Goal: Transaction & Acquisition: Purchase product/service

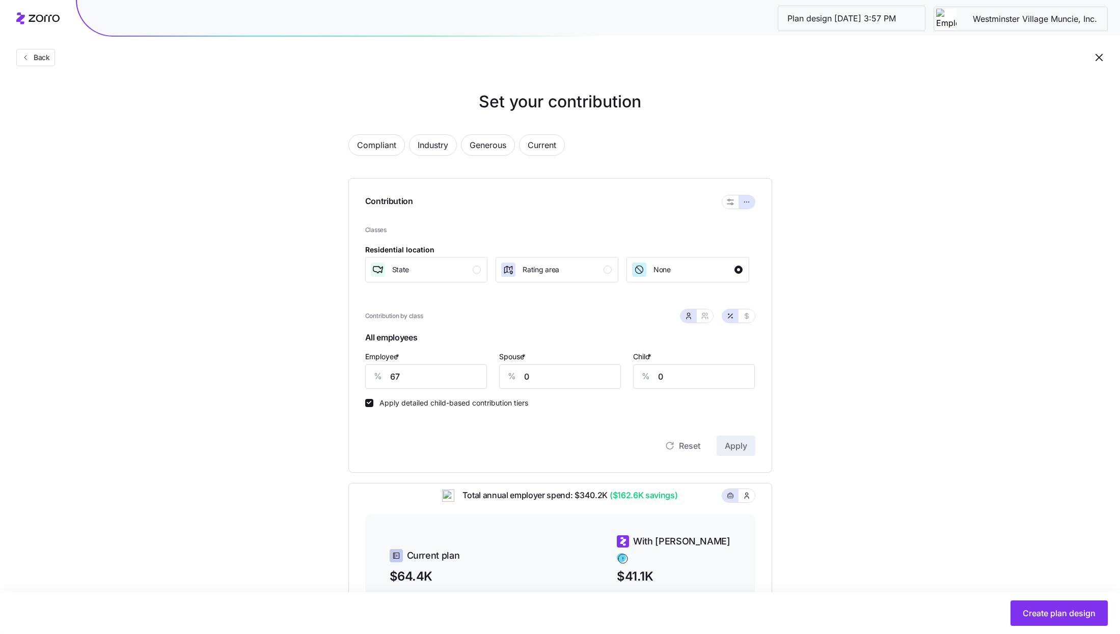
scroll to position [213, 0]
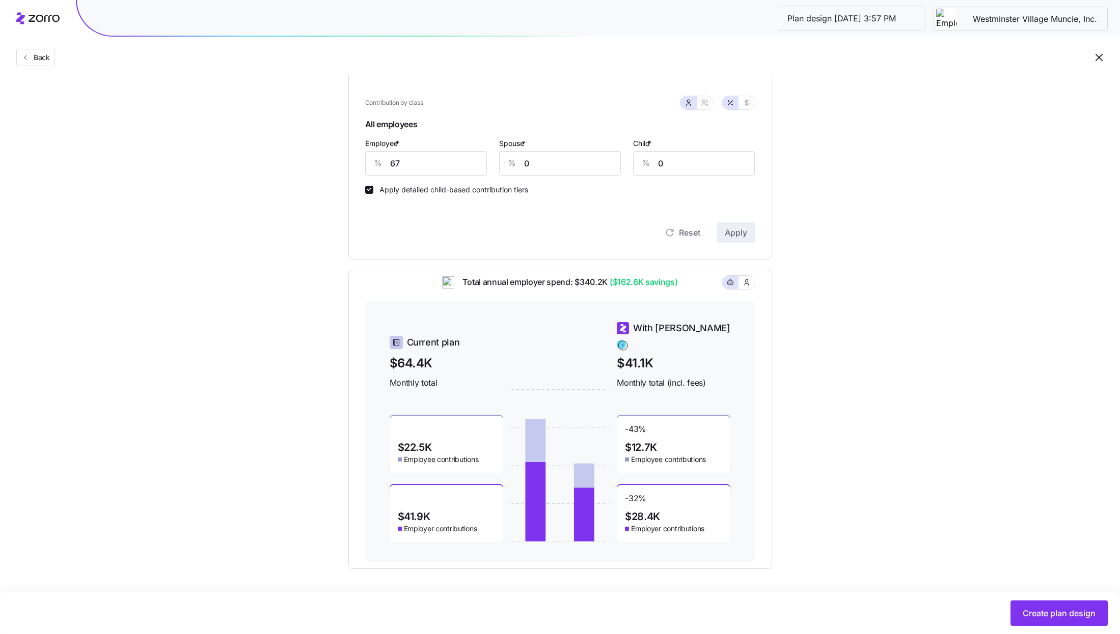
click at [855, 141] on div "Set your contribution Compliant Industry Generous Current Contribution Classes …" at bounding box center [560, 222] width 1120 height 693
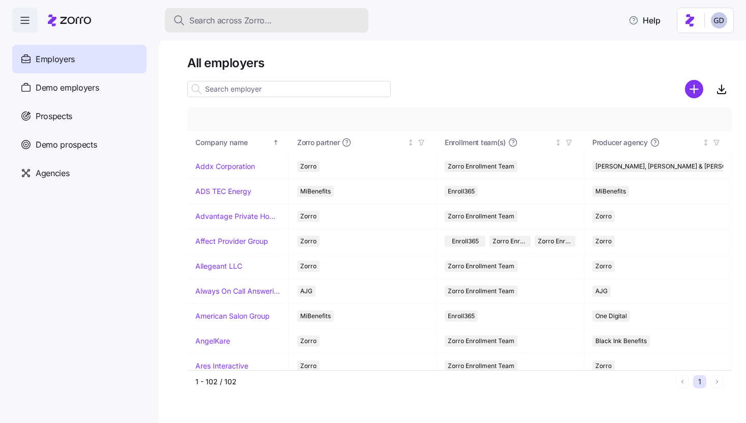
click at [243, 28] on button "Search across Zorro..." at bounding box center [267, 20] width 204 height 24
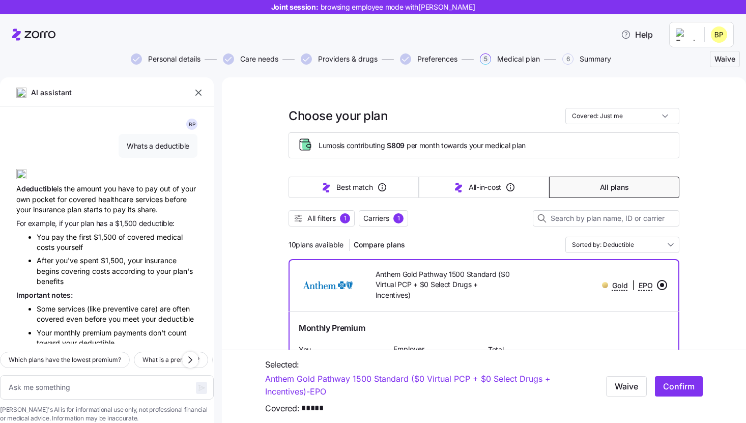
scroll to position [1319, 0]
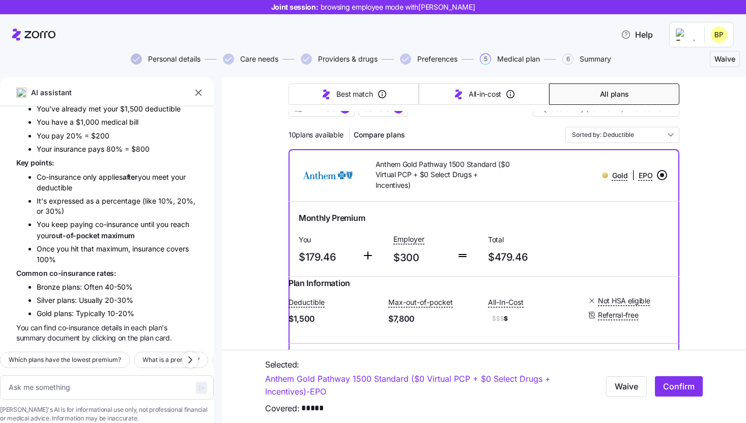
click at [140, 55] on icon "button" at bounding box center [136, 58] width 11 height 11
type textarea "x"
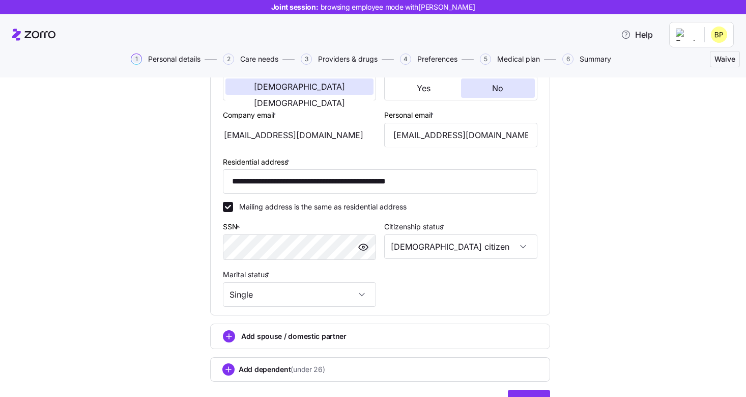
scroll to position [274, 0]
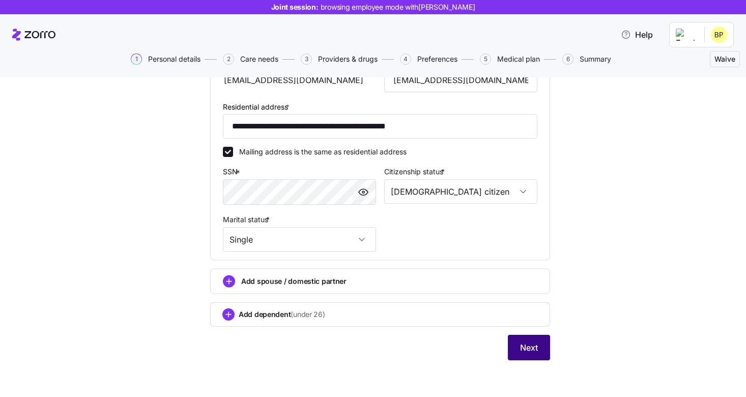
click at [546, 356] on button "Next" at bounding box center [529, 347] width 42 height 25
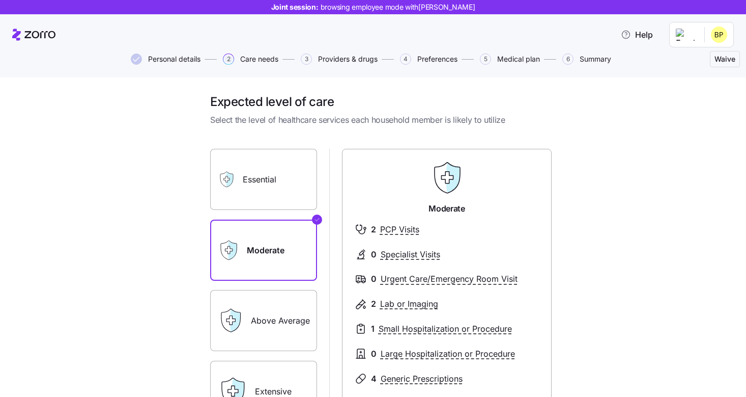
click at [292, 196] on label "Essential" at bounding box center [263, 179] width 107 height 61
click at [0, 0] on input "Essential" at bounding box center [0, 0] width 0 height 0
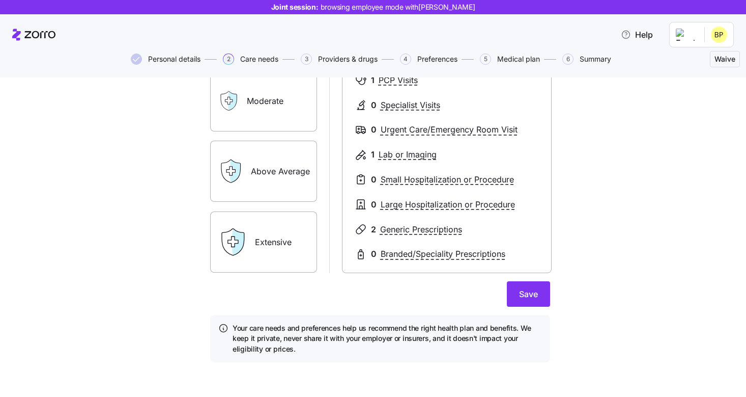
scroll to position [150, 0]
click at [274, 172] on label "Above Average" at bounding box center [263, 170] width 107 height 61
click at [0, 0] on input "Above Average" at bounding box center [0, 0] width 0 height 0
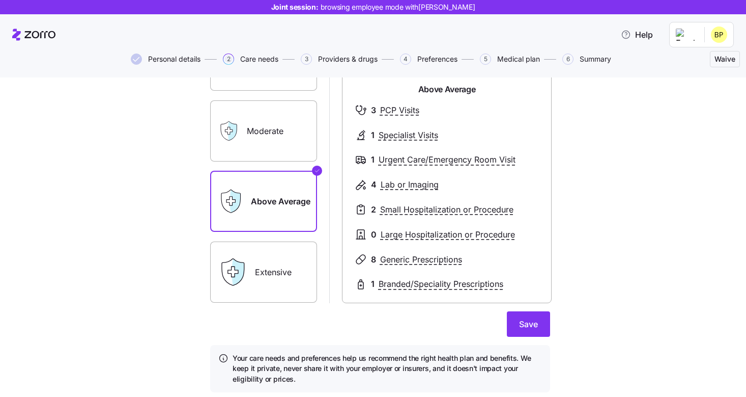
scroll to position [117, 0]
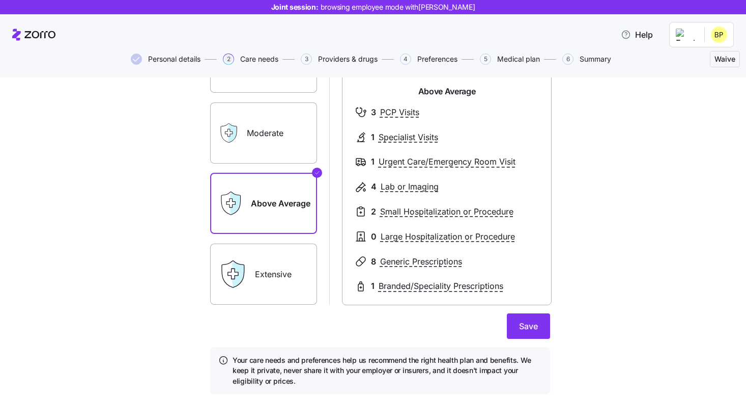
click at [292, 272] on label "Extensive" at bounding box center [263, 273] width 107 height 61
click at [0, 0] on input "Extensive" at bounding box center [0, 0] width 0 height 0
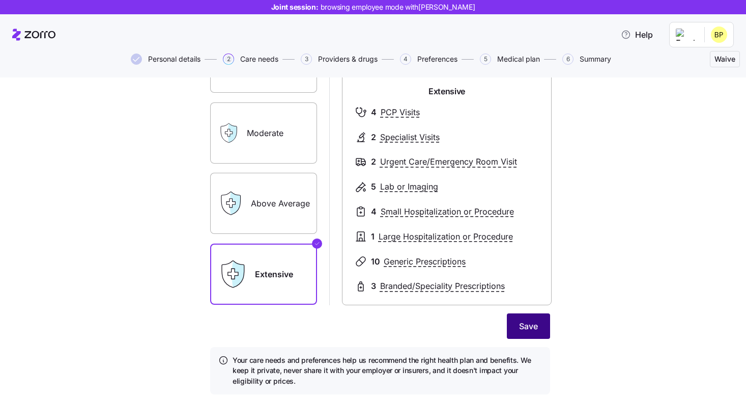
click at [541, 327] on button "Save" at bounding box center [528, 325] width 43 height 25
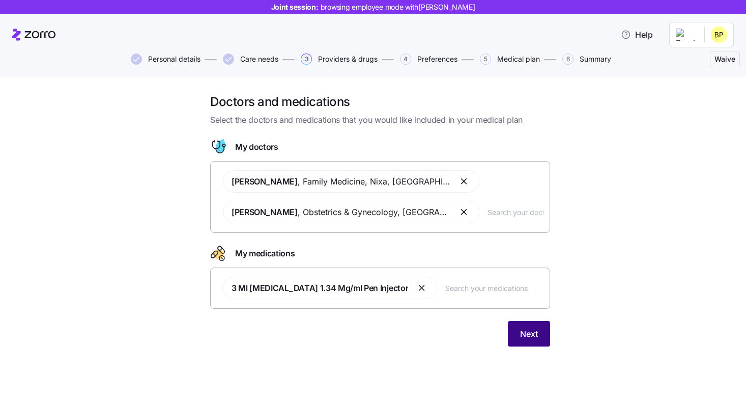
click at [524, 338] on span "Next" at bounding box center [529, 333] width 18 height 12
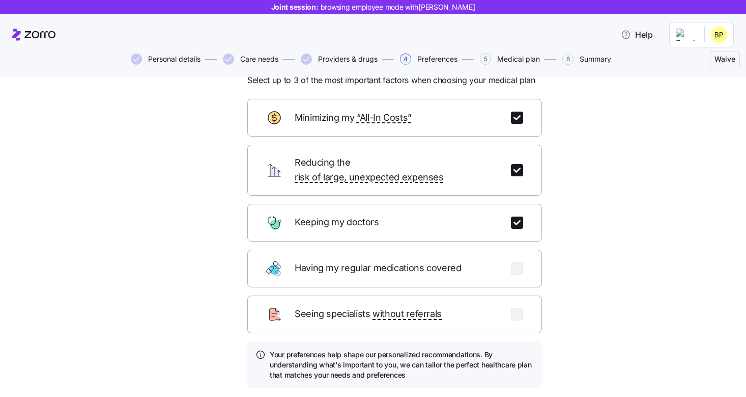
scroll to position [46, 0]
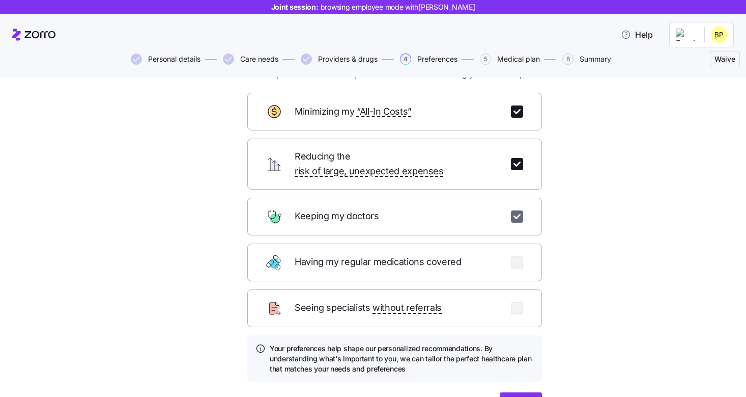
click at [517, 210] on input "checkbox" at bounding box center [517, 216] width 12 height 12
checkbox input "false"
click at [517, 164] on div "Reducing the risk of large, unexpected expenses" at bounding box center [394, 163] width 295 height 51
click at [517, 161] on input "checkbox" at bounding box center [517, 164] width 12 height 12
checkbox input "false"
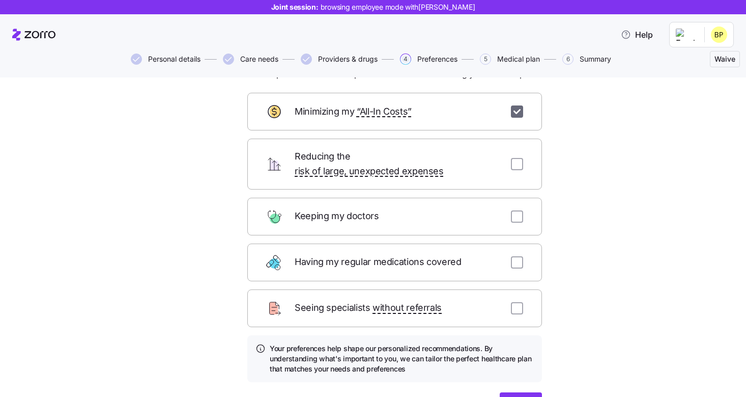
click at [517, 109] on input "checkbox" at bounding box center [517, 111] width 12 height 12
checkbox input "false"
click at [516, 210] on input "checkbox" at bounding box center [517, 216] width 12 height 12
checkbox input "true"
click at [516, 256] on input "checkbox" at bounding box center [517, 262] width 12 height 12
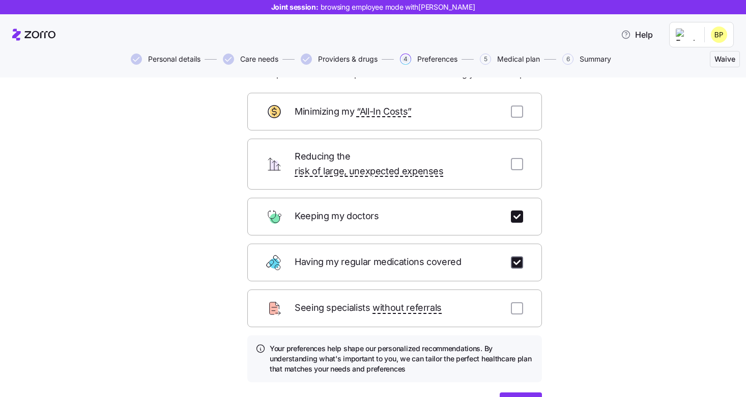
checkbox input "true"
click at [516, 302] on input "checkbox" at bounding box center [517, 308] width 12 height 12
checkbox input "true"
click at [521, 256] on input "checkbox" at bounding box center [517, 262] width 12 height 12
checkbox input "false"
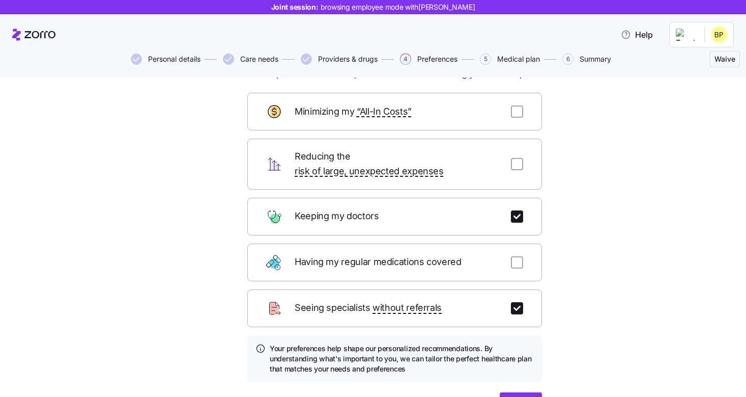
click at [521, 301] on div "Seeing specialists without referrals" at bounding box center [394, 308] width 295 height 38
click at [521, 302] on input "checkbox" at bounding box center [517, 308] width 12 height 12
checkbox input "false"
click at [517, 159] on input "checkbox" at bounding box center [517, 164] width 12 height 12
checkbox input "true"
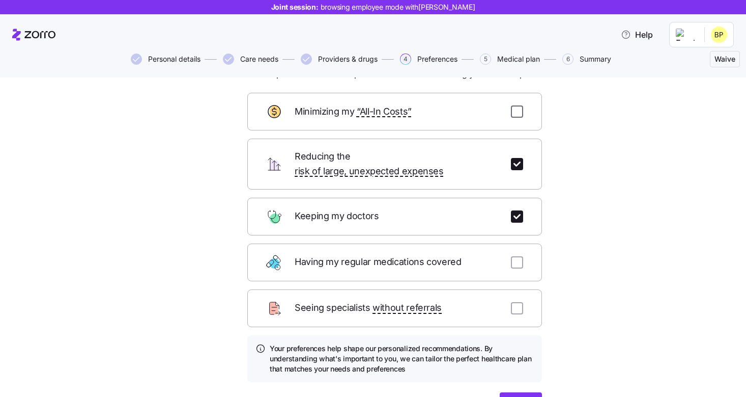
click at [517, 117] on input "checkbox" at bounding box center [517, 111] width 12 height 12
checkbox input "true"
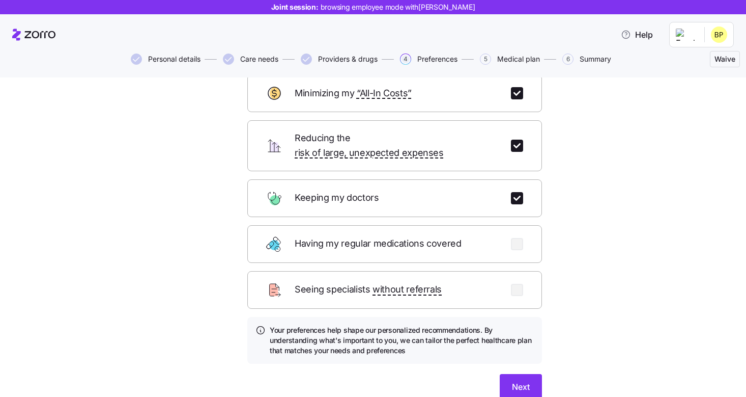
scroll to position [66, 0]
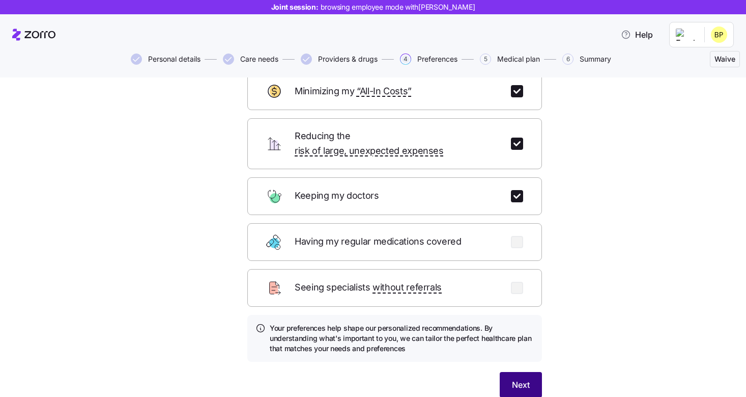
click at [513, 372] on div "Next" at bounding box center [394, 384] width 295 height 25
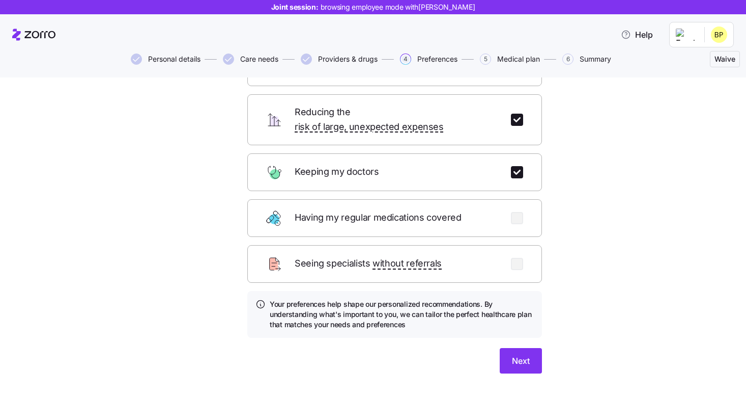
scroll to position [94, 0]
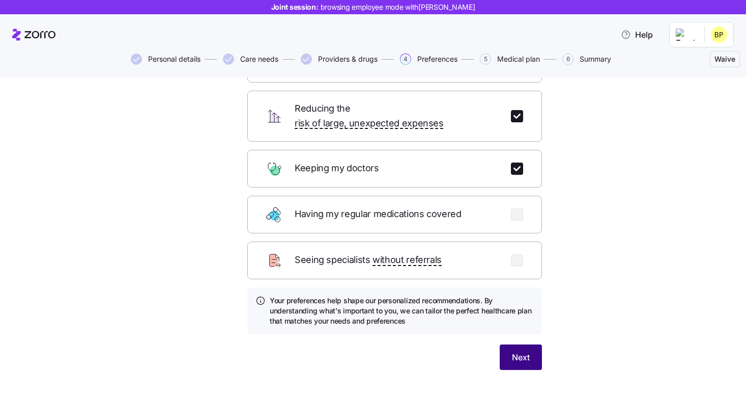
click at [523, 351] on button "Next" at bounding box center [521, 356] width 42 height 25
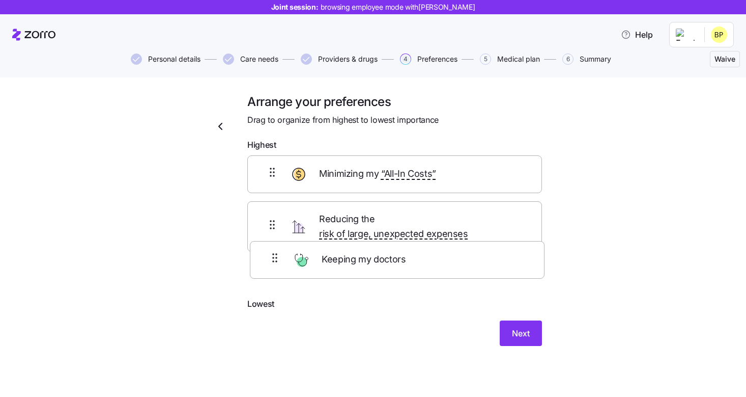
drag, startPoint x: 361, startPoint y: 177, endPoint x: 364, endPoint y: 267, distance: 90.2
click at [364, 267] on div "Keeping my doctors Minimizing my “All-In Costs” Reducing the risk of large, une…" at bounding box center [394, 226] width 295 height 143
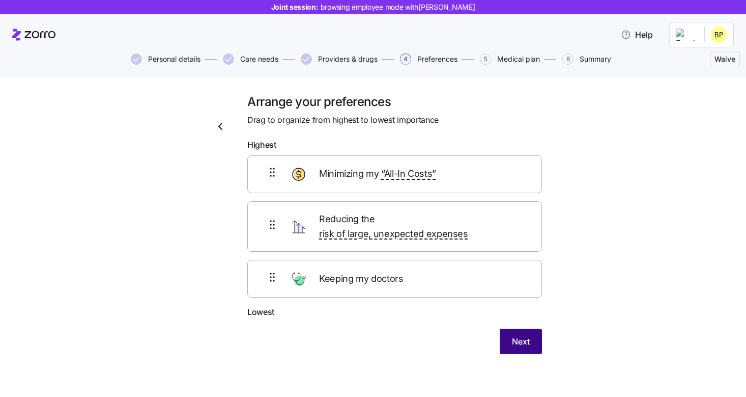
click at [533, 336] on button "Next" at bounding box center [521, 340] width 42 height 25
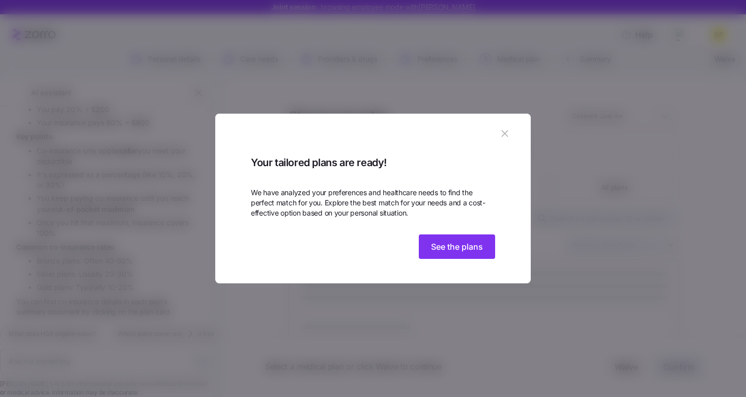
scroll to position [1346, 0]
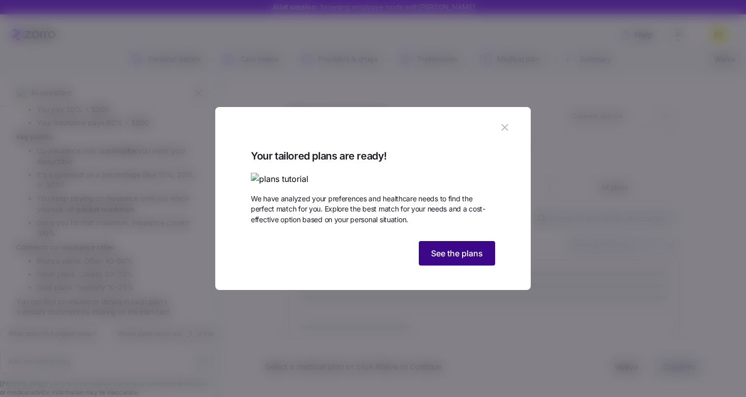
click at [453, 259] on span "See the plans" at bounding box center [457, 253] width 52 height 12
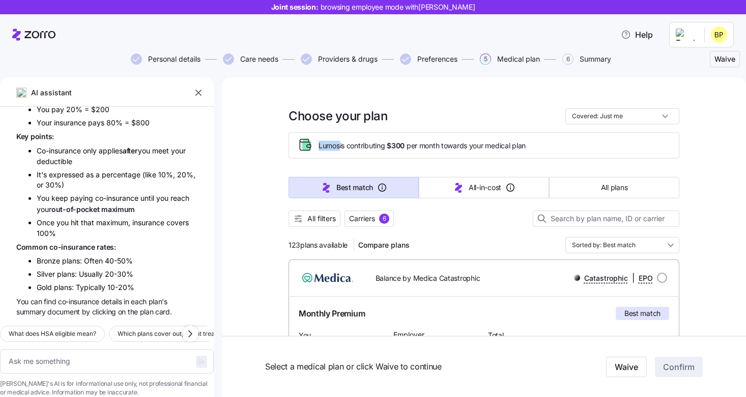
drag, startPoint x: 320, startPoint y: 144, endPoint x: 338, endPoint y: 144, distance: 17.8
click at [339, 144] on span "Lumos is contributing $300 per month towards your medical plan" at bounding box center [422, 146] width 207 height 10
click at [400, 149] on span "$300" at bounding box center [396, 146] width 18 height 10
drag, startPoint x: 392, startPoint y: 145, endPoint x: 407, endPoint y: 145, distance: 15.8
click at [405, 145] on span "$300" at bounding box center [396, 146] width 18 height 10
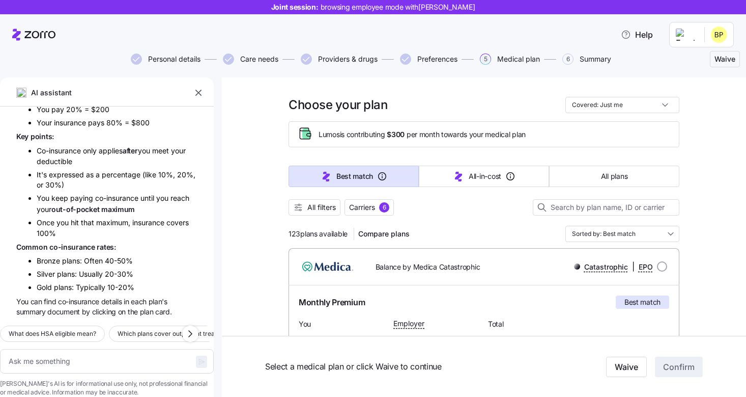
scroll to position [82, 0]
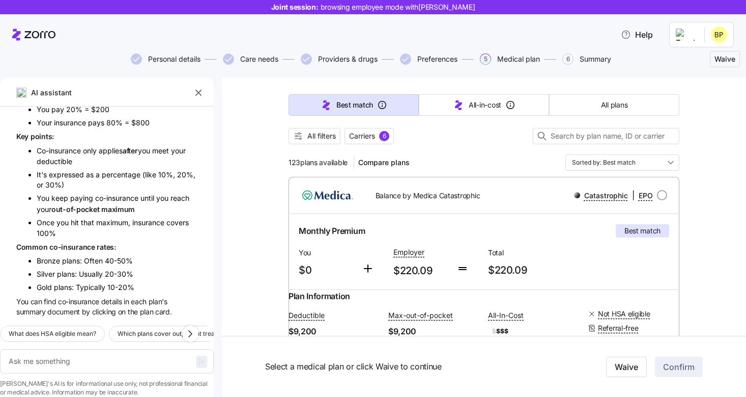
drag, startPoint x: 284, startPoint y: 163, endPoint x: 348, endPoint y: 163, distance: 64.7
click at [457, 148] on div at bounding box center [484, 149] width 391 height 10
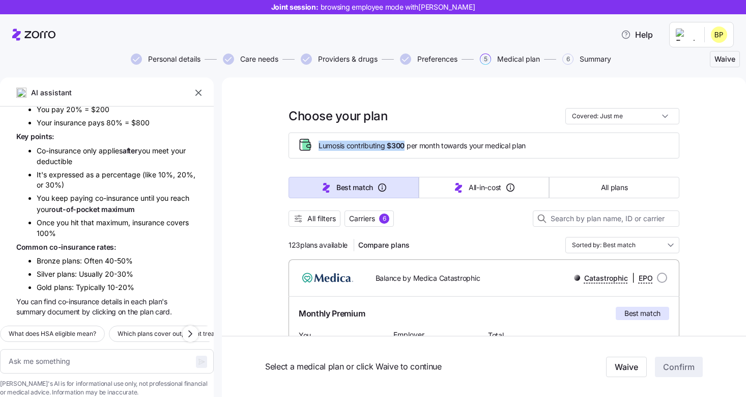
drag, startPoint x: 315, startPoint y: 147, endPoint x: 409, endPoint y: 147, distance: 93.7
click at [409, 147] on div "Lumos is contributing $300 per month towards your medical plan" at bounding box center [484, 145] width 374 height 17
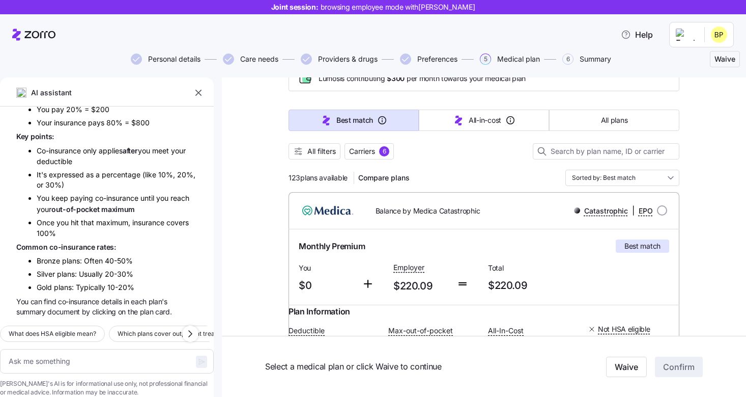
scroll to position [85, 0]
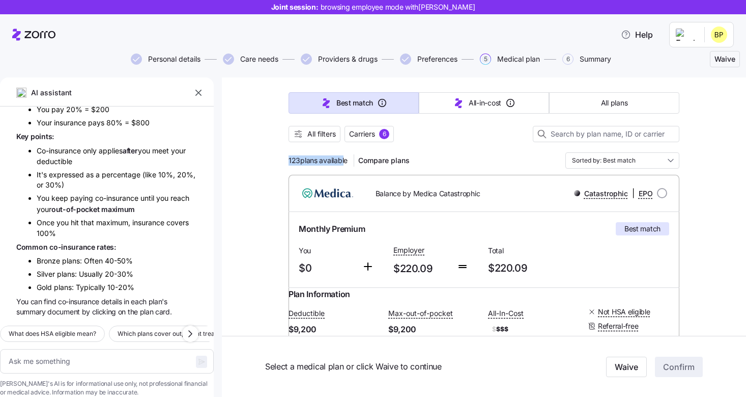
drag, startPoint x: 278, startPoint y: 160, endPoint x: 347, endPoint y: 160, distance: 69.2
click at [417, 136] on div "All filters Carriers 6" at bounding box center [484, 134] width 391 height 16
click at [378, 136] on span "Carriers 6" at bounding box center [369, 134] width 40 height 10
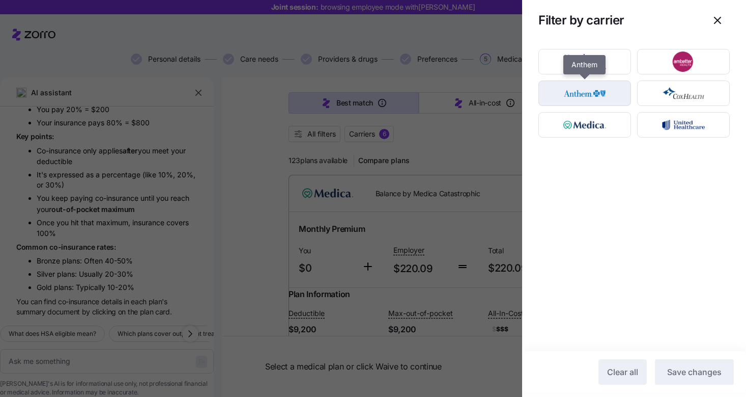
click at [592, 96] on img "button" at bounding box center [585, 93] width 75 height 20
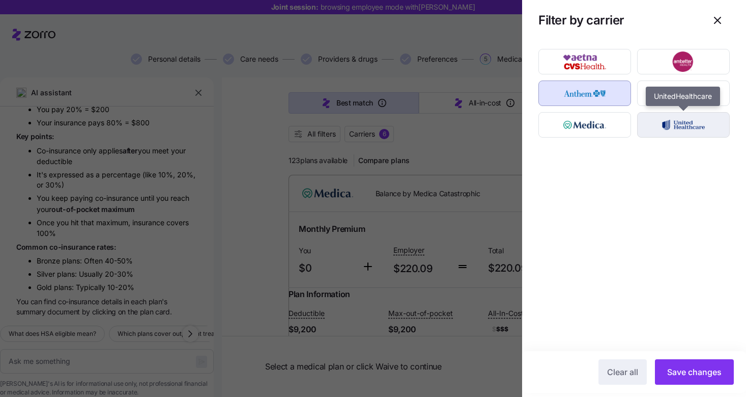
click at [679, 128] on img "button" at bounding box center [684, 125] width 75 height 20
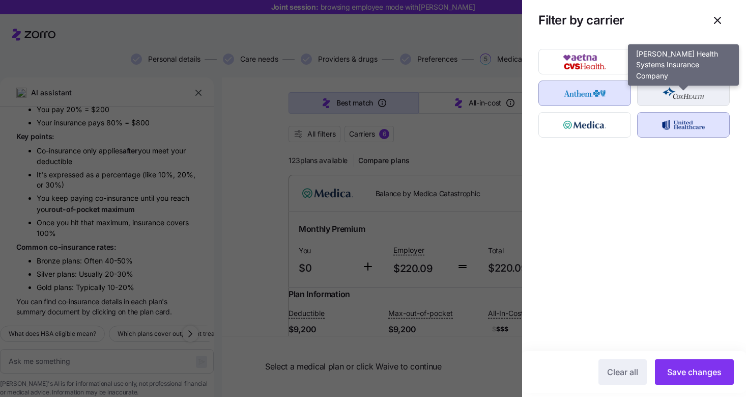
click at [683, 96] on img "button" at bounding box center [684, 93] width 75 height 20
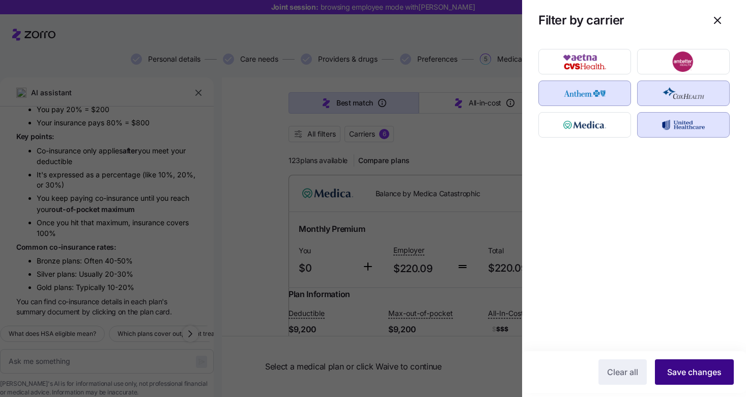
click at [688, 373] on span "Save changes" at bounding box center [695, 372] width 54 height 12
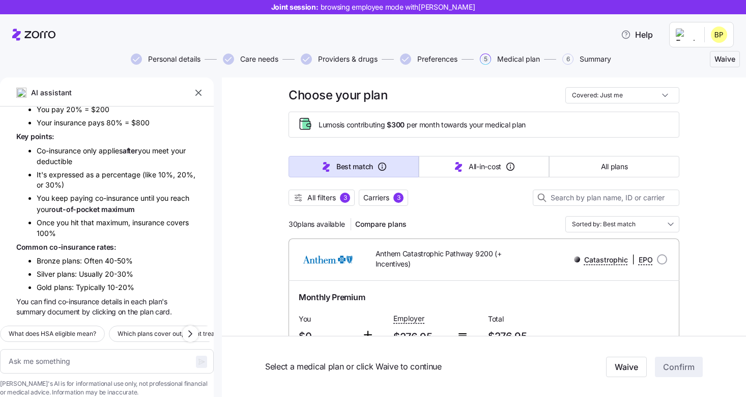
scroll to position [0, 0]
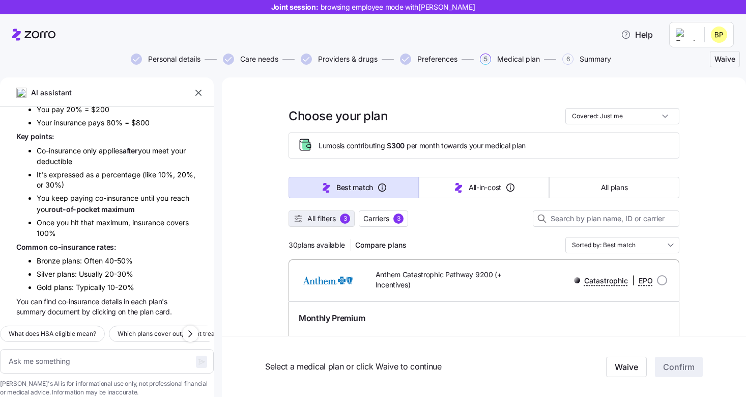
click at [341, 215] on span "3" at bounding box center [345, 218] width 10 height 10
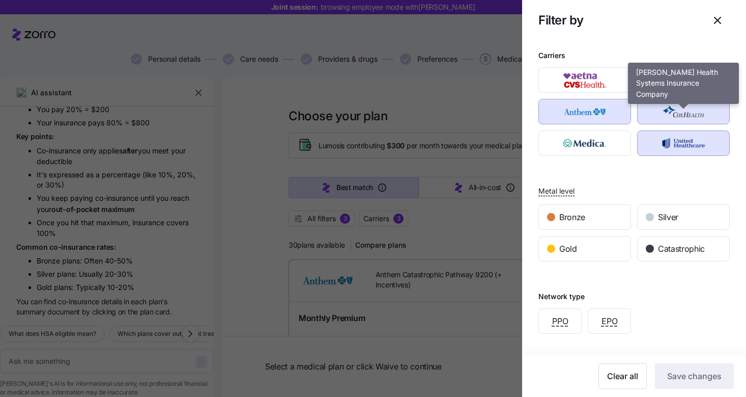
click at [687, 115] on img "button" at bounding box center [684, 111] width 75 height 20
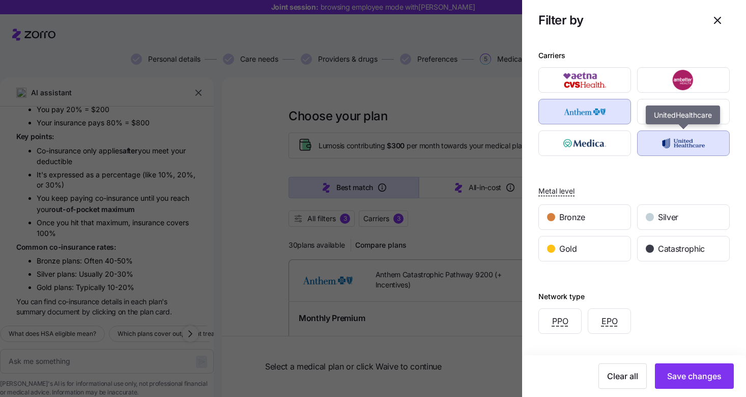
click at [688, 148] on img "button" at bounding box center [684, 143] width 75 height 20
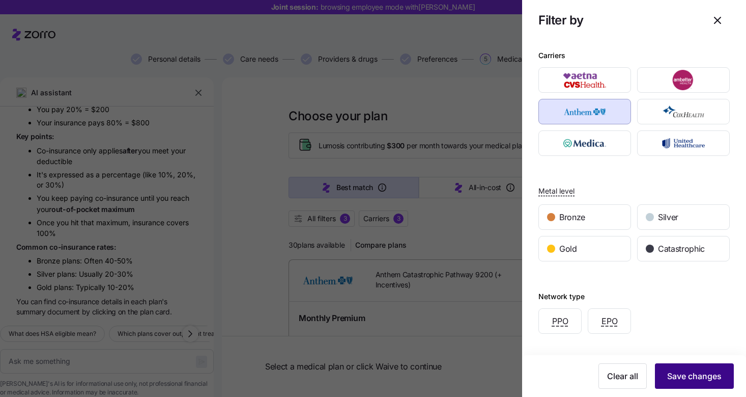
click at [704, 378] on span "Save changes" at bounding box center [695, 376] width 54 height 12
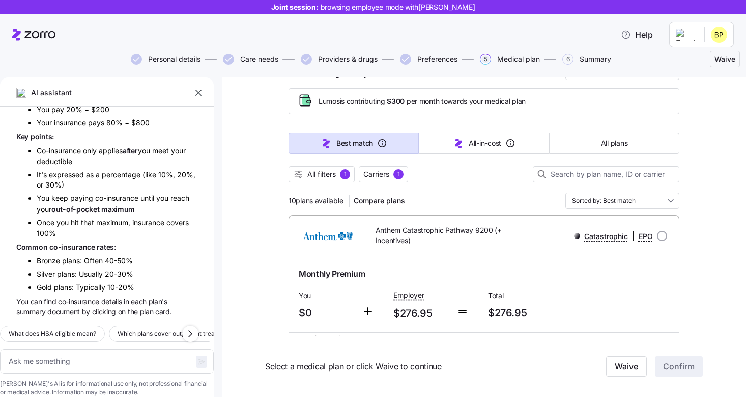
scroll to position [50, 0]
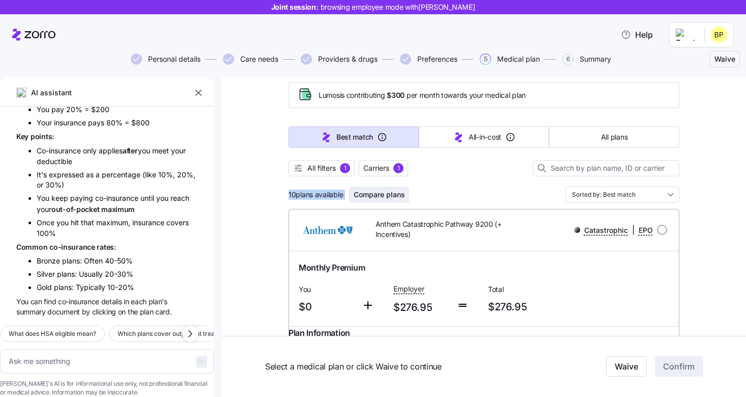
drag, startPoint x: 285, startPoint y: 189, endPoint x: 354, endPoint y: 196, distance: 70.1
click at [465, 188] on div "10 plans available Compare plans Sorted by: Best match" at bounding box center [484, 194] width 391 height 16
click at [624, 198] on input "Sorted by: Best match" at bounding box center [623, 194] width 114 height 16
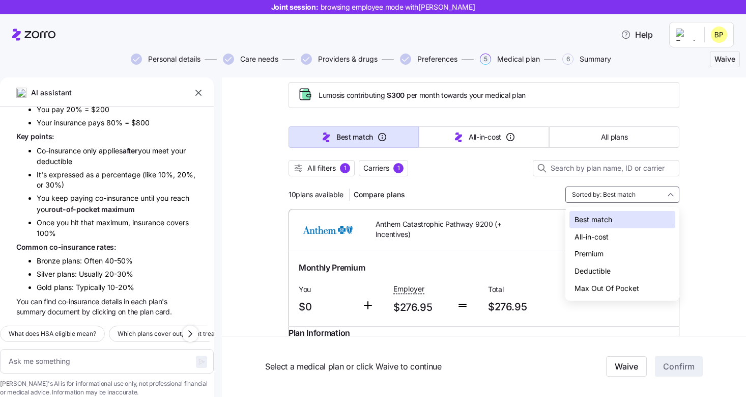
click at [611, 264] on div "Deductible" at bounding box center [623, 270] width 106 height 17
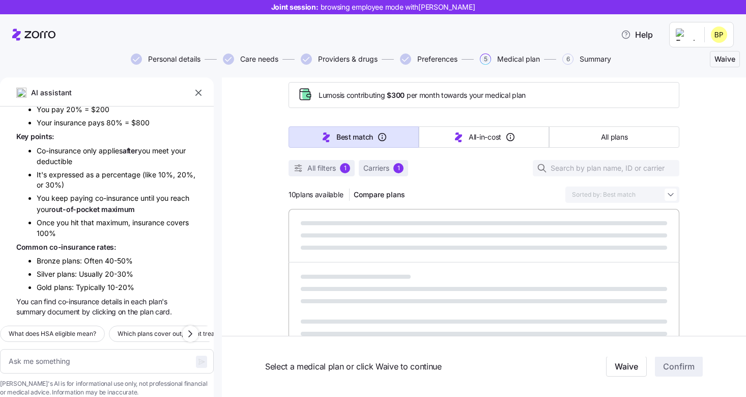
type textarea "x"
type input "Sorted by: Deductible"
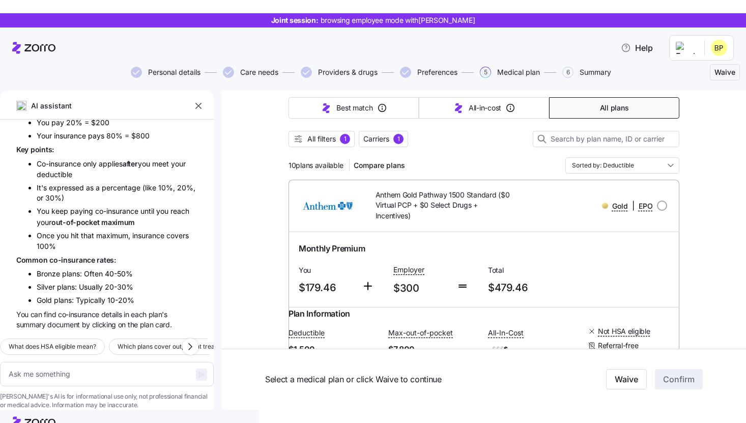
scroll to position [1346, 0]
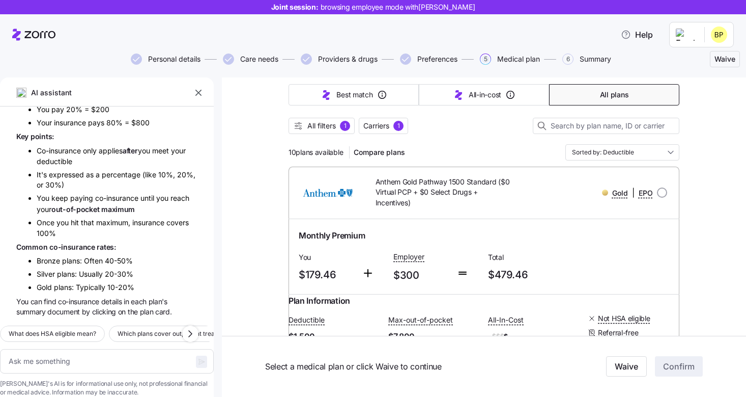
type textarea "x"
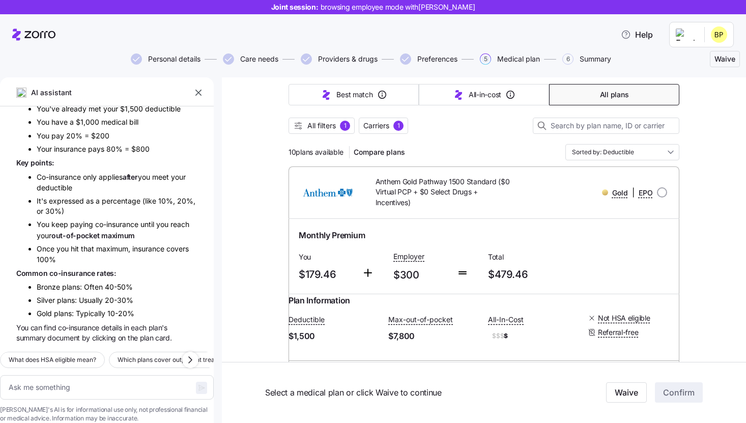
scroll to position [1319, 0]
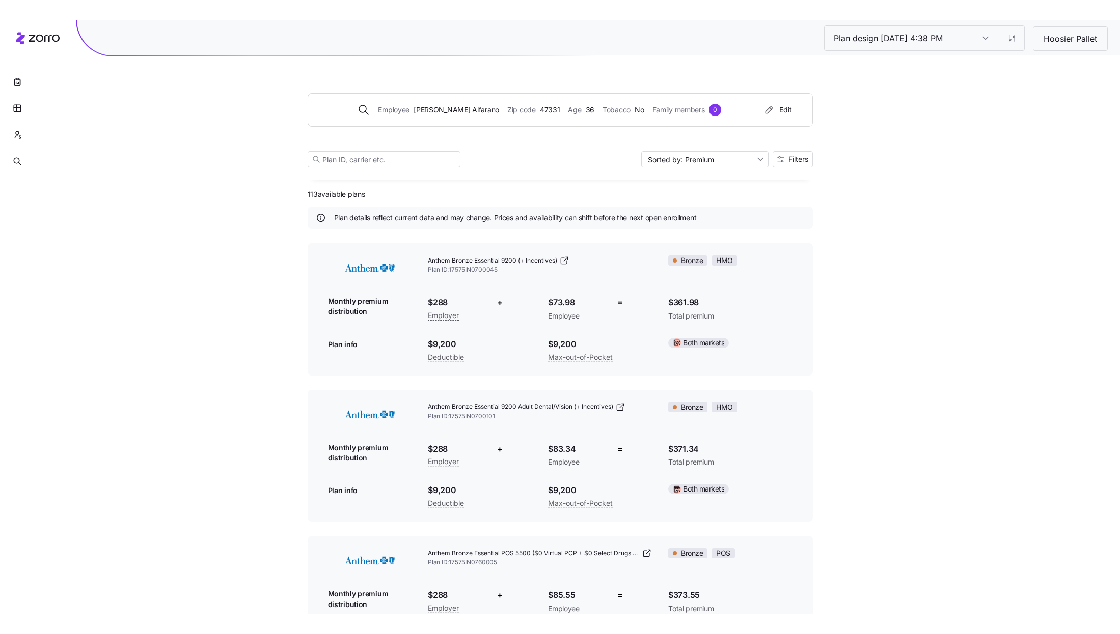
scroll to position [150, 0]
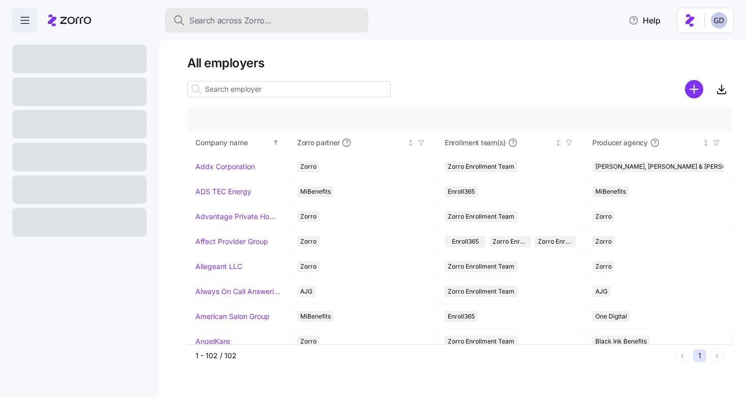
click at [224, 23] on span "Search across Zorro..." at bounding box center [230, 20] width 82 height 13
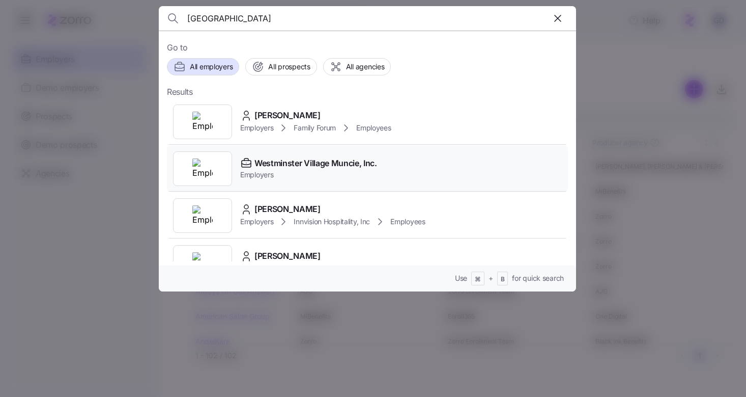
type input "Westminster"
click at [285, 161] on span "Westminster Village Muncie, Inc." at bounding box center [316, 163] width 123 height 13
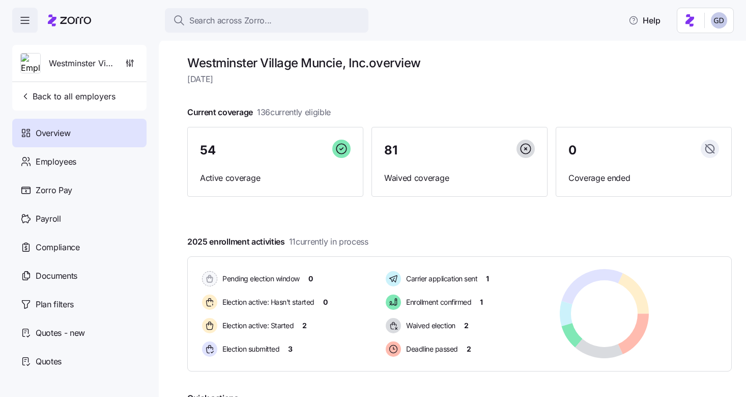
scroll to position [6, 0]
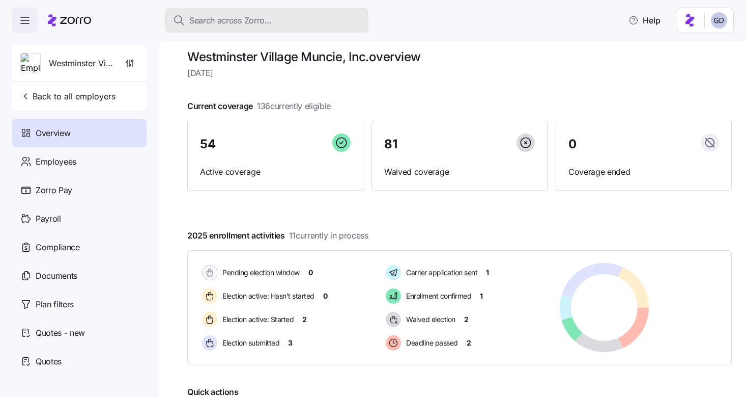
click at [271, 27] on button "Search across Zorro..." at bounding box center [267, 20] width 204 height 24
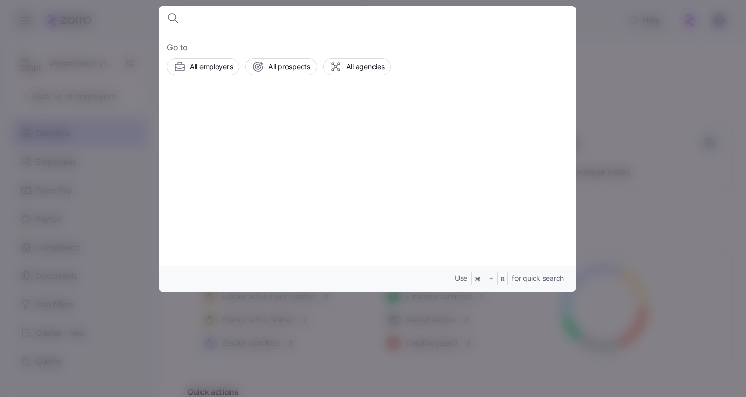
type input "L"
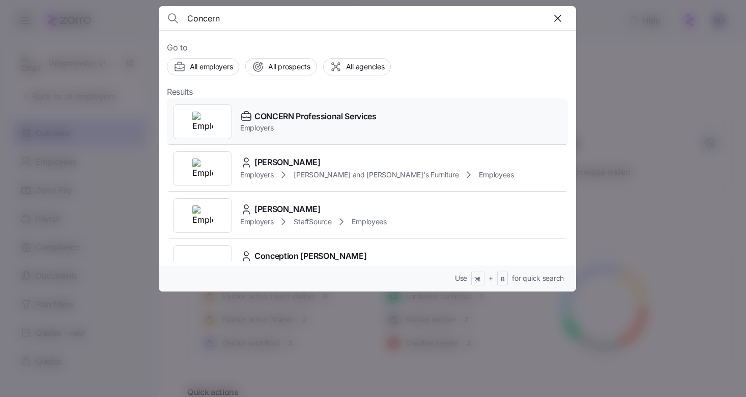
type input "Concern"
click at [306, 116] on span "CONCERN Professional Services" at bounding box center [316, 116] width 122 height 13
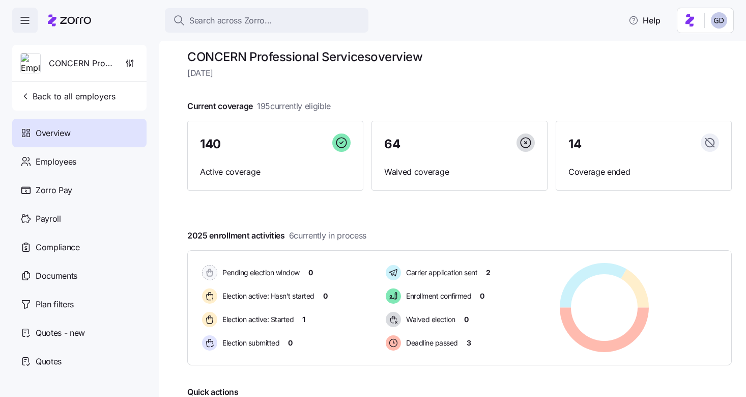
drag, startPoint x: 259, startPoint y: 108, endPoint x: 339, endPoint y: 108, distance: 80.4
click at [339, 108] on div "Current coverage 195 currently eligible 140 Active coverage 64 Waived coverage …" at bounding box center [459, 145] width 545 height 91
click at [358, 108] on div "Current coverage 195 currently eligible 140 Active coverage 64 Waived coverage …" at bounding box center [459, 145] width 545 height 91
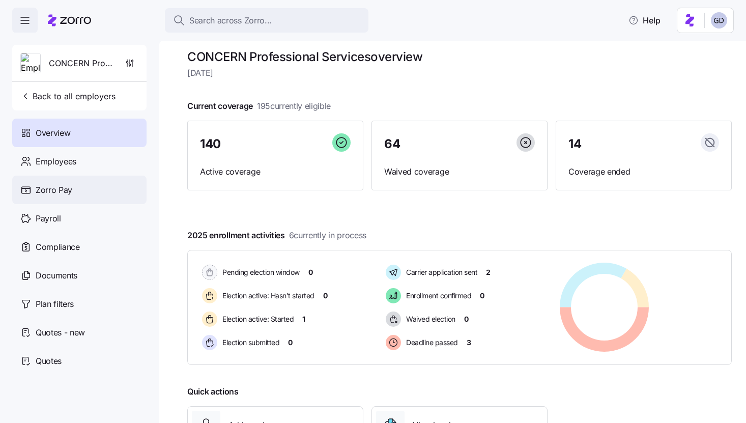
click at [58, 190] on span "Zorro Pay" at bounding box center [54, 190] width 37 height 13
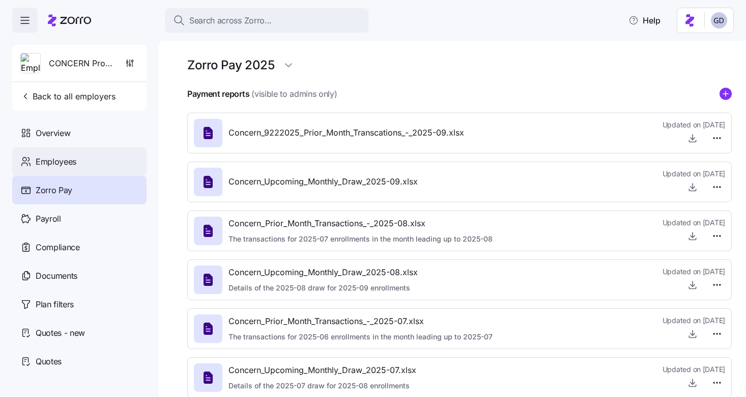
click at [60, 161] on span "Employees" at bounding box center [56, 161] width 41 height 13
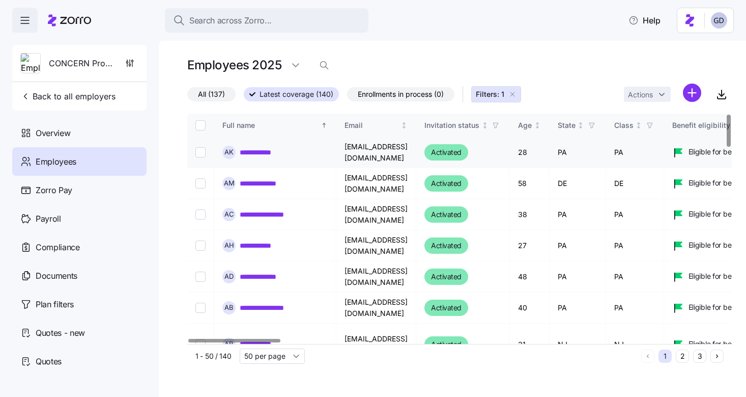
click at [267, 154] on link "**********" at bounding box center [262, 152] width 45 height 10
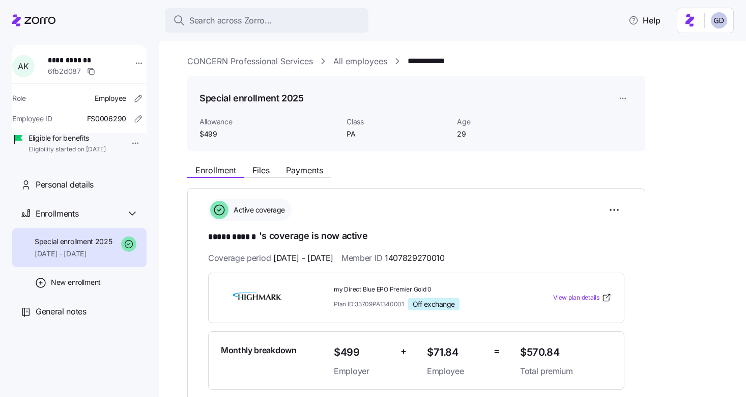
click at [309, 167] on span "Payments" at bounding box center [304, 170] width 37 height 8
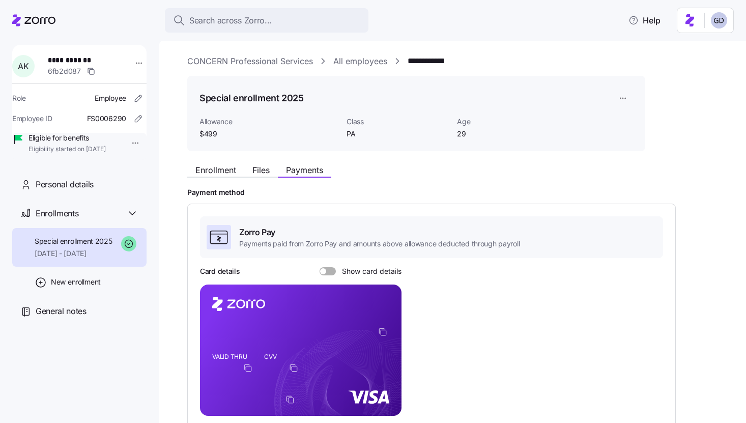
click at [253, 61] on link "CONCERN Professional Services" at bounding box center [250, 61] width 126 height 13
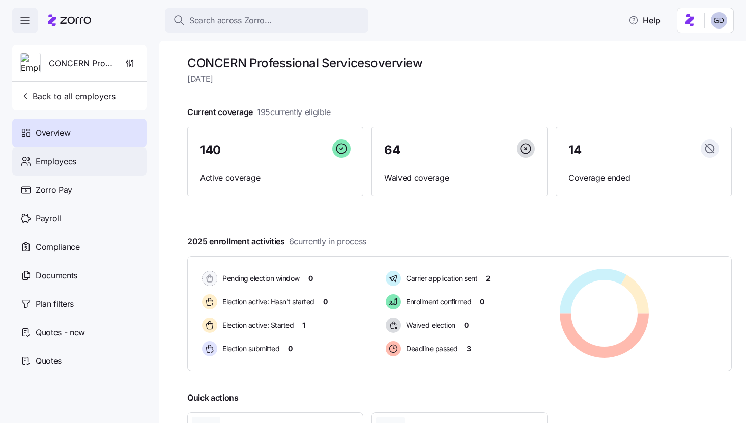
click at [68, 169] on div "Employees" at bounding box center [79, 161] width 134 height 29
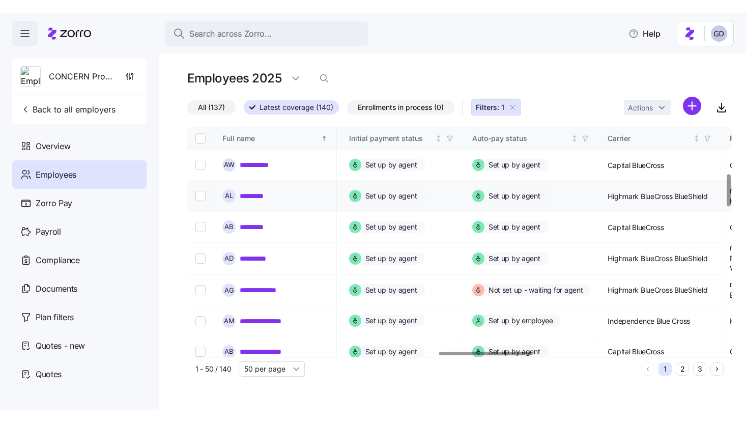
scroll to position [332, 1483]
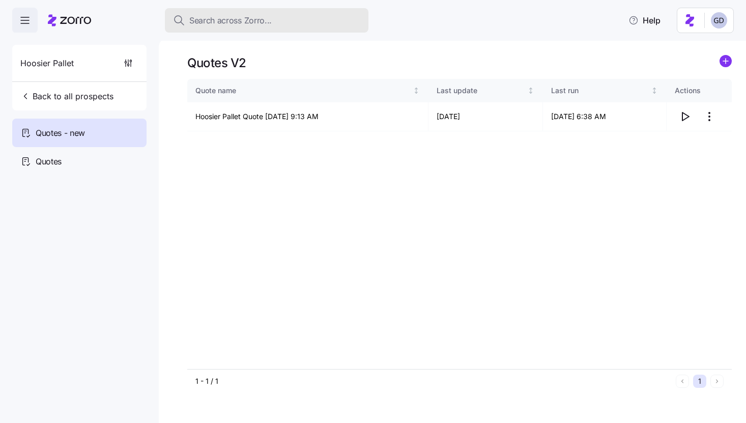
click at [240, 20] on span "Search across Zorro..." at bounding box center [230, 20] width 82 height 13
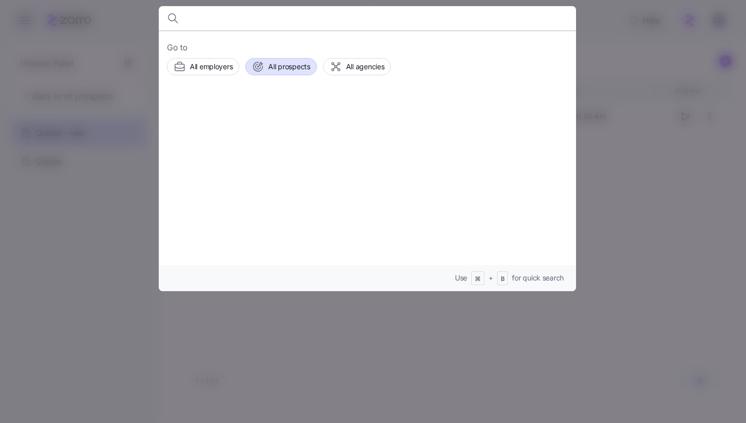
click at [278, 65] on span "All prospects" at bounding box center [289, 67] width 42 height 10
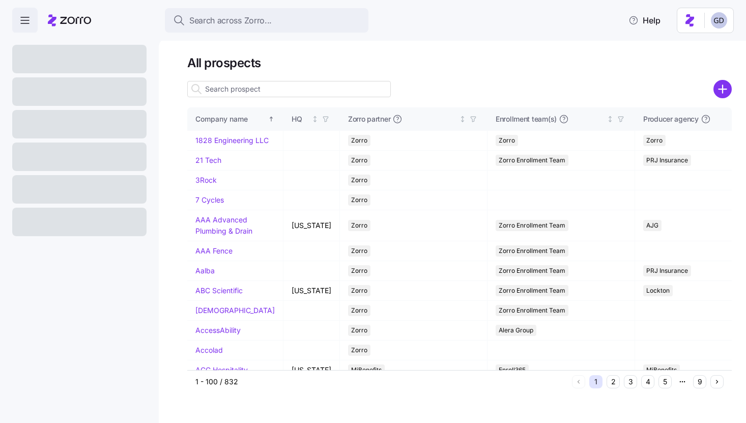
click at [266, 90] on input at bounding box center [289, 89] width 204 height 16
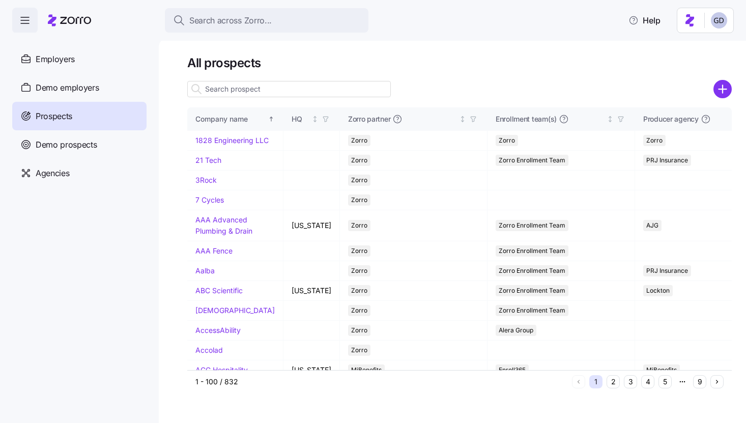
click at [332, 92] on input at bounding box center [289, 89] width 204 height 16
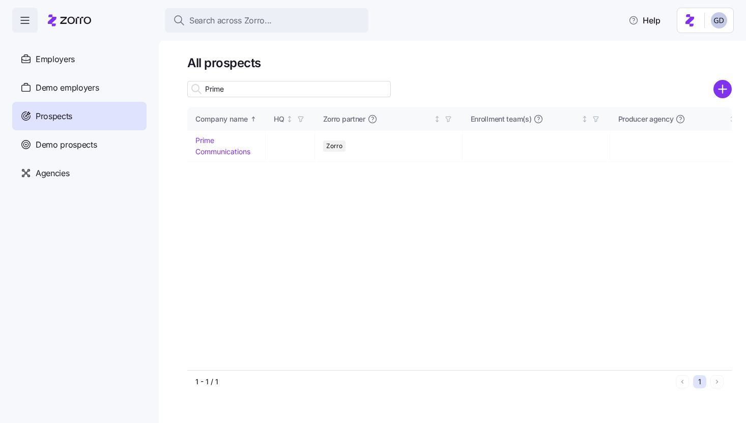
click at [312, 91] on input "Prime" at bounding box center [289, 89] width 204 height 16
click at [248, 93] on input "Prime" at bounding box center [289, 89] width 204 height 16
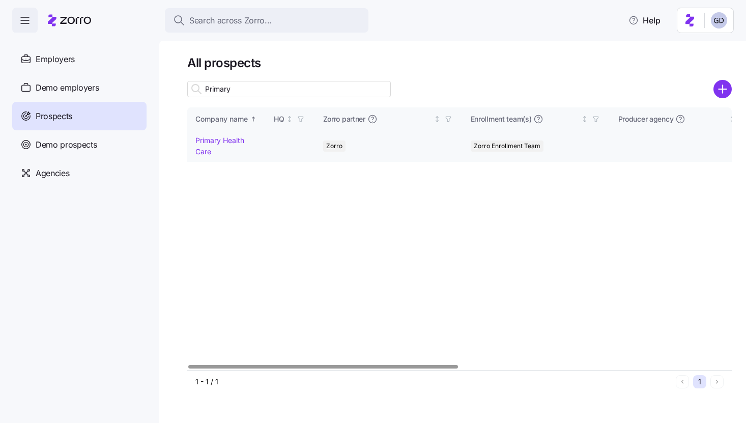
type input "Primary"
drag, startPoint x: 223, startPoint y: 139, endPoint x: 320, endPoint y: 196, distance: 112.5
click at [223, 139] on link "Primary Health Care" at bounding box center [220, 146] width 49 height 20
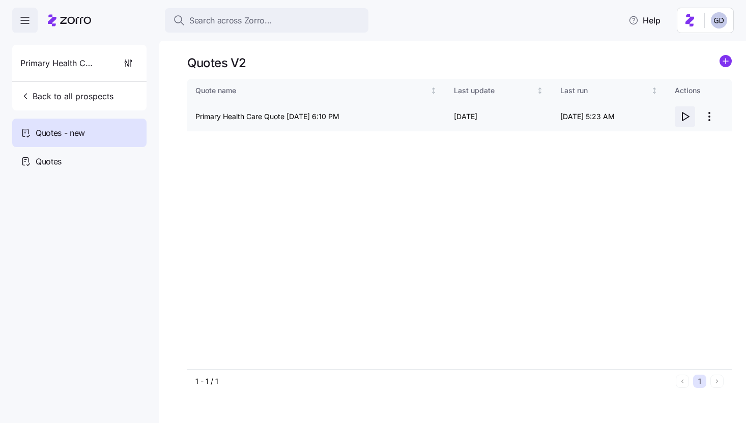
click at [685, 115] on icon "button" at bounding box center [685, 116] width 12 height 12
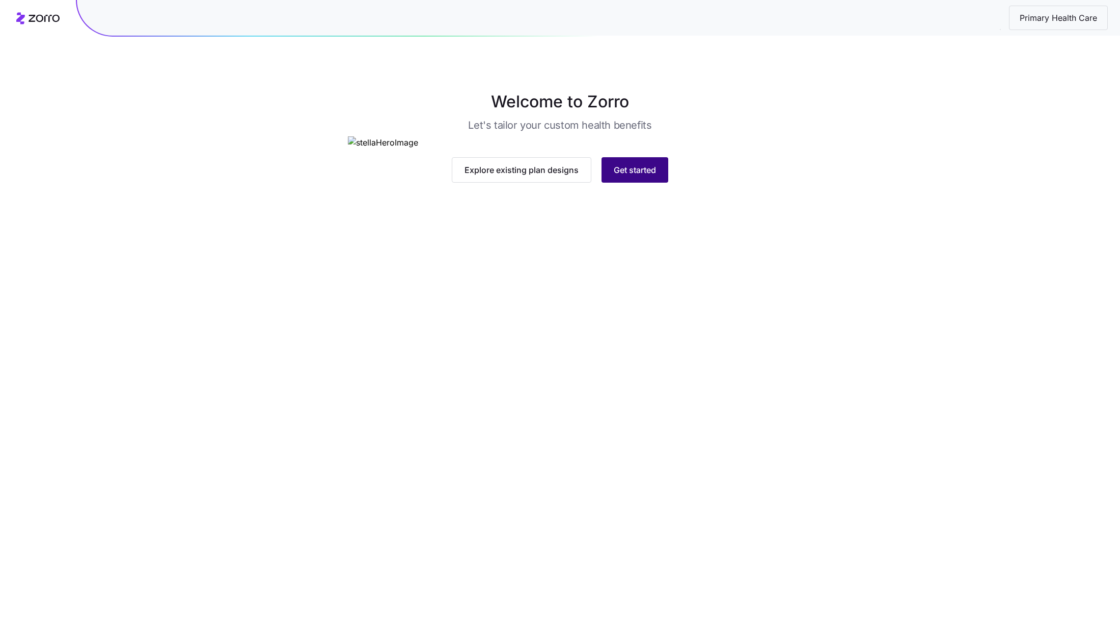
click at [627, 183] on button "Get started" at bounding box center [634, 169] width 67 height 25
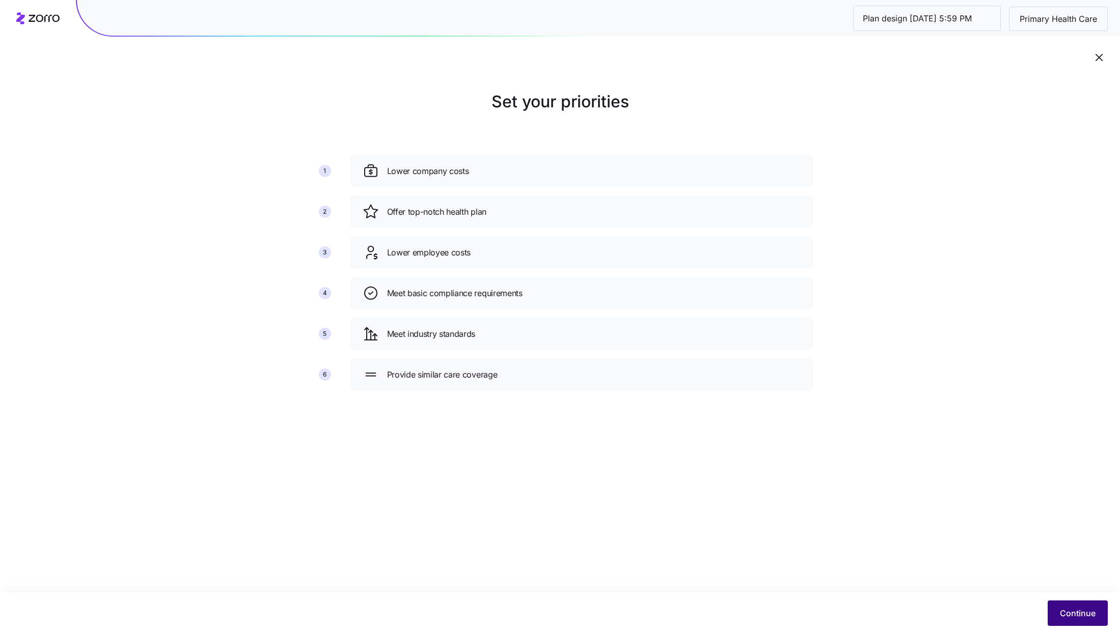
click at [1065, 616] on span "Continue" at bounding box center [1078, 613] width 36 height 12
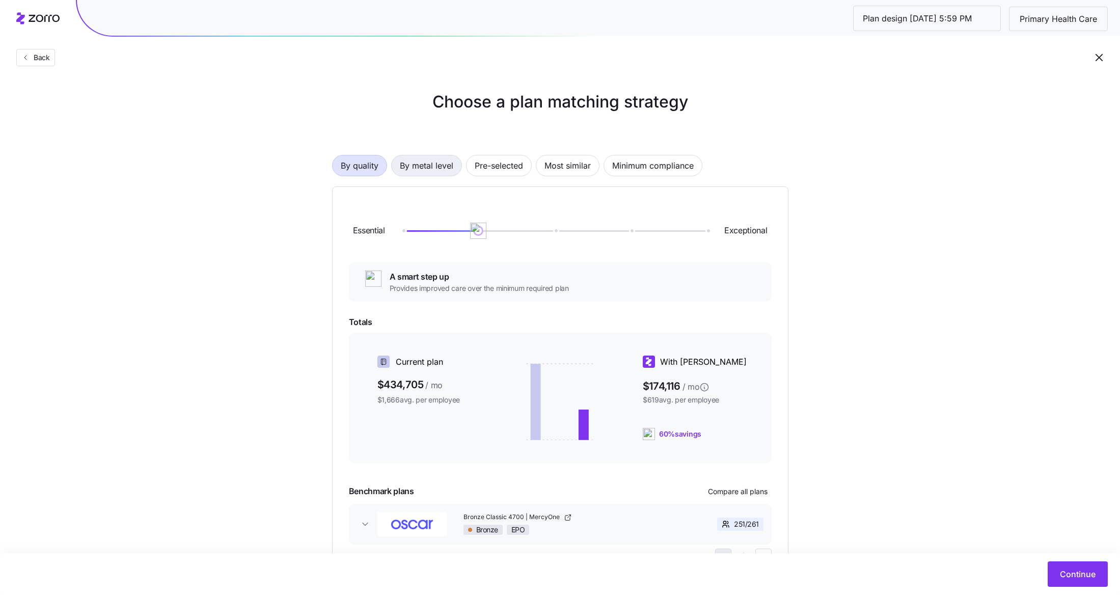
click at [402, 158] on span "By metal level" at bounding box center [426, 165] width 53 height 20
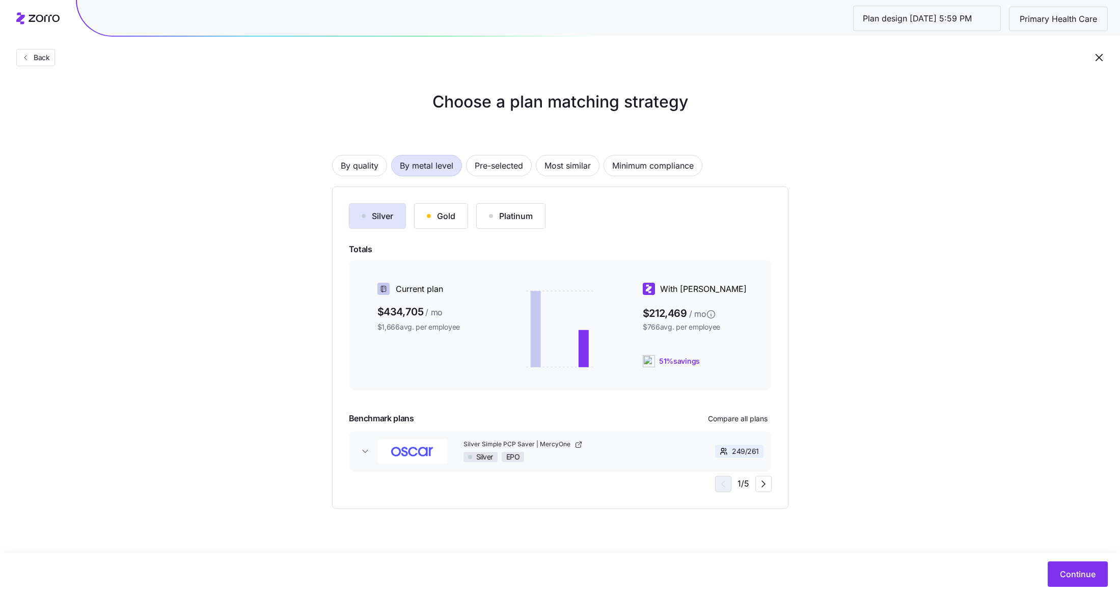
click at [432, 213] on div "Gold" at bounding box center [441, 216] width 29 height 12
click at [506, 221] on div "Platinum" at bounding box center [511, 216] width 44 height 12
click at [366, 169] on span "By quality" at bounding box center [360, 165] width 38 height 20
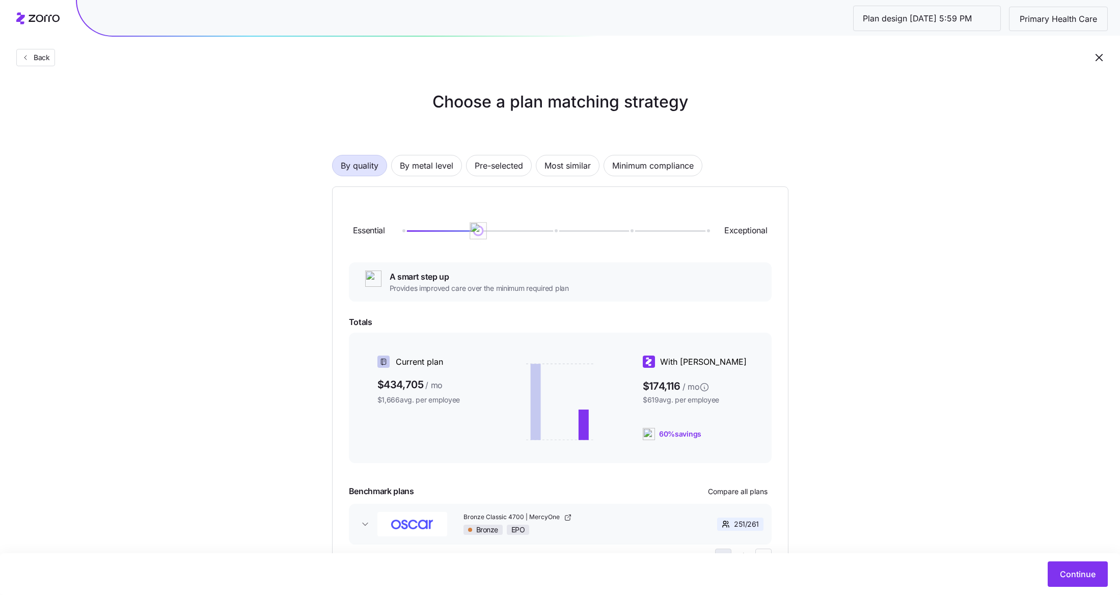
drag, startPoint x: 477, startPoint y: 227, endPoint x: 373, endPoint y: 227, distance: 103.9
click at [373, 227] on div "Essential Exceptional" at bounding box center [560, 230] width 423 height 55
drag, startPoint x: 401, startPoint y: 230, endPoint x: 559, endPoint y: 238, distance: 158.6
click at [559, 238] on img at bounding box center [554, 230] width 17 height 17
drag, startPoint x: 554, startPoint y: 235, endPoint x: 713, endPoint y: 235, distance: 158.4
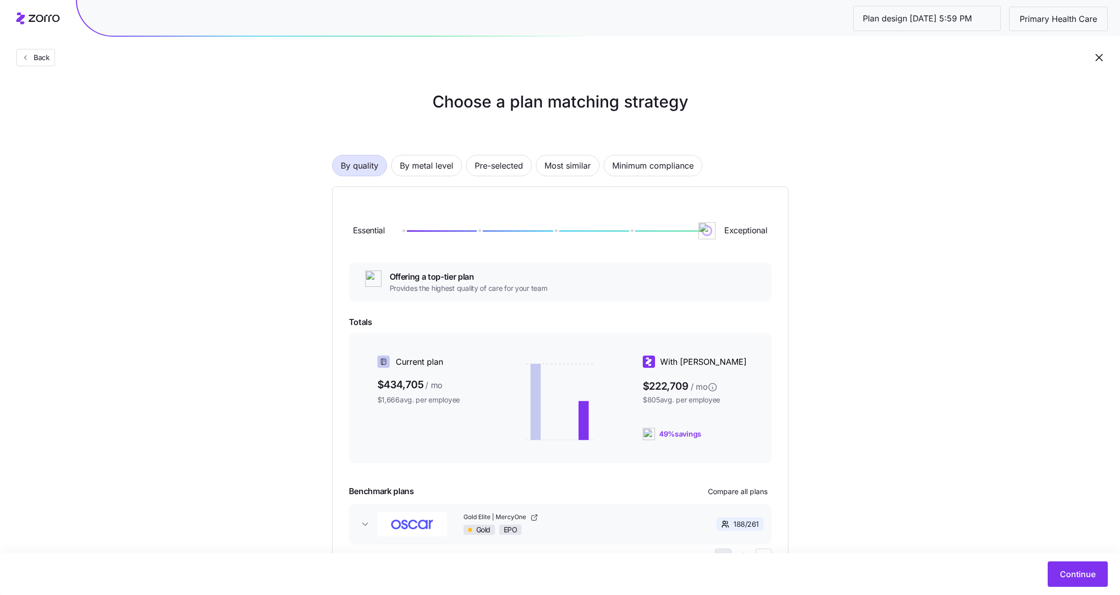
click at [713, 236] on img at bounding box center [706, 230] width 17 height 17
drag, startPoint x: 707, startPoint y: 234, endPoint x: 624, endPoint y: 235, distance: 83.0
click at [624, 235] on img at bounding box center [630, 230] width 17 height 17
click at [432, 173] on span "By metal level" at bounding box center [426, 165] width 53 height 20
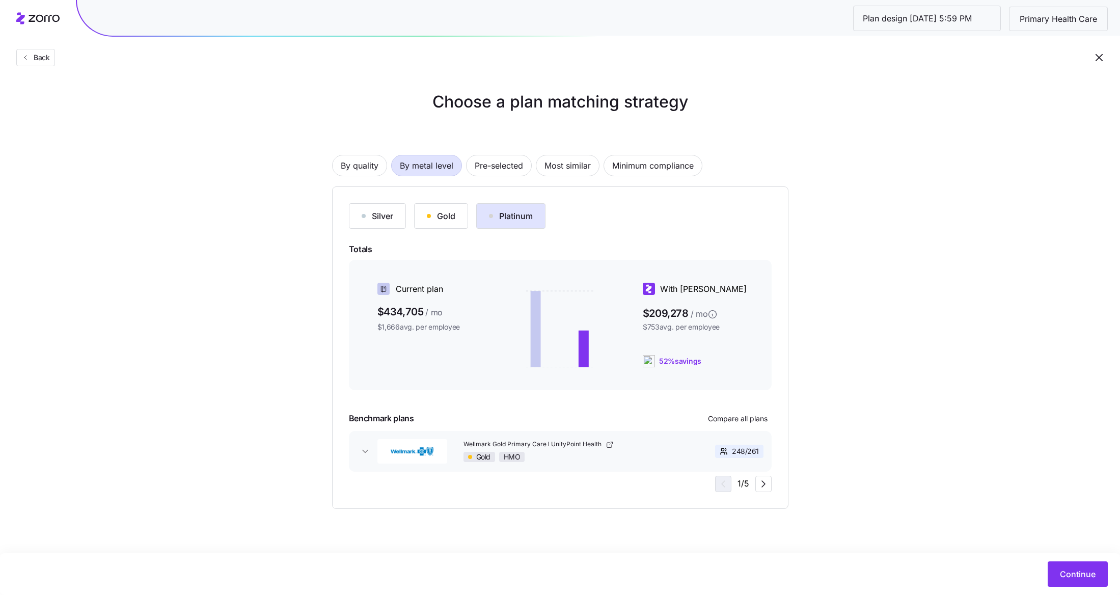
click at [439, 217] on div "Gold" at bounding box center [441, 216] width 29 height 12
click at [750, 415] on span "Compare all plans" at bounding box center [738, 418] width 60 height 10
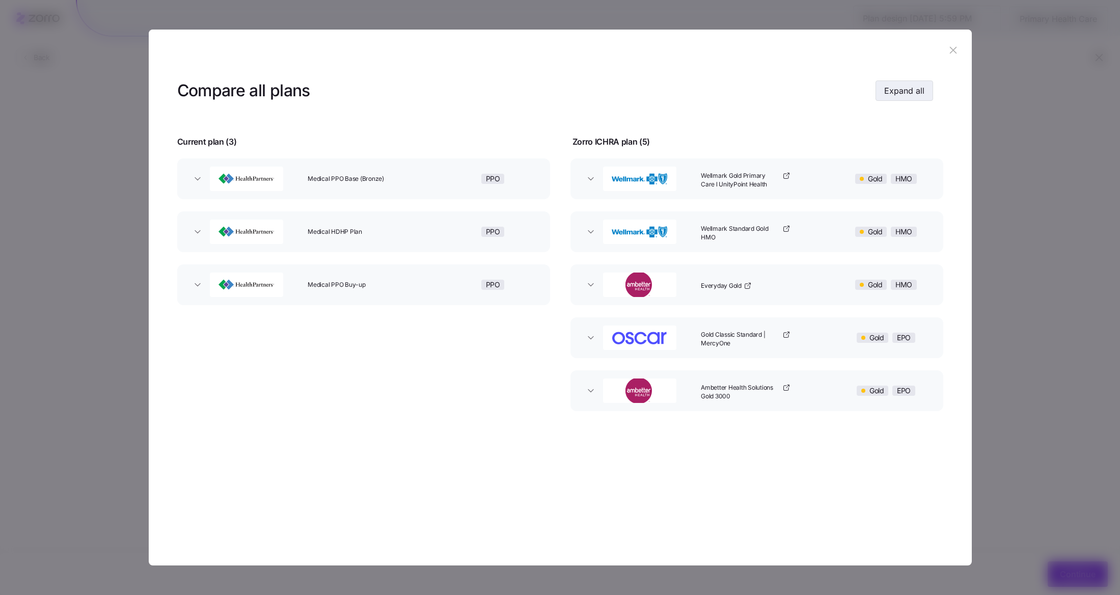
click at [906, 92] on span "Expand all" at bounding box center [904, 91] width 40 height 12
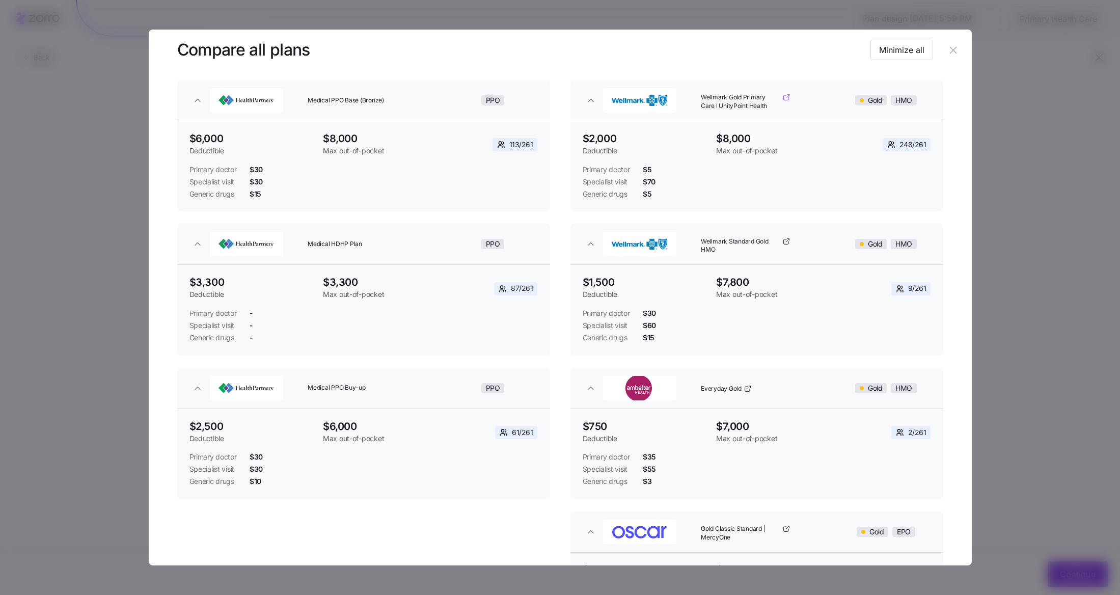
scroll to position [68, 0]
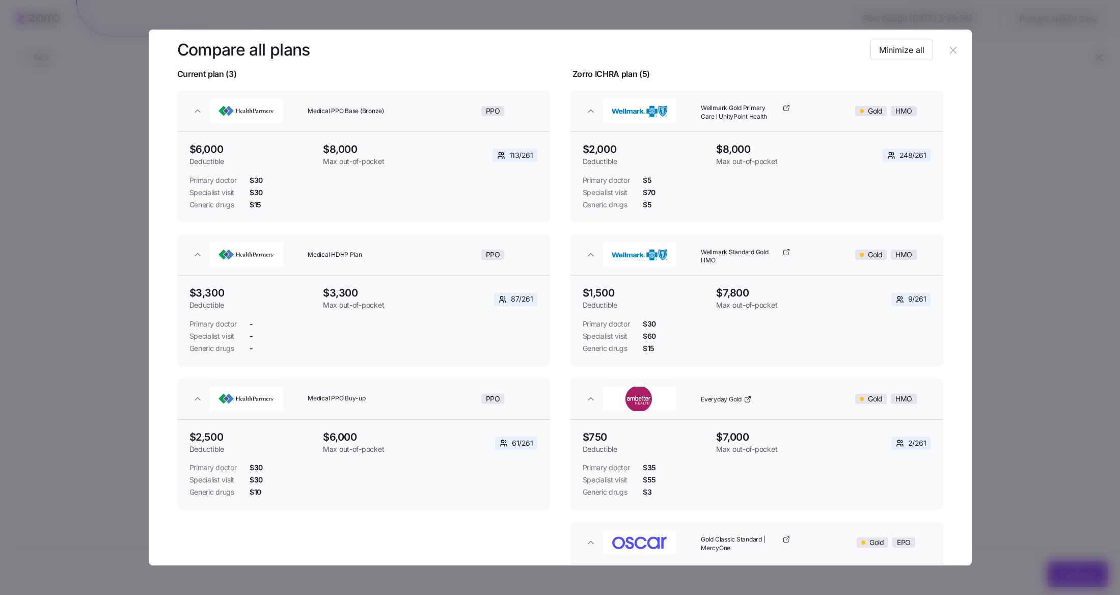
click at [950, 53] on icon "button" at bounding box center [953, 50] width 7 height 7
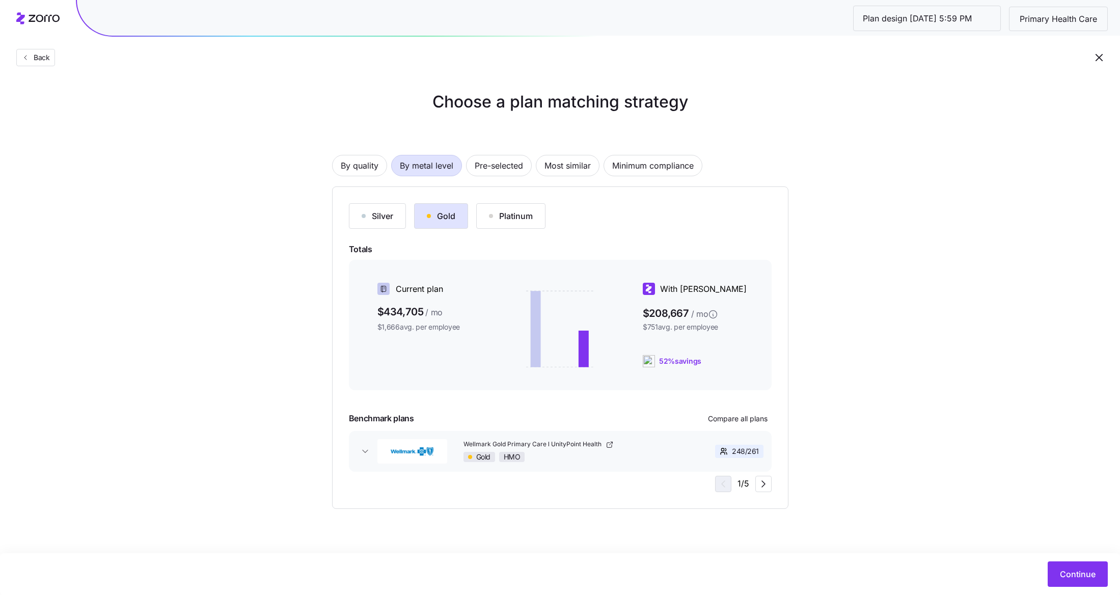
click at [391, 222] on button "Silver" at bounding box center [377, 215] width 57 height 25
click at [738, 415] on span "Compare all plans" at bounding box center [738, 418] width 60 height 10
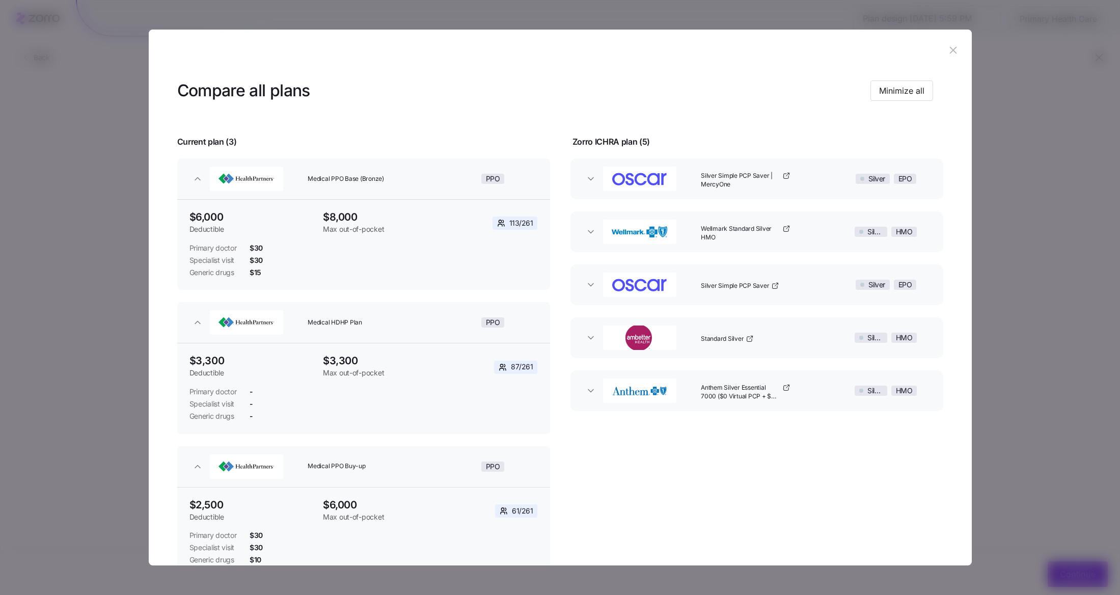
click at [952, 55] on icon "button" at bounding box center [952, 49] width 11 height 11
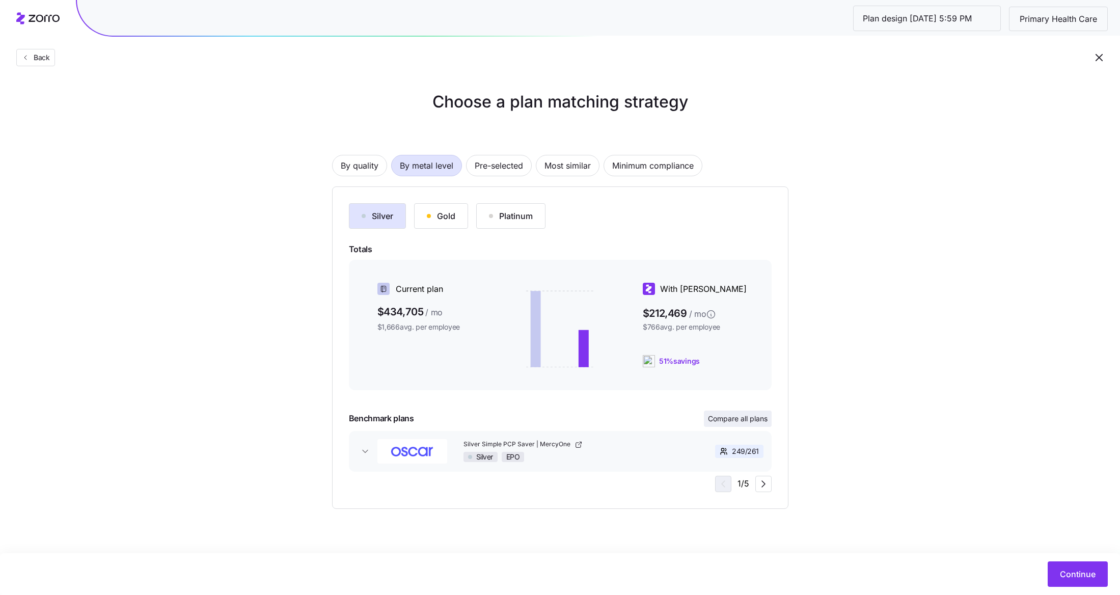
click at [741, 421] on span "Compare all plans" at bounding box center [738, 418] width 60 height 10
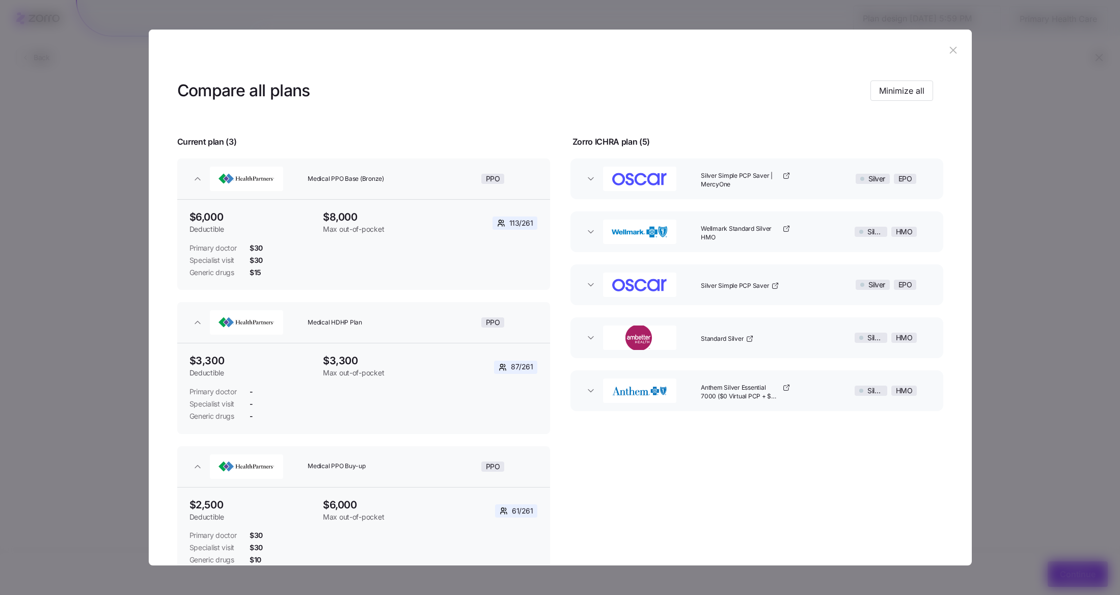
click at [899, 79] on div "Compare all plans Minimize all" at bounding box center [555, 90] width 756 height 23
click at [899, 93] on span "Minimize all" at bounding box center [901, 91] width 45 height 12
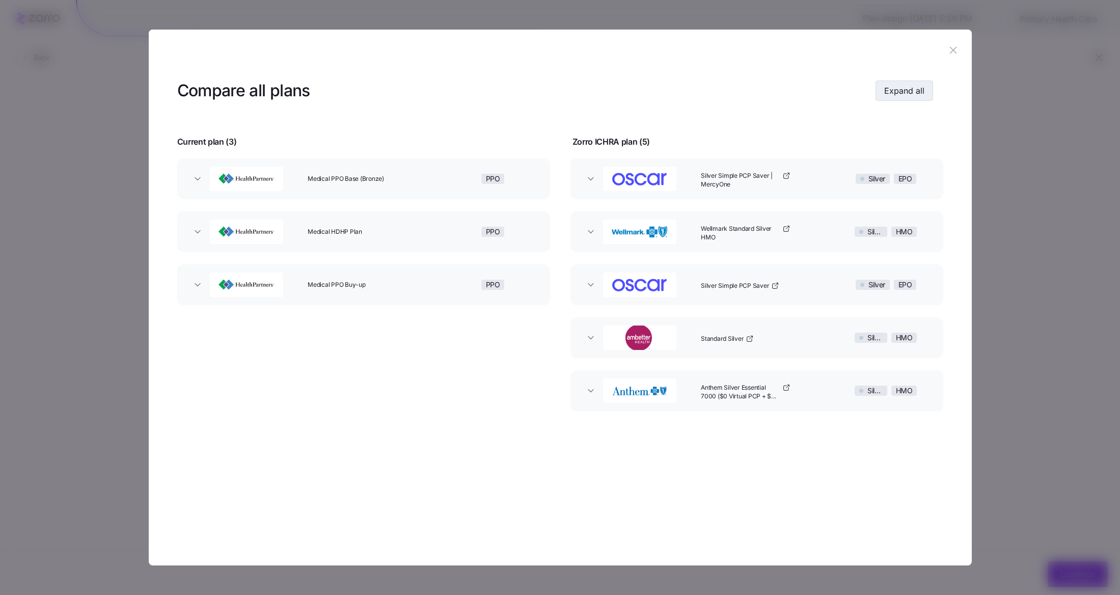
click at [899, 93] on span "Expand all" at bounding box center [904, 91] width 40 height 12
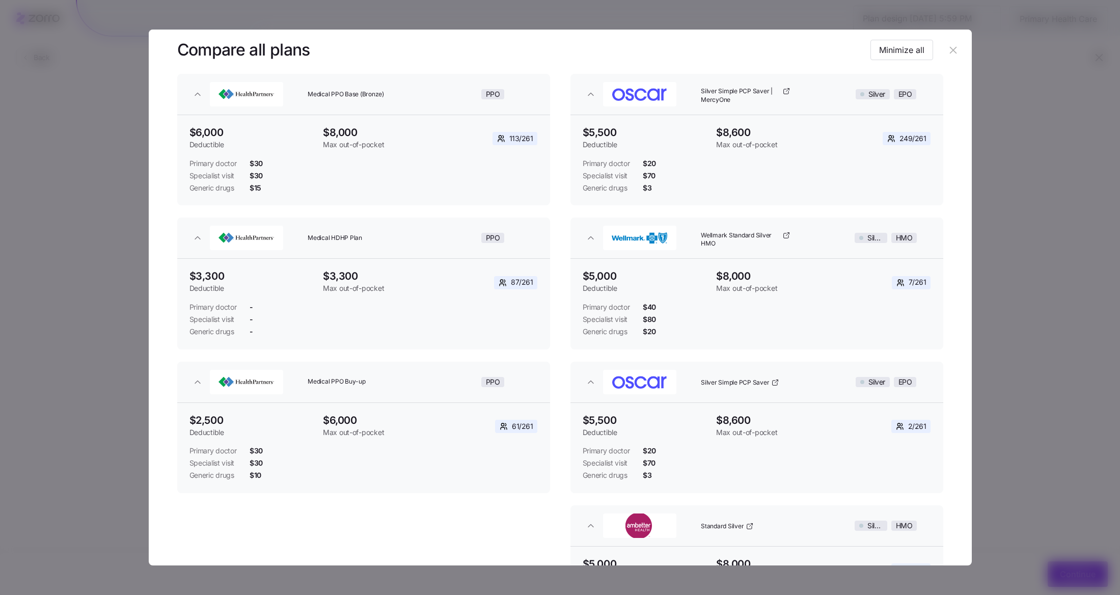
scroll to position [80, 0]
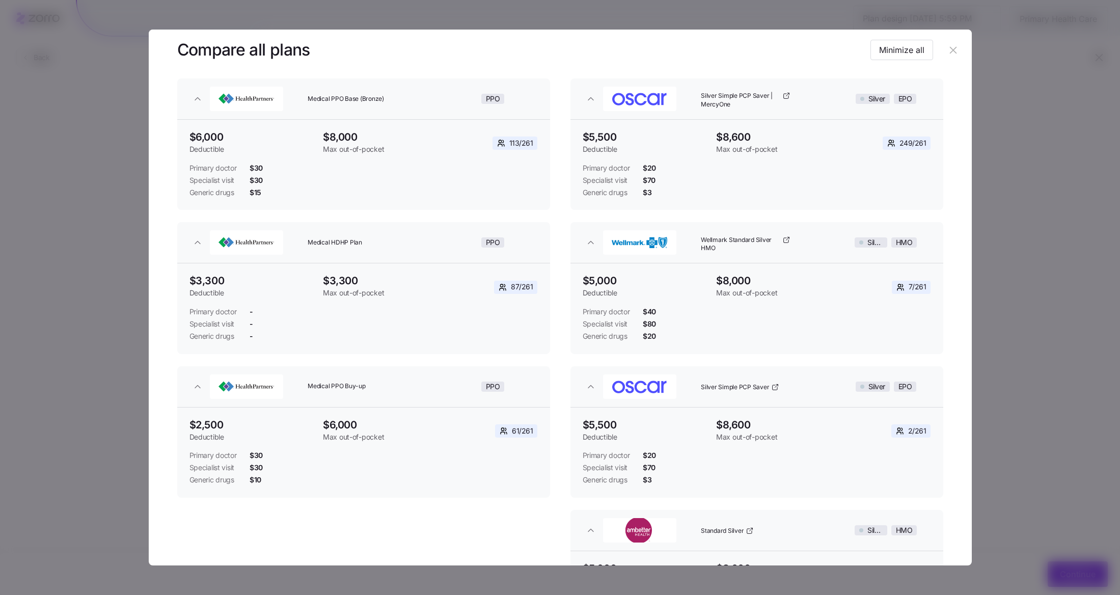
click at [947, 48] on icon "button" at bounding box center [952, 49] width 11 height 11
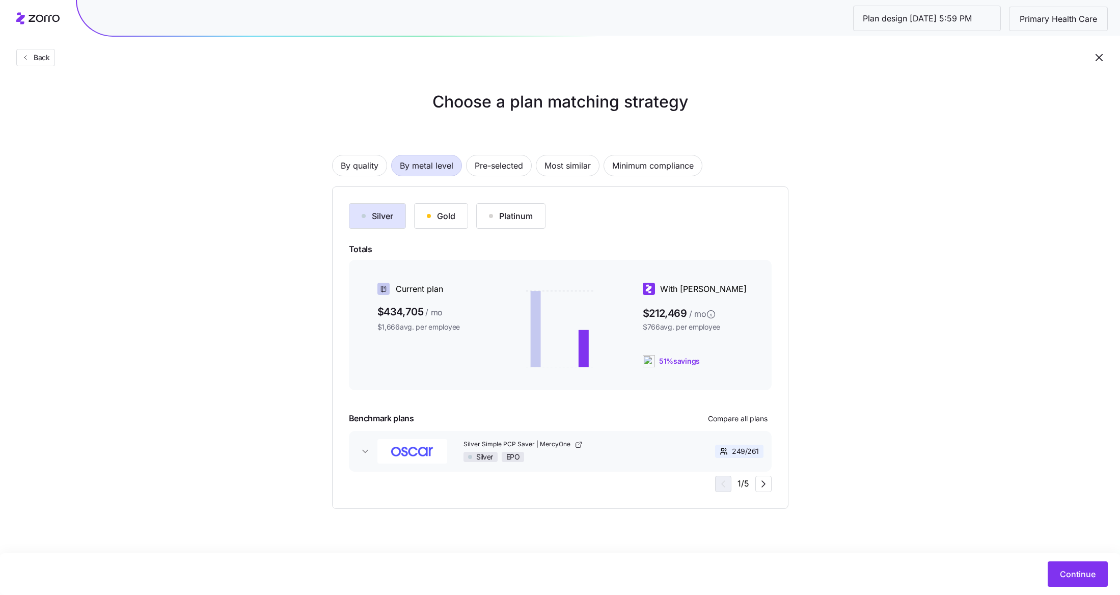
click at [431, 216] on div "Gold" at bounding box center [441, 216] width 29 height 12
click at [747, 421] on span "Compare all plans" at bounding box center [738, 418] width 60 height 10
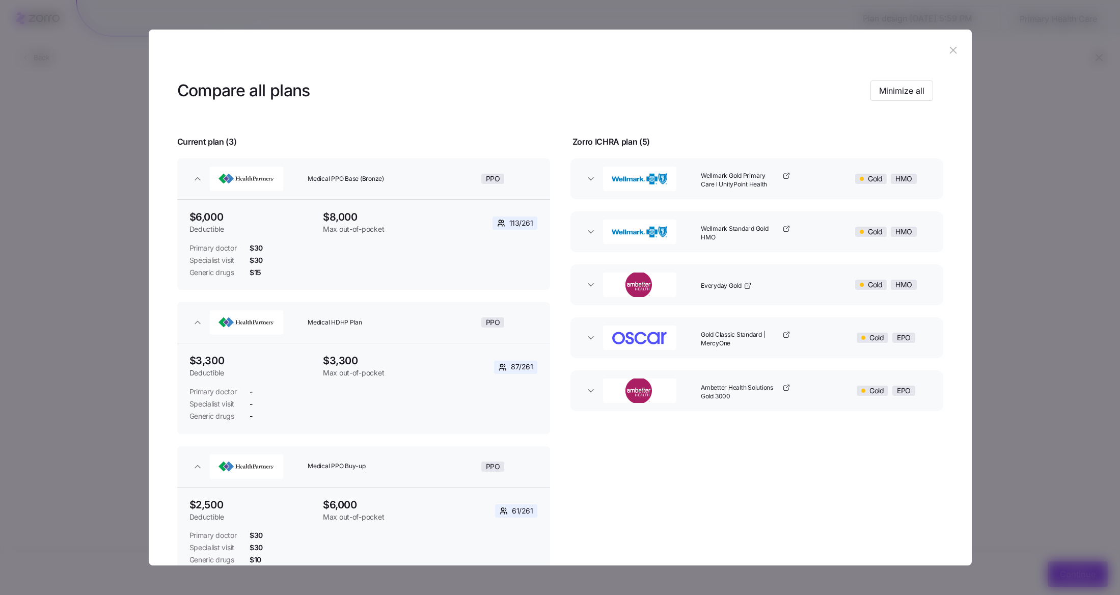
click at [955, 50] on button "button" at bounding box center [953, 50] width 16 height 16
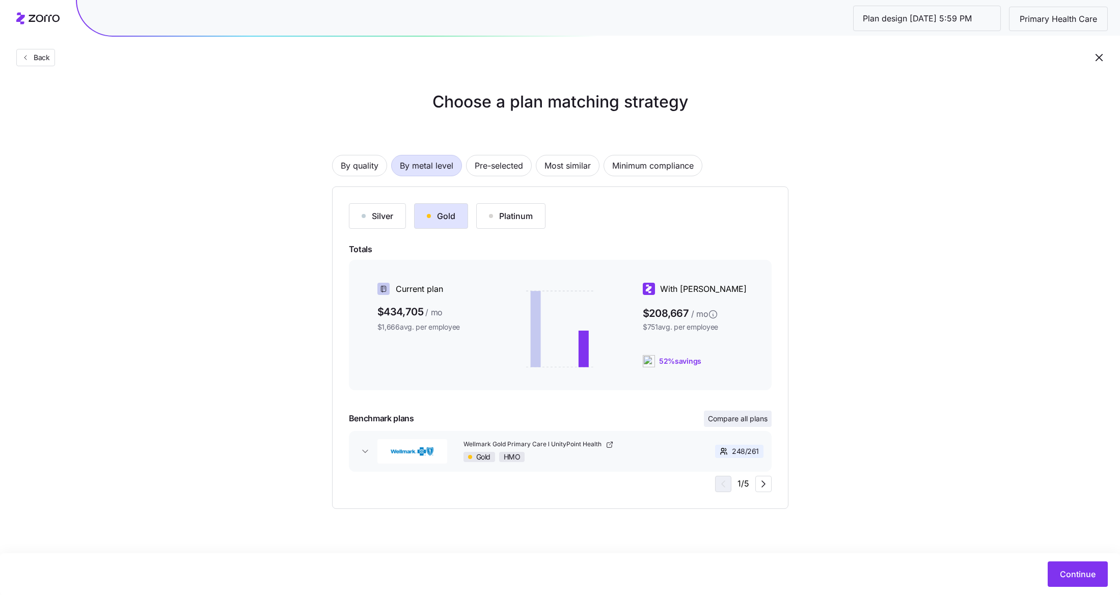
click at [720, 414] on span "Compare all plans" at bounding box center [738, 418] width 60 height 10
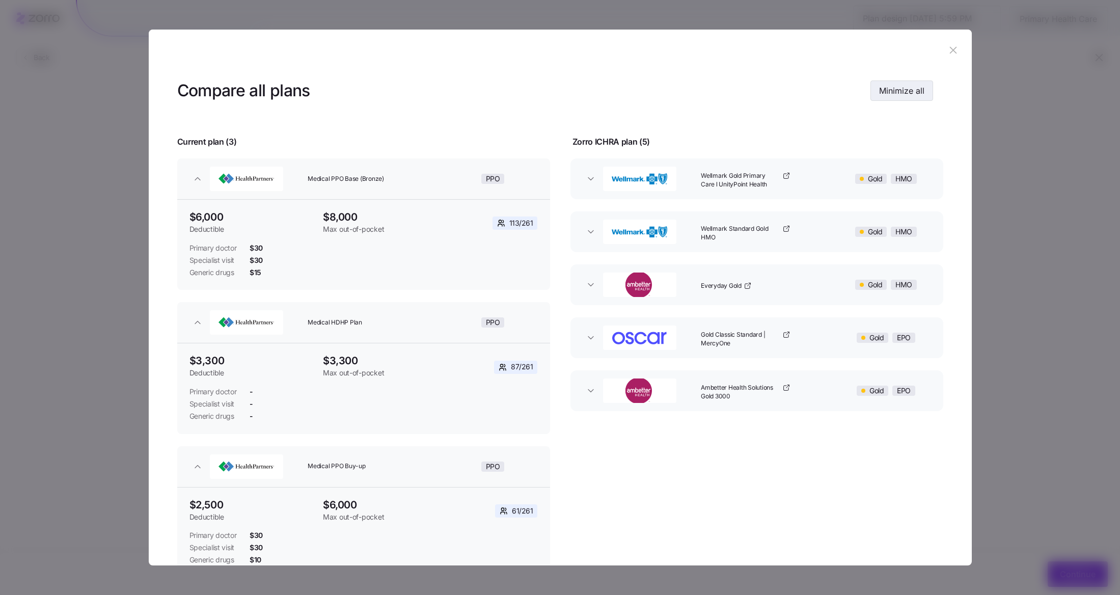
click at [900, 95] on span "Minimize all" at bounding box center [901, 91] width 45 height 12
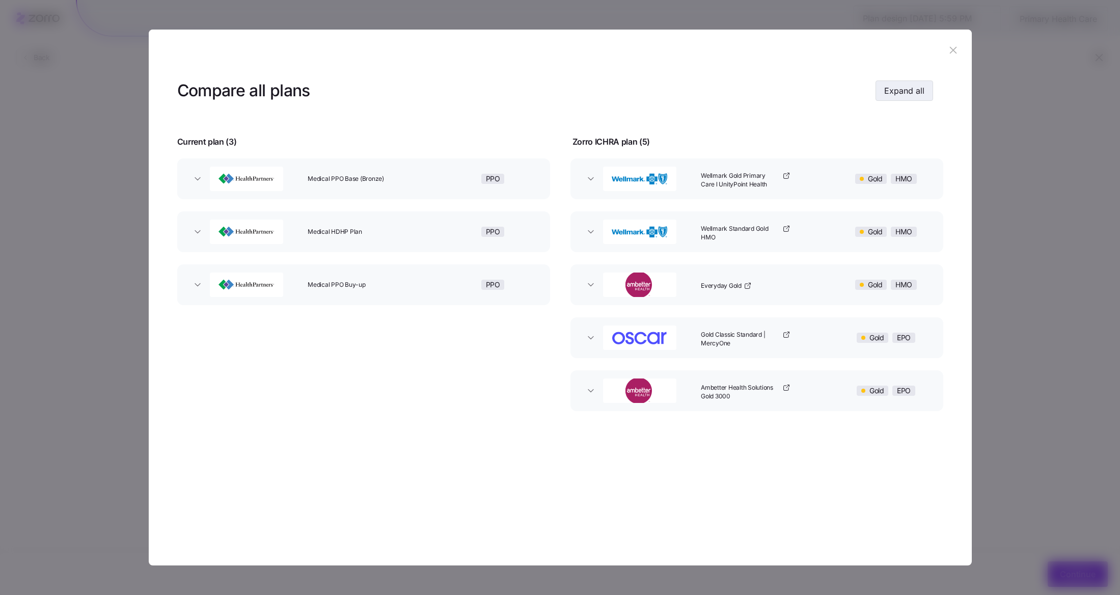
click at [900, 95] on span "Expand all" at bounding box center [904, 91] width 40 height 12
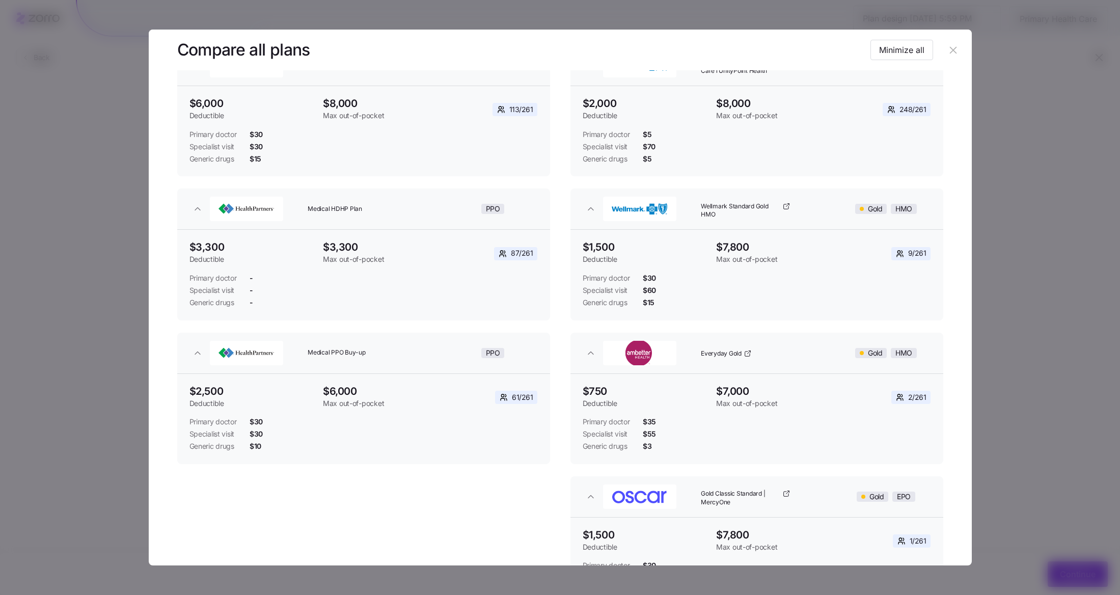
scroll to position [0, 0]
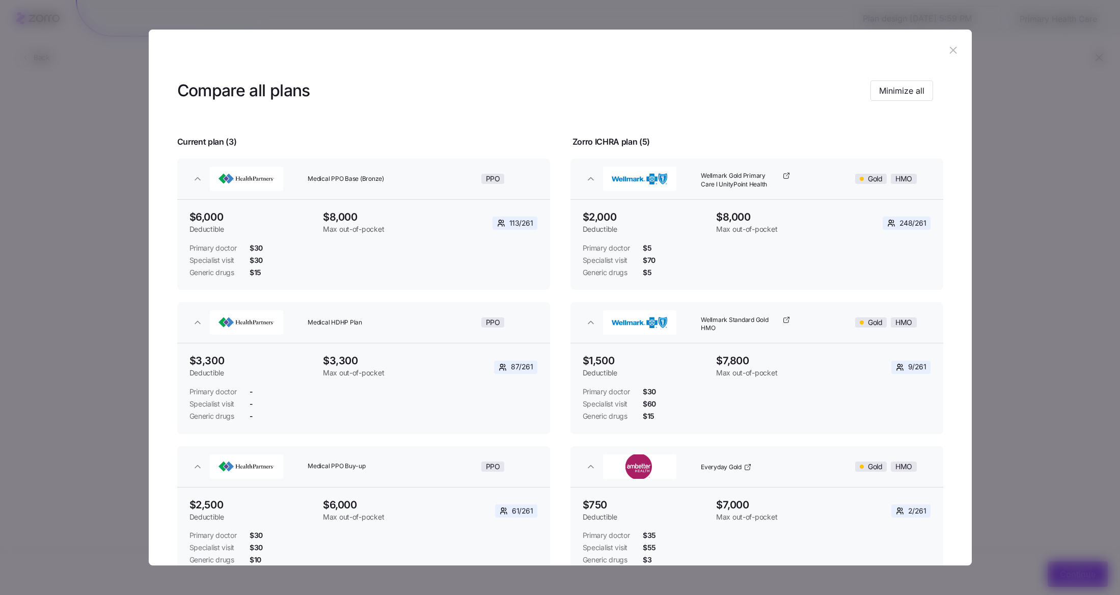
click at [947, 51] on icon "button" at bounding box center [952, 49] width 11 height 11
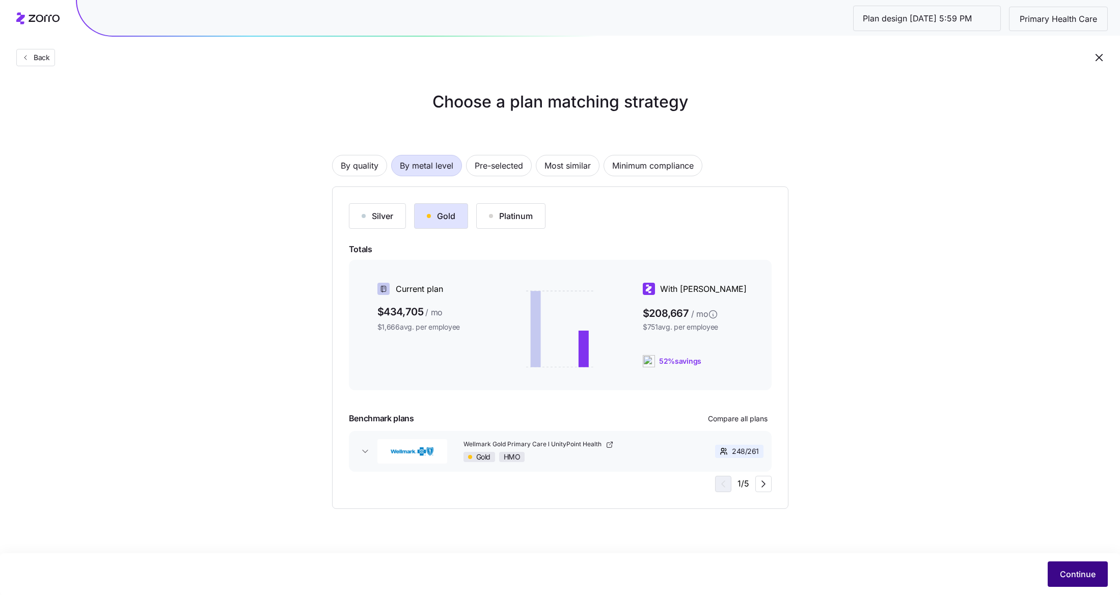
click at [1066, 579] on span "Continue" at bounding box center [1078, 574] width 36 height 12
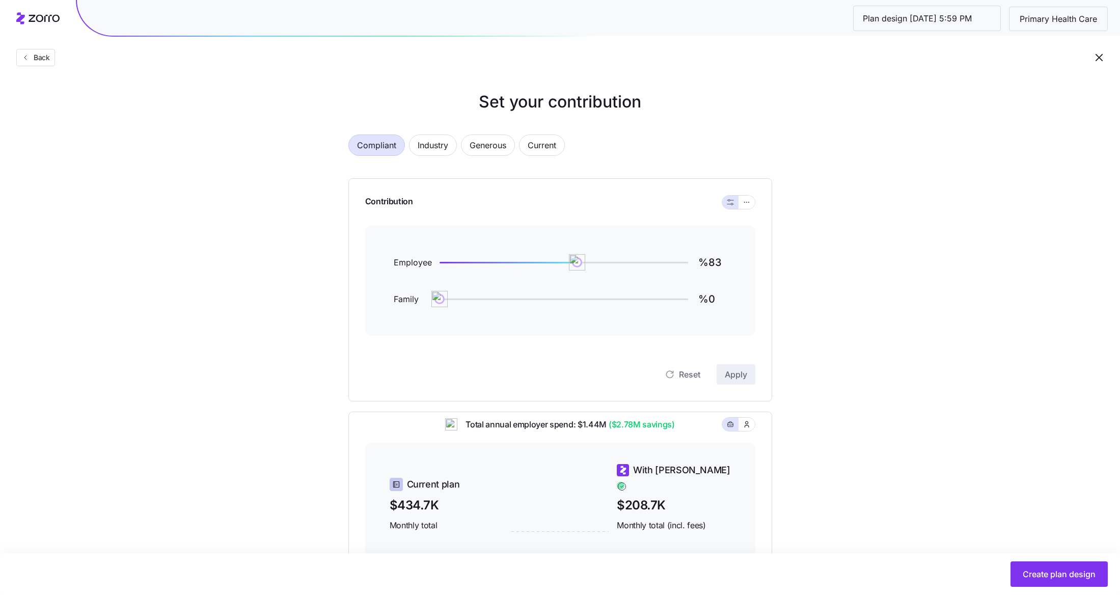
scroll to position [34, 0]
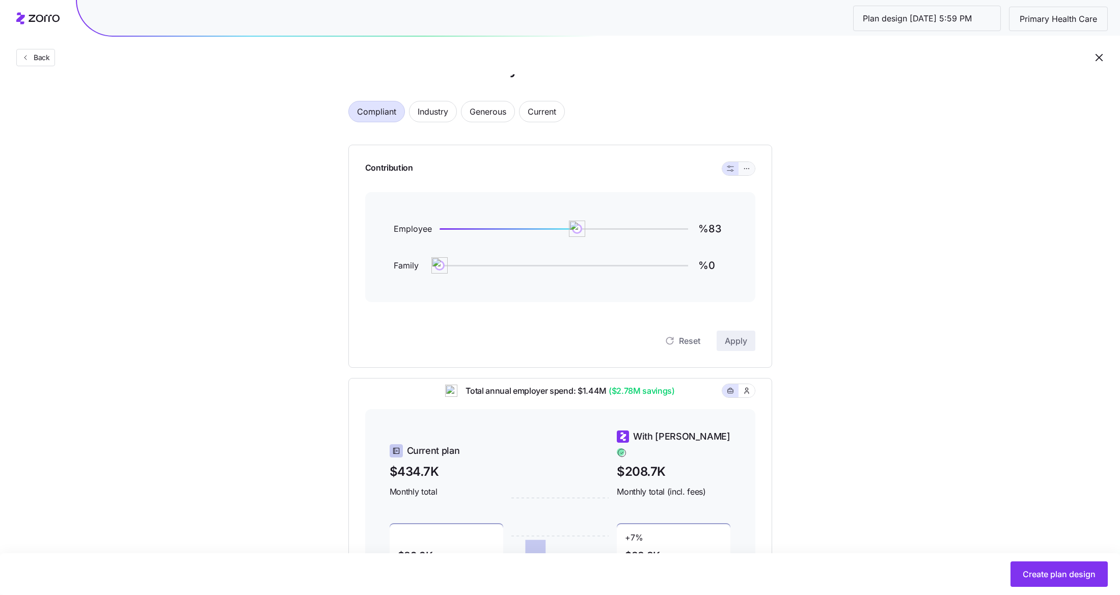
click at [748, 174] on button "button" at bounding box center [746, 168] width 16 height 13
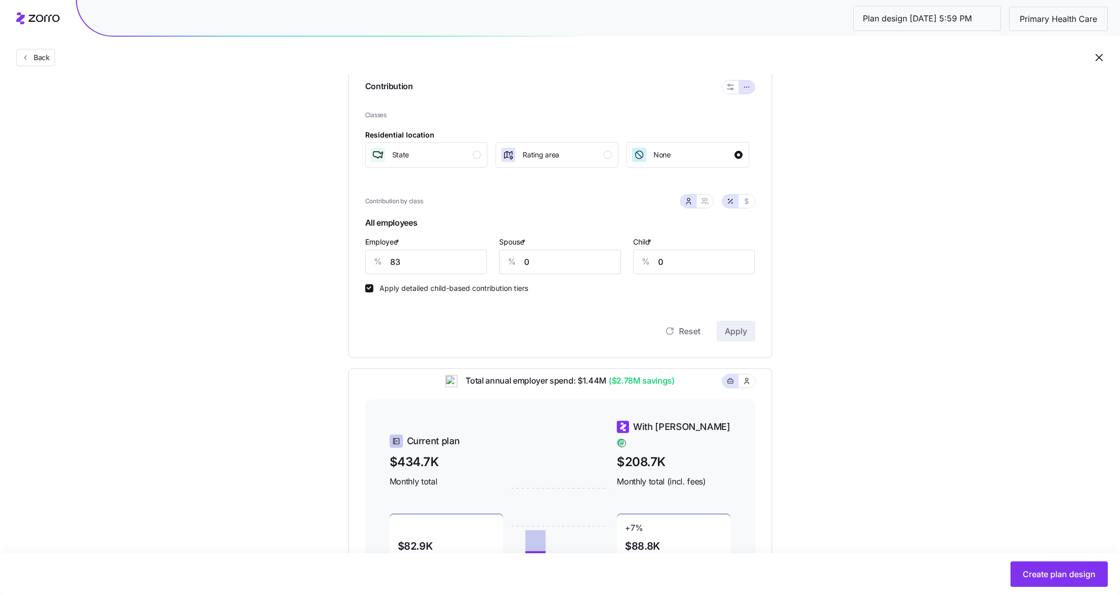
scroll to position [128, 0]
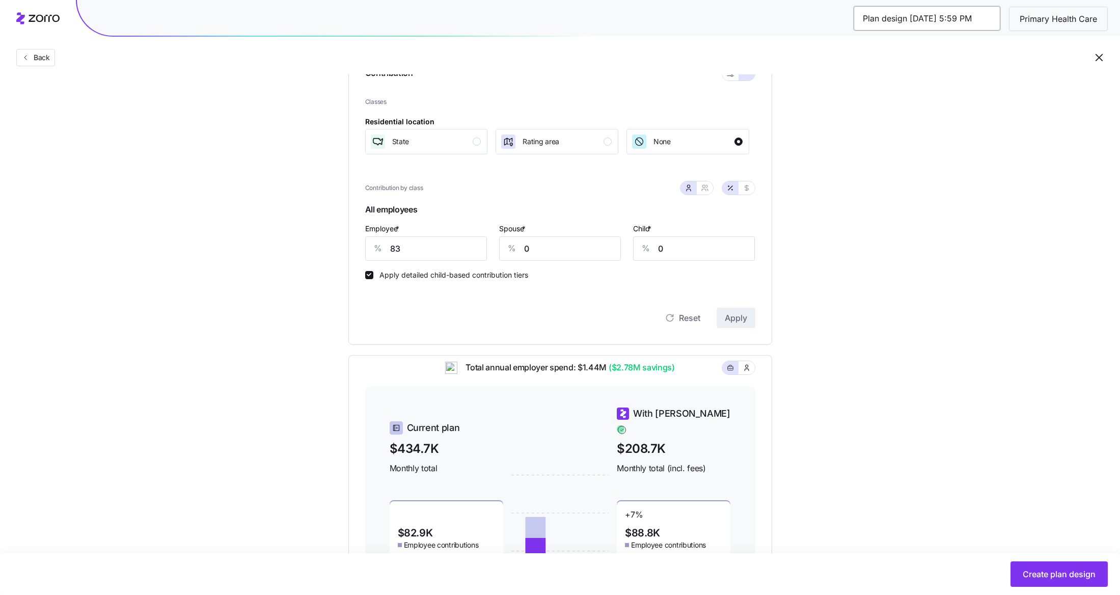
click at [954, 16] on input "Plan design 10/15/2025 5:59 PM" at bounding box center [926, 18] width 147 height 24
click at [419, 256] on input "83" at bounding box center [426, 248] width 122 height 24
type input "85"
click at [553, 252] on input "0" at bounding box center [560, 248] width 122 height 24
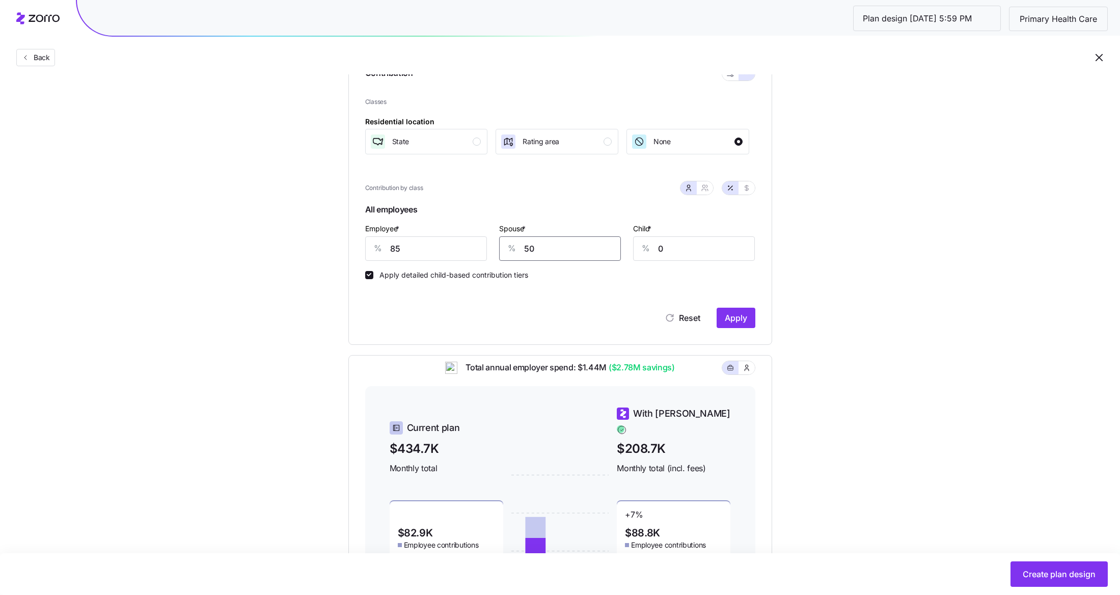
type input "50"
click at [733, 315] on span "Apply" at bounding box center [736, 318] width 22 height 12
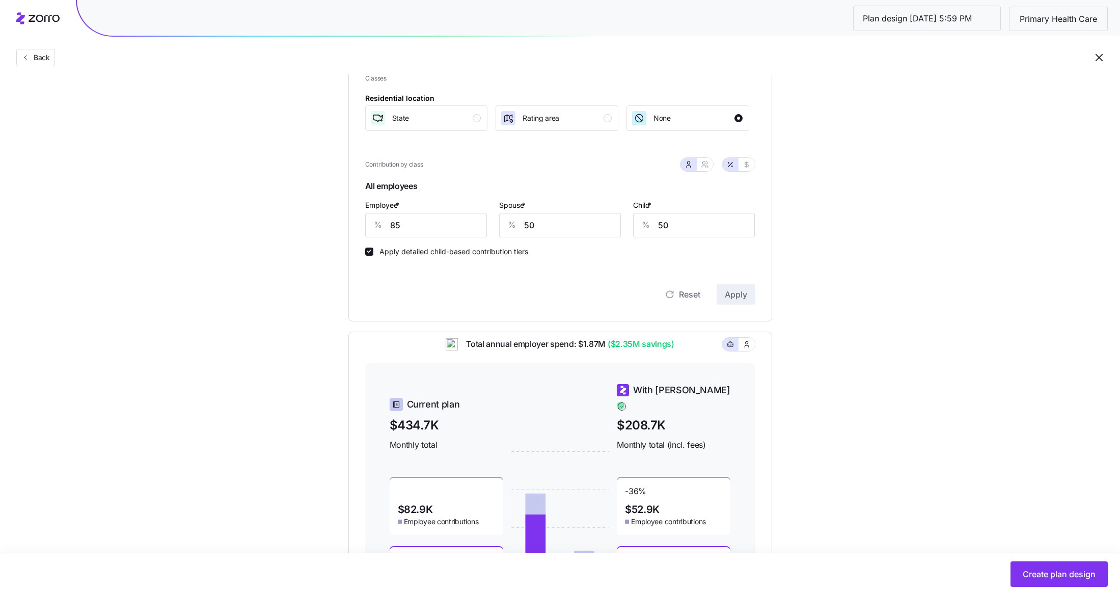
scroll to position [253, 0]
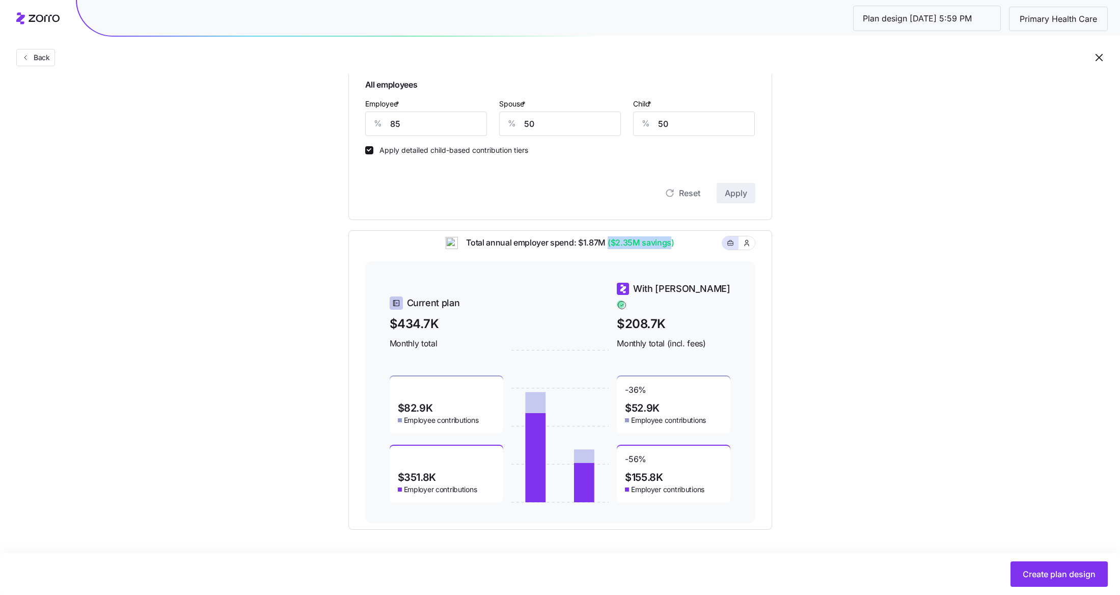
drag, startPoint x: 607, startPoint y: 248, endPoint x: 671, endPoint y: 248, distance: 63.6
click at [671, 248] on span "($2.35M savings)" at bounding box center [639, 242] width 69 height 13
click at [692, 252] on div "Total annual employer spend: $1.87M ($2.35M savings)" at bounding box center [560, 248] width 390 height 25
click at [1046, 576] on span "Create plan design" at bounding box center [1058, 574] width 73 height 12
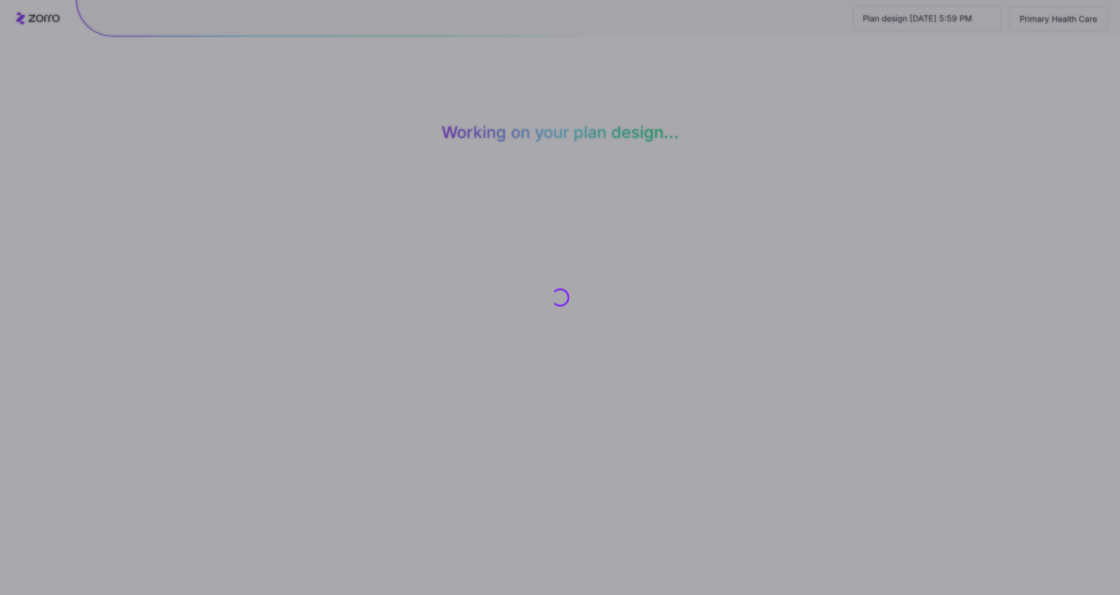
scroll to position [0, 0]
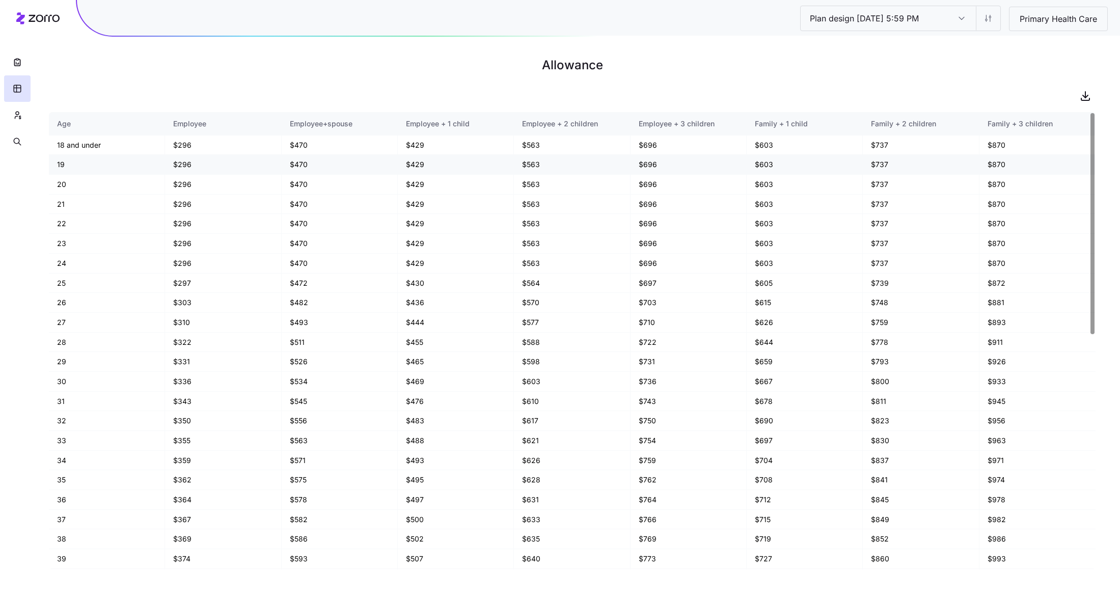
click at [77, 166] on td "19" at bounding box center [107, 165] width 116 height 20
click at [126, 51] on main "Allowance Age Employee Employee+spouse Employee + 1 child Employee + 2 children…" at bounding box center [560, 297] width 1120 height 595
click at [14, 110] on icon "button" at bounding box center [17, 115] width 9 height 10
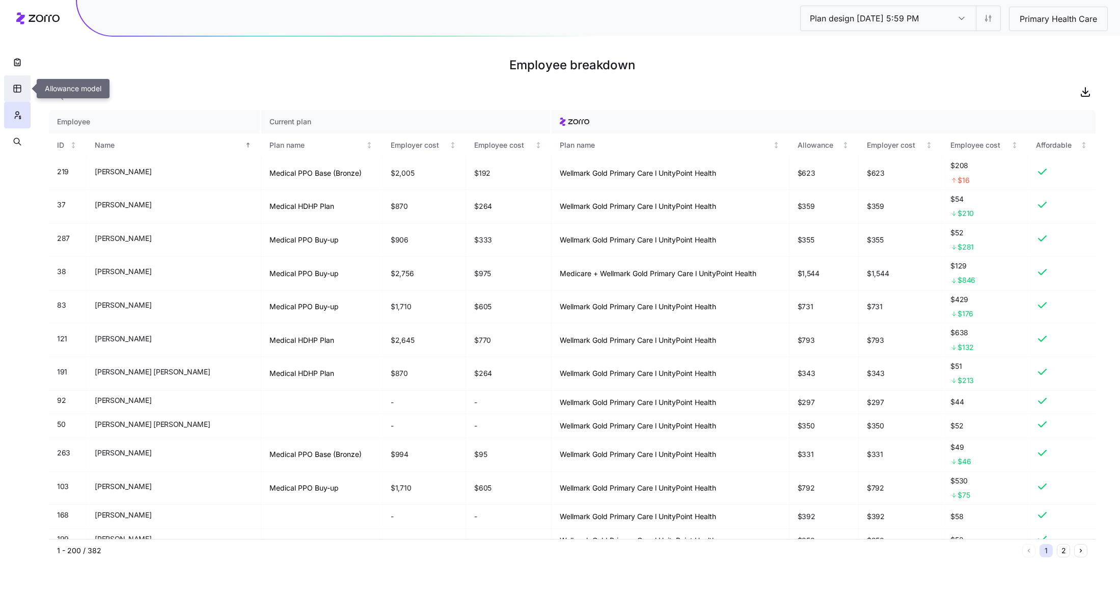
click at [15, 86] on icon "button" at bounding box center [17, 89] width 9 height 10
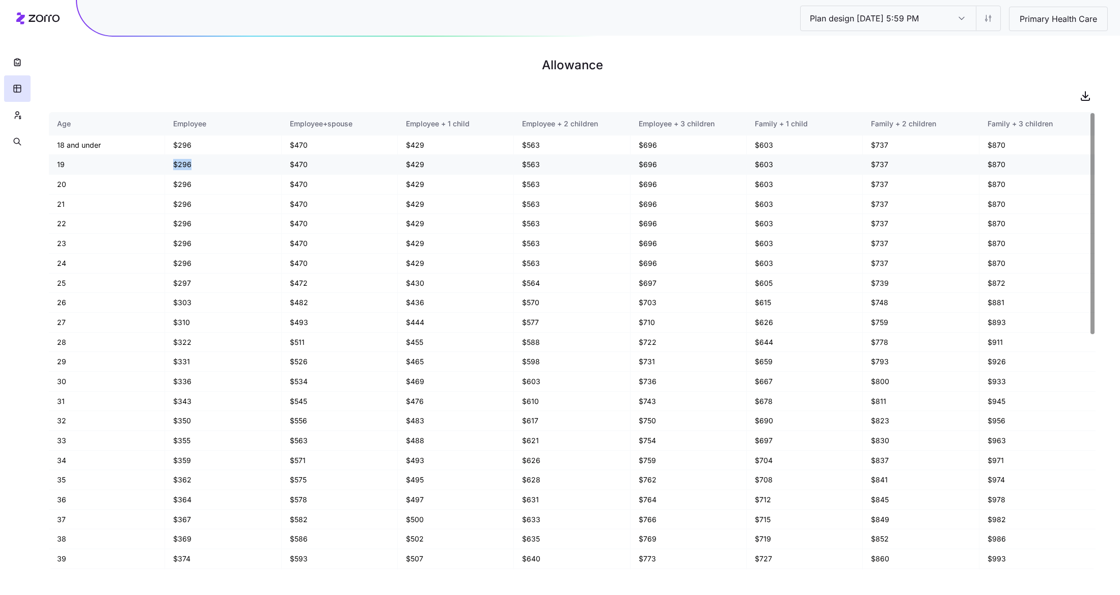
drag, startPoint x: 192, startPoint y: 164, endPoint x: 159, endPoint y: 164, distance: 33.6
click at [158, 164] on tr "19 $296 $470 $429 $563 $696 $603 $737 $870" at bounding box center [572, 165] width 1046 height 20
click at [163, 167] on td "19" at bounding box center [107, 165] width 116 height 20
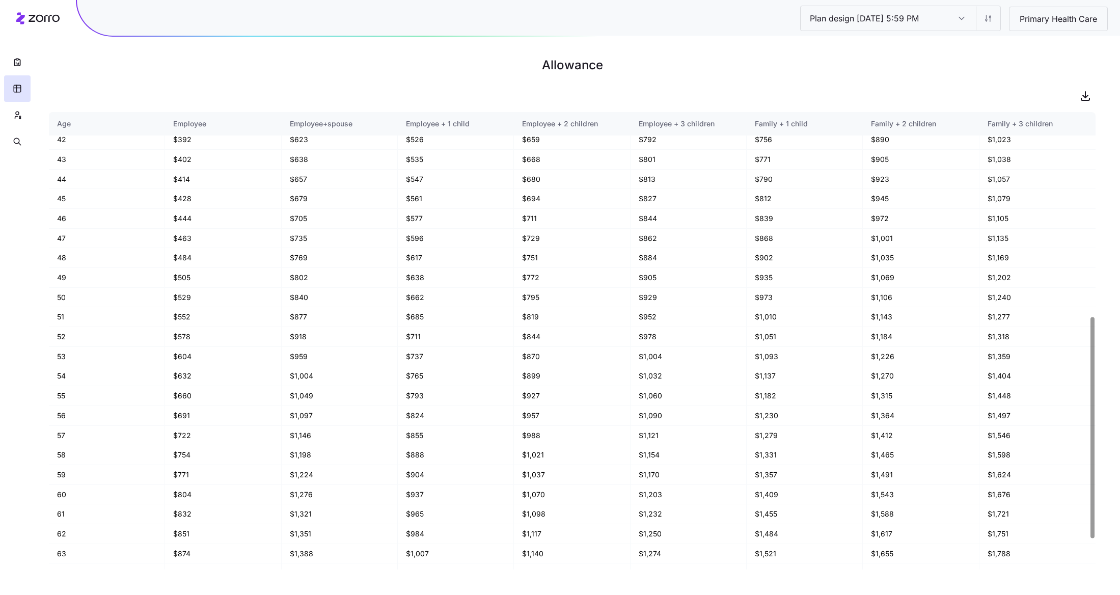
scroll to position [485, 0]
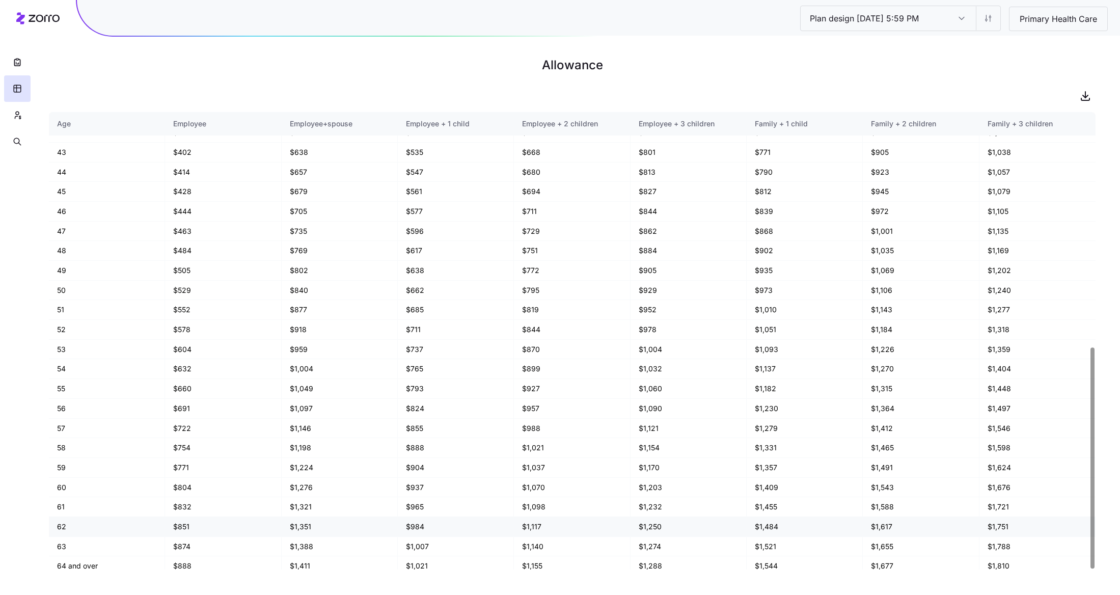
drag, startPoint x: 75, startPoint y: 527, endPoint x: 69, endPoint y: 530, distance: 6.6
click at [69, 530] on td "62" at bounding box center [107, 527] width 116 height 20
drag, startPoint x: 204, startPoint y: 544, endPoint x: 169, endPoint y: 543, distance: 35.1
click at [169, 543] on td "$874" at bounding box center [223, 547] width 116 height 20
click at [220, 537] on td "$874" at bounding box center [223, 547] width 116 height 20
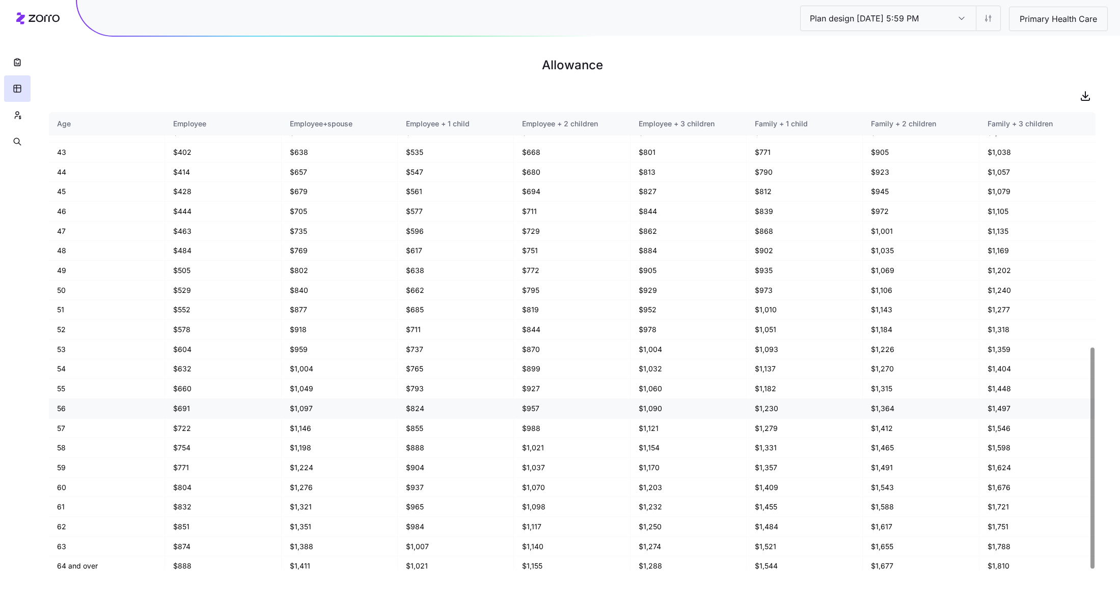
scroll to position [0, 0]
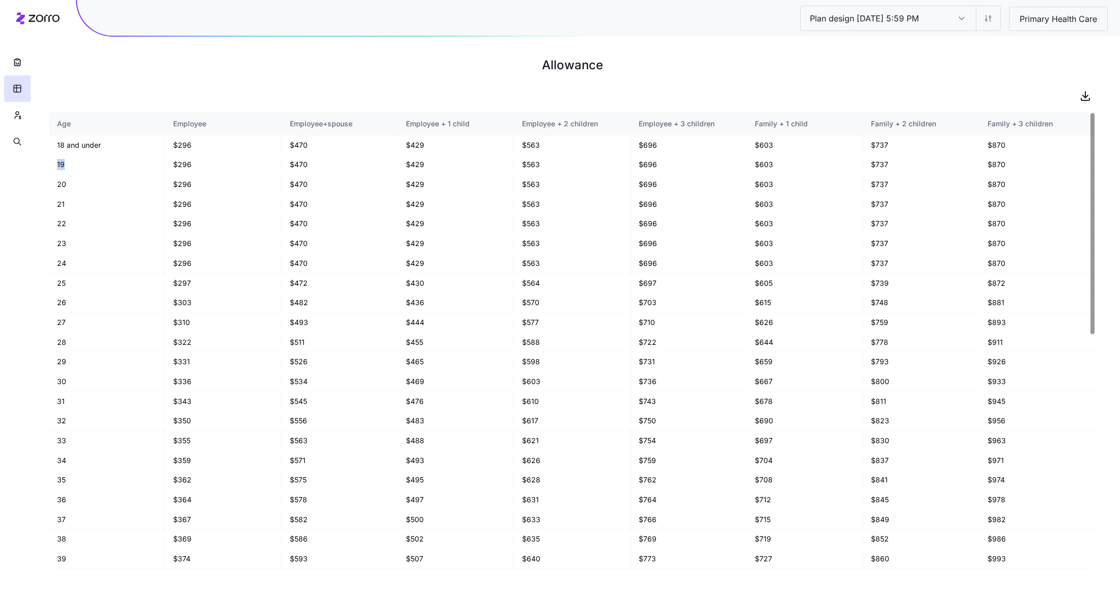
drag, startPoint x: 70, startPoint y: 167, endPoint x: 48, endPoint y: 167, distance: 21.9
click at [48, 167] on main "Allowance Age Employee Employee+spouse Employee + 1 child Employee + 2 children…" at bounding box center [560, 297] width 1120 height 595
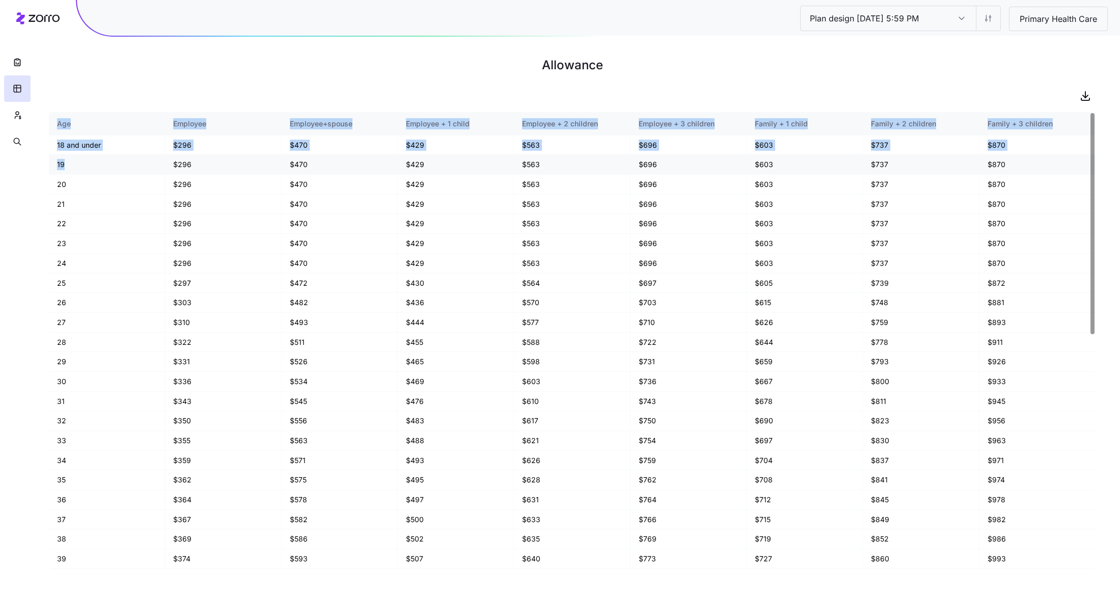
click at [146, 161] on td "19" at bounding box center [107, 165] width 116 height 20
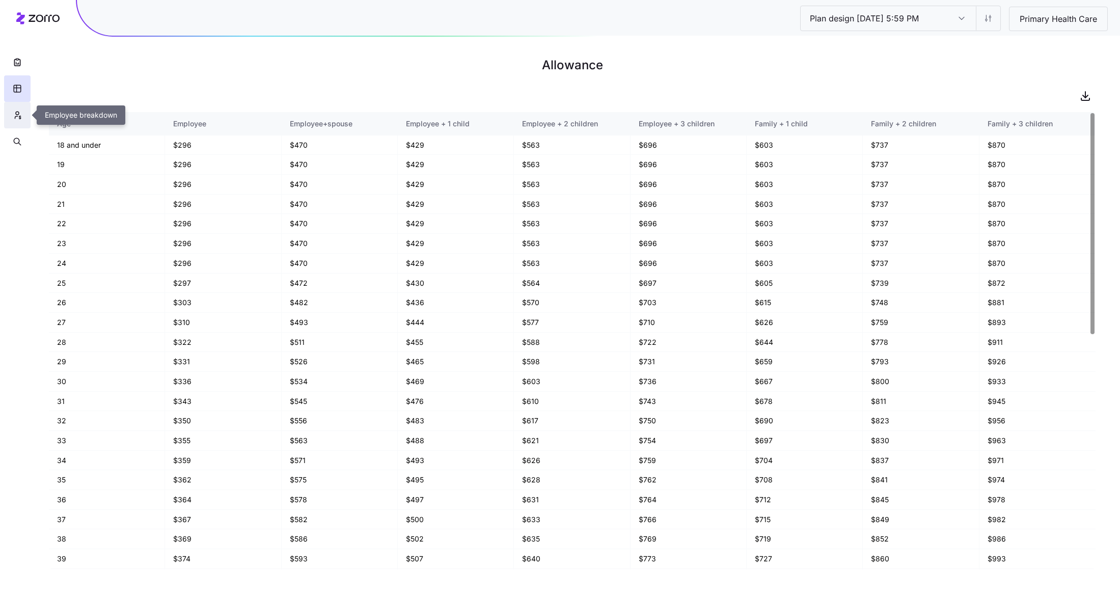
click at [7, 116] on button "button" at bounding box center [17, 115] width 26 height 26
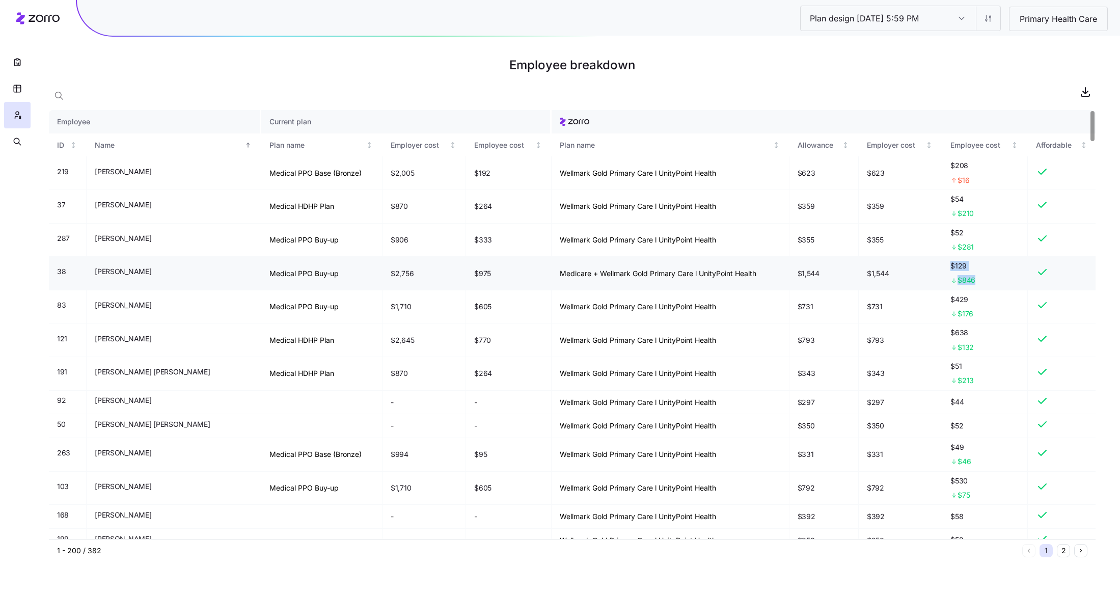
drag, startPoint x: 975, startPoint y: 281, endPoint x: 926, endPoint y: 281, distance: 48.4
click at [926, 281] on tr "38 Alan Bollinger Medical PPO Buy-up $2,756 $975 Medicare + Wellmark Gold Prima…" at bounding box center [572, 274] width 1046 height 34
click at [922, 281] on td "$1,544" at bounding box center [900, 274] width 84 height 34
drag, startPoint x: 983, startPoint y: 281, endPoint x: 943, endPoint y: 281, distance: 39.7
click at [943, 281] on td "$129 $846" at bounding box center [985, 274] width 86 height 34
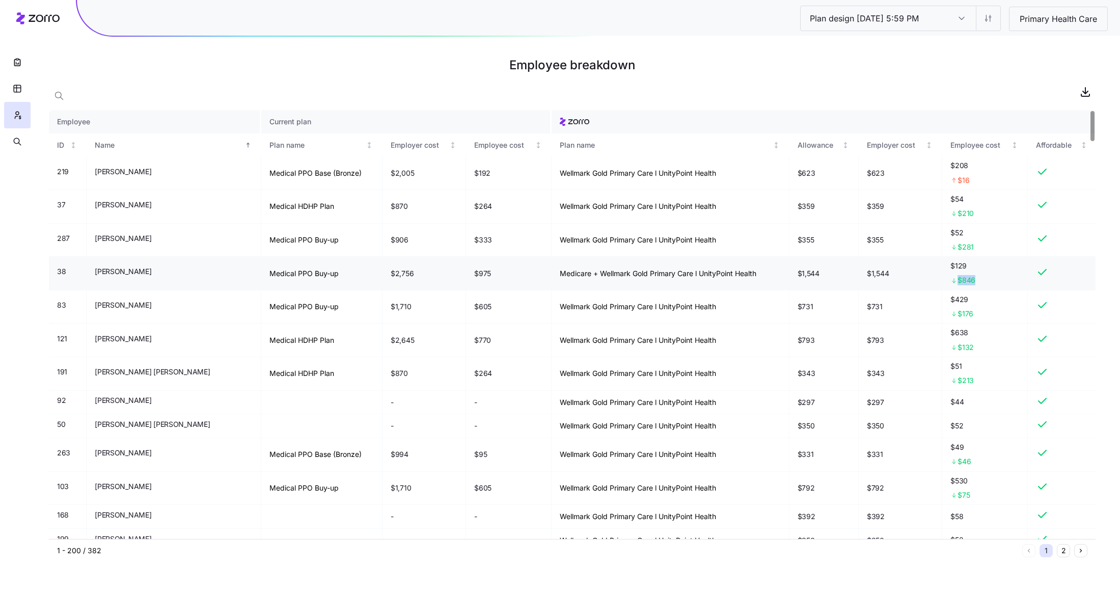
click at [1009, 282] on div "$846" at bounding box center [984, 280] width 69 height 10
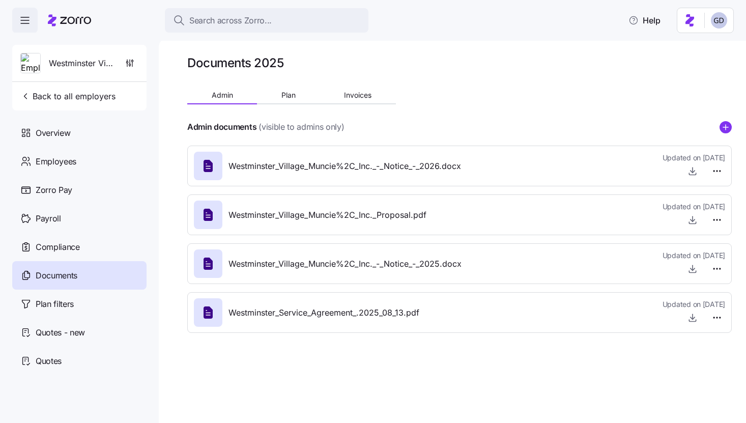
click at [271, 16] on div "Search across Zorro..." at bounding box center [266, 20] width 187 height 13
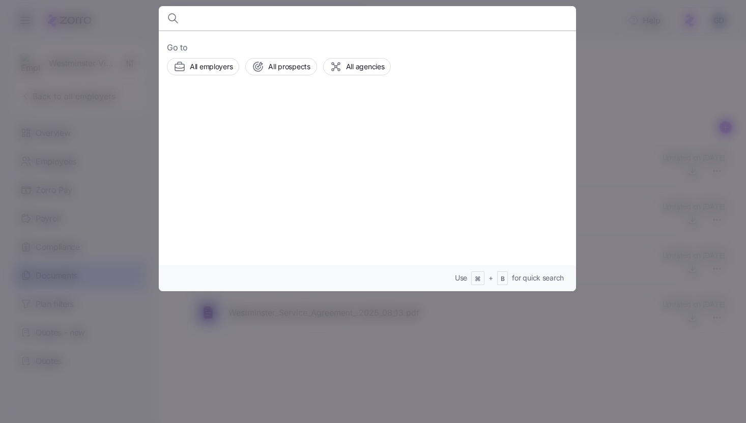
click at [80, 19] on div at bounding box center [373, 211] width 746 height 423
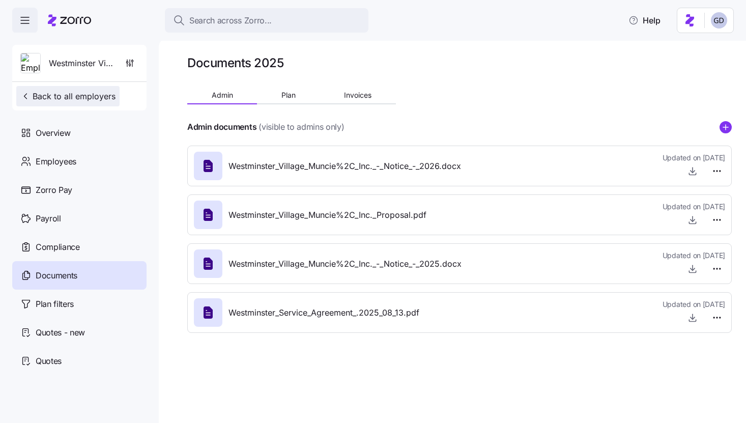
click at [23, 91] on span "Back to all employers" at bounding box center [67, 96] width 95 height 12
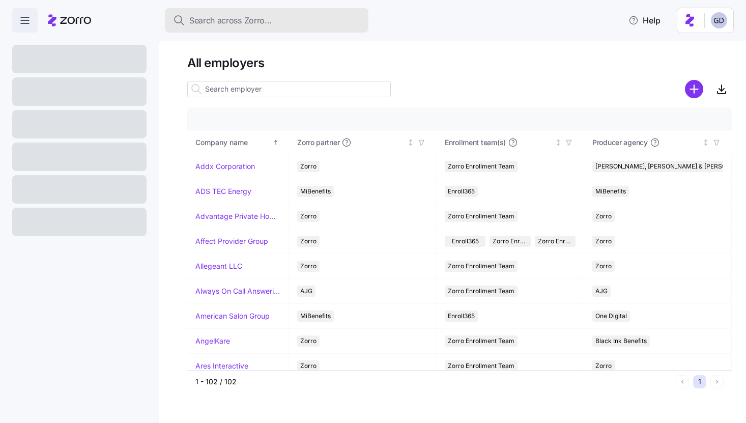
click at [254, 27] on button "Search across Zorro..." at bounding box center [267, 20] width 204 height 24
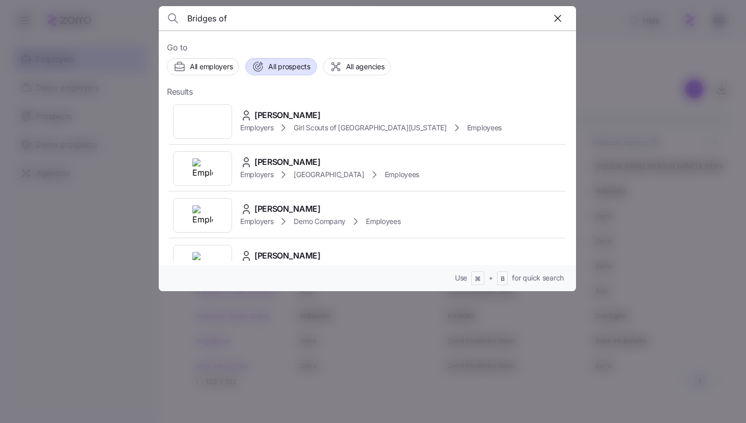
type input "Bridges of"
click at [278, 66] on span "All prospects" at bounding box center [289, 67] width 42 height 10
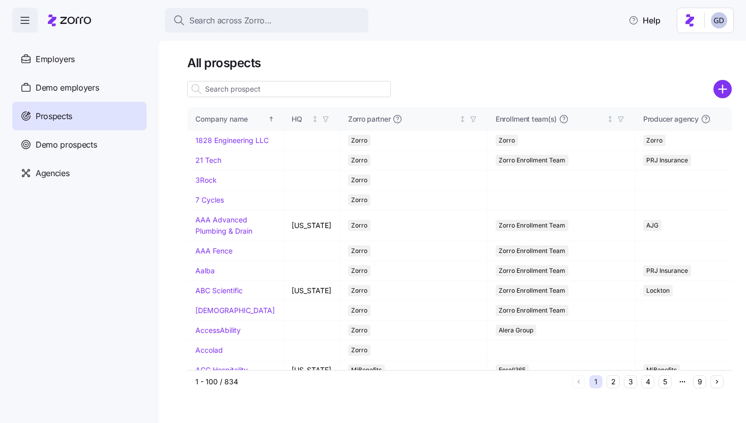
click at [239, 90] on input at bounding box center [289, 89] width 204 height 16
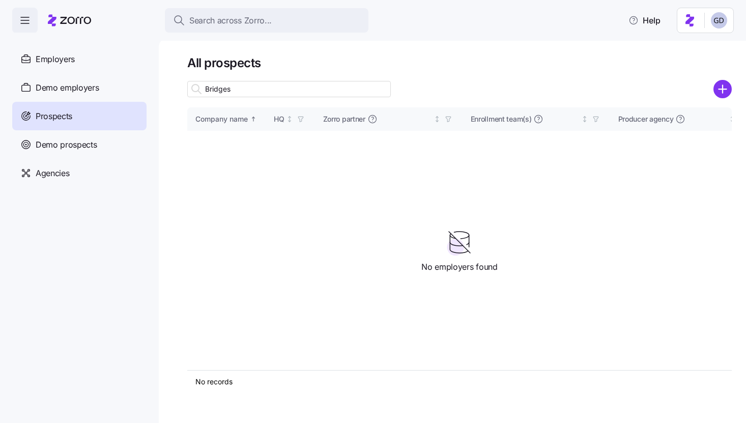
type input "Bridges"
click at [723, 90] on icon "add icon" at bounding box center [723, 90] width 0 height 8
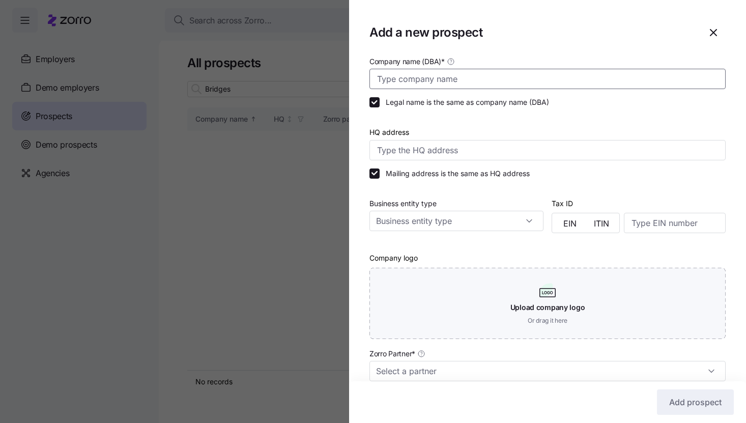
click at [463, 80] on input "Company name (DBA) *" at bounding box center [548, 79] width 356 height 20
type input "Bridges of Hope"
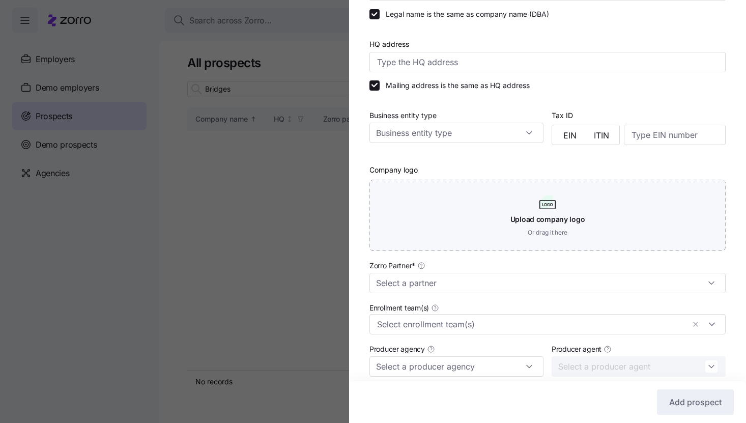
scroll to position [97, 0]
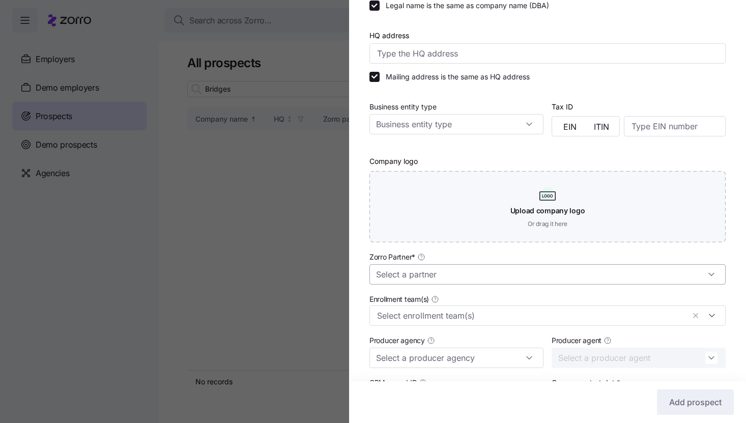
click at [425, 276] on input "Zorro Partner *" at bounding box center [548, 274] width 356 height 20
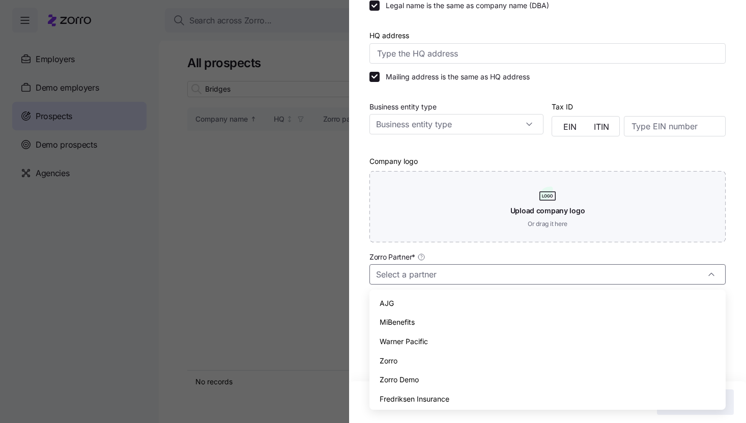
click at [387, 367] on div "Zorro" at bounding box center [548, 360] width 348 height 19
type input "Zorro"
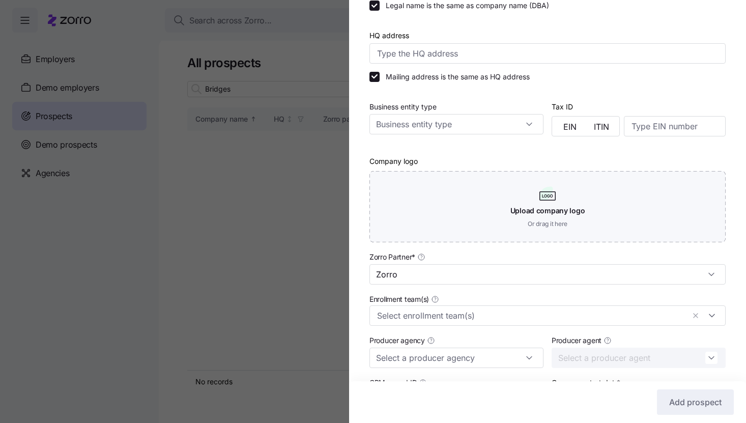
click at [360, 290] on div "Company name (DBA) * Bridges of Hope Legal name is the same as company name (DB…" at bounding box center [547, 215] width 397 height 515
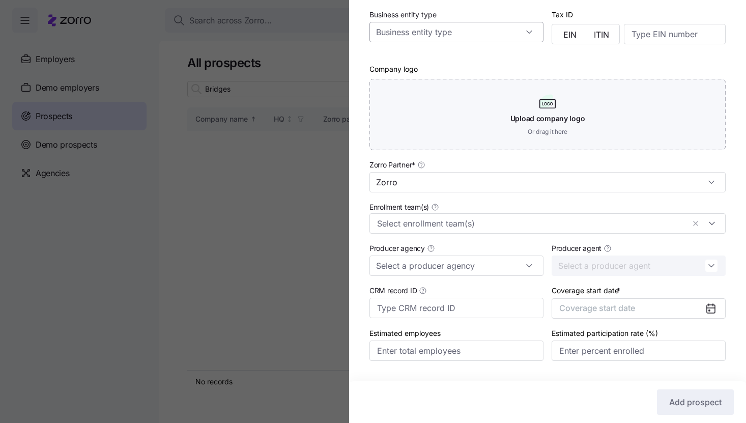
scroll to position [215, 0]
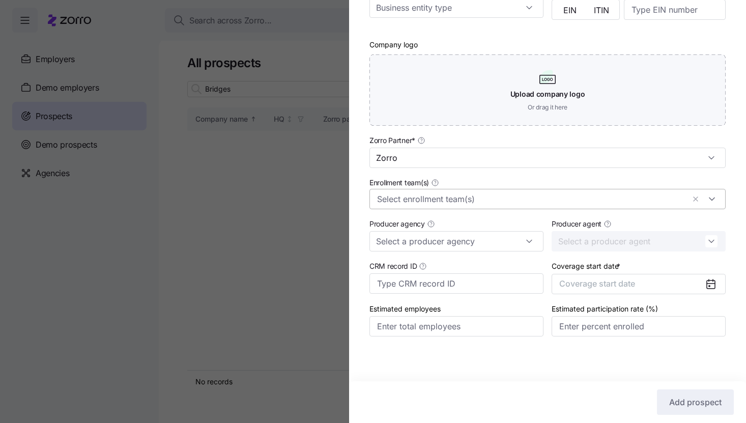
click at [449, 203] on input "Enrollment team(s)" at bounding box center [531, 198] width 308 height 13
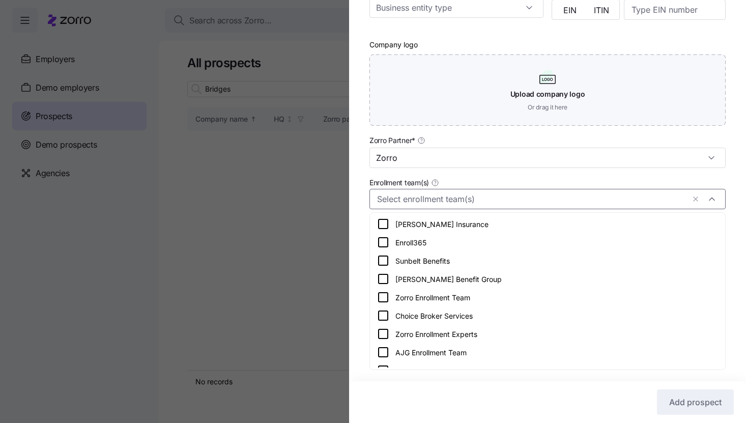
click at [387, 297] on icon at bounding box center [383, 297] width 12 height 12
click at [352, 259] on div "Company name (DBA) * Bridges of Hope Legal name is the same as company name (DB…" at bounding box center [547, 99] width 397 height 515
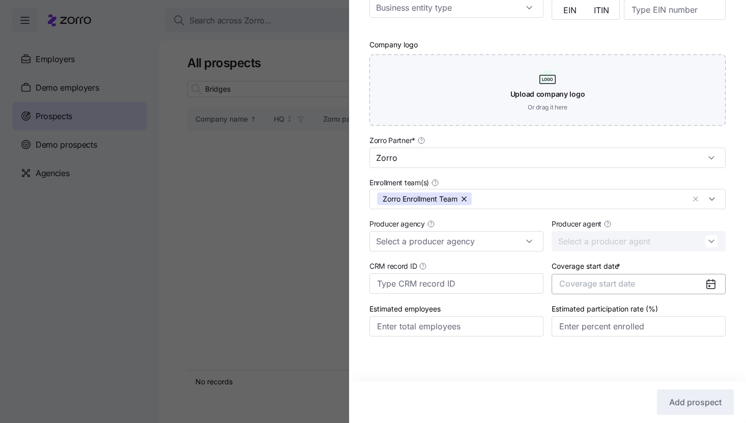
click at [608, 275] on button "Coverage start date" at bounding box center [639, 284] width 174 height 20
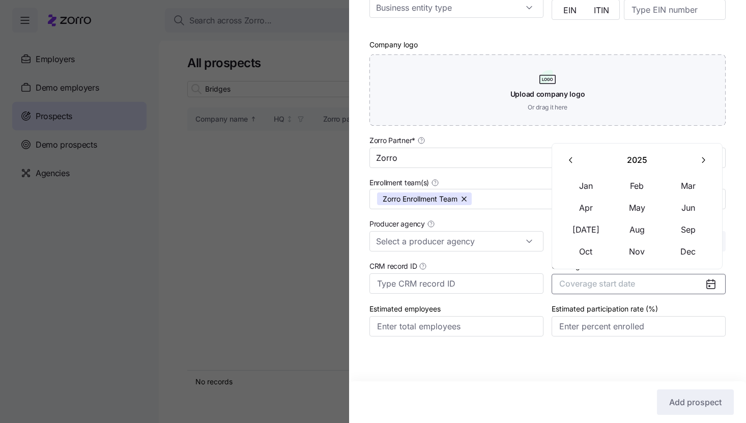
click at [704, 161] on icon "button" at bounding box center [704, 160] width 3 height 6
click at [580, 186] on button "Jan" at bounding box center [586, 185] width 51 height 21
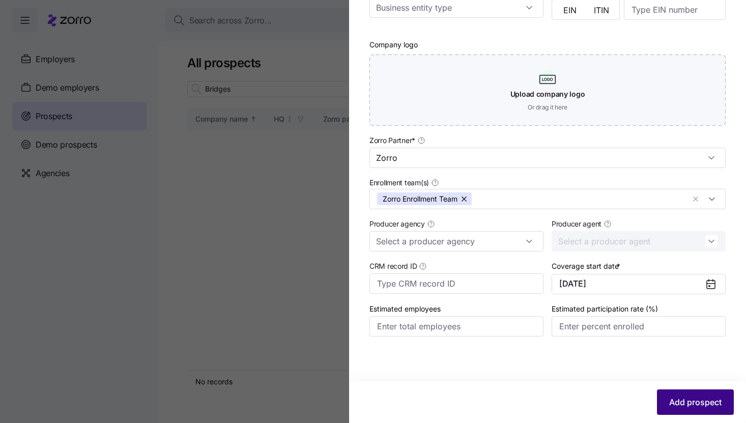
click at [682, 395] on button "Add prospect" at bounding box center [695, 402] width 77 height 25
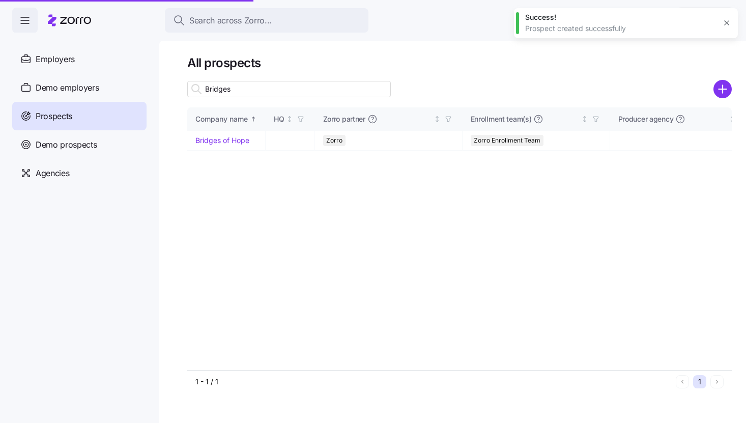
click at [245, 143] on link "Bridges of Hope" at bounding box center [223, 140] width 54 height 9
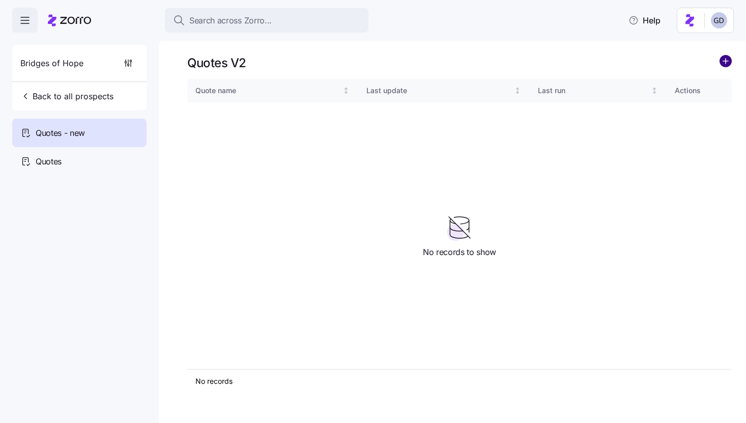
click at [729, 64] on circle "add icon" at bounding box center [725, 61] width 11 height 11
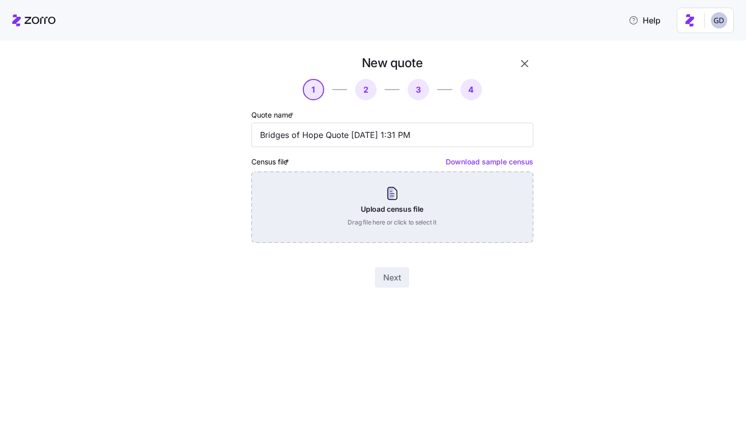
click at [366, 205] on div "Upload census file Drag file here or click to select it" at bounding box center [393, 207] width 282 height 71
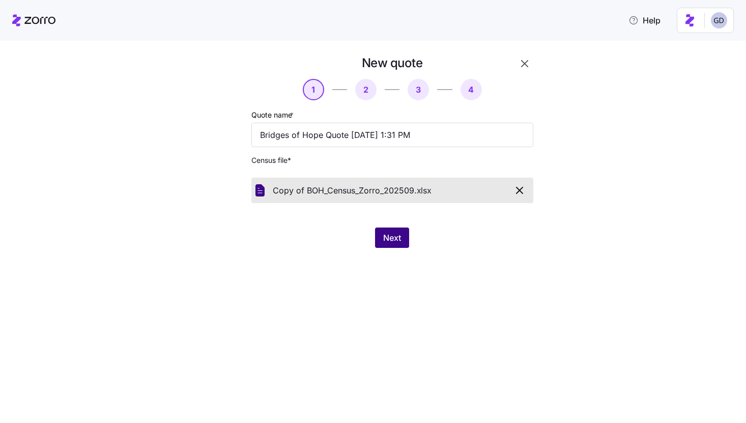
click at [392, 235] on span "Next" at bounding box center [392, 238] width 18 height 12
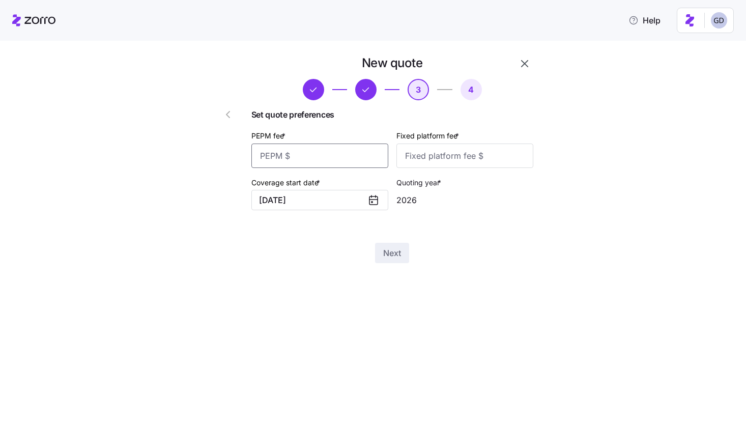
click at [312, 157] on input "PEPM fee *" at bounding box center [320, 156] width 137 height 24
type input "70"
click at [438, 158] on input "Fixed platform fee *" at bounding box center [465, 156] width 137 height 24
type input "100"
click at [307, 156] on input "70" at bounding box center [320, 156] width 137 height 24
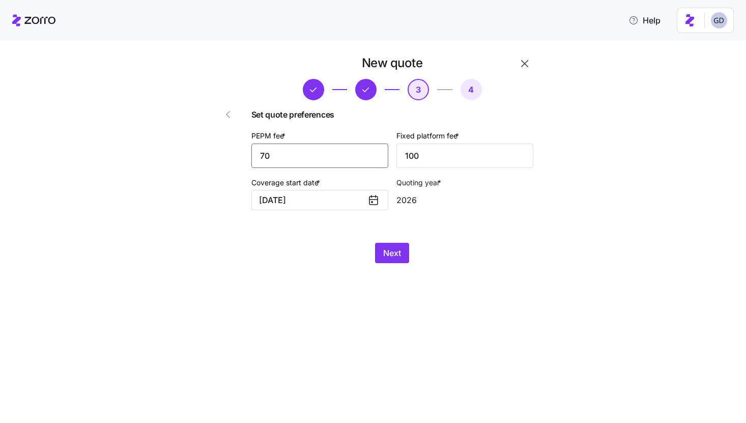
click at [307, 156] on input "70" at bounding box center [320, 156] width 137 height 24
type input "40"
click at [433, 157] on input "100" at bounding box center [465, 156] width 137 height 24
type input "1000"
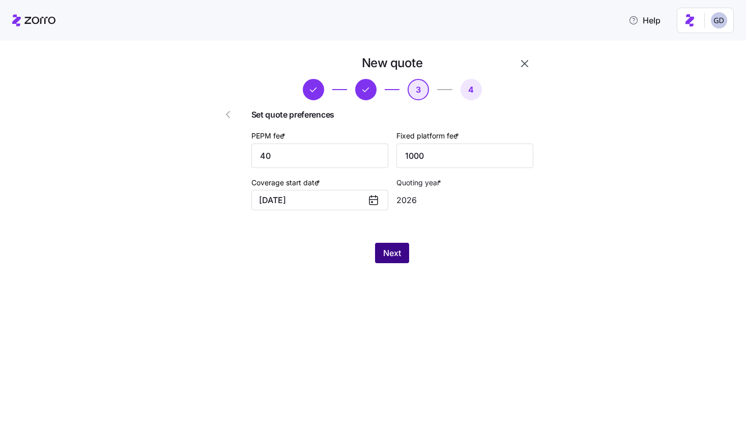
click at [378, 252] on button "Next" at bounding box center [392, 253] width 34 height 20
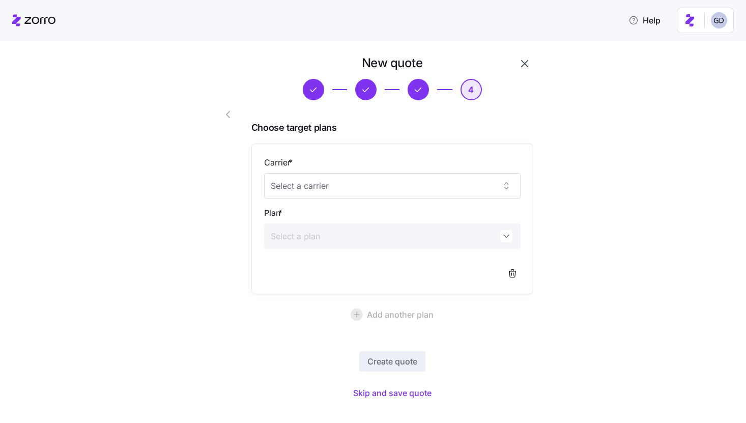
scroll to position [15, 0]
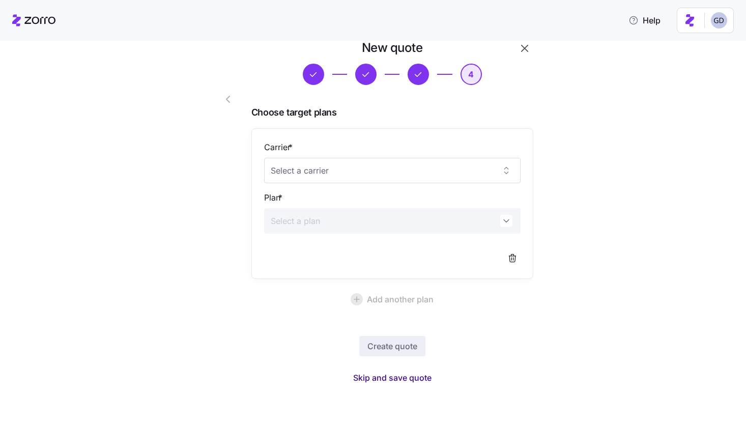
click at [400, 378] on span "Skip and save quote" at bounding box center [392, 378] width 78 height 12
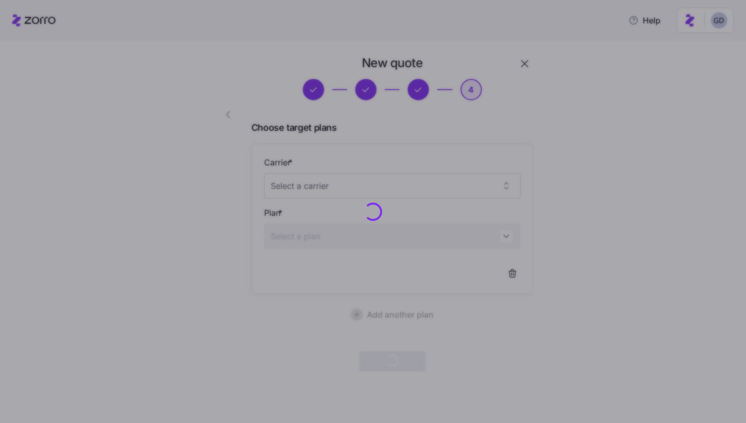
scroll to position [0, 0]
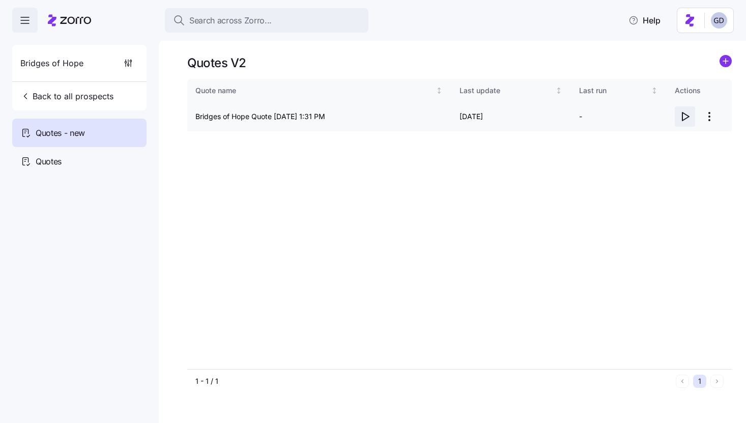
click at [686, 117] on icon "button" at bounding box center [685, 116] width 12 height 12
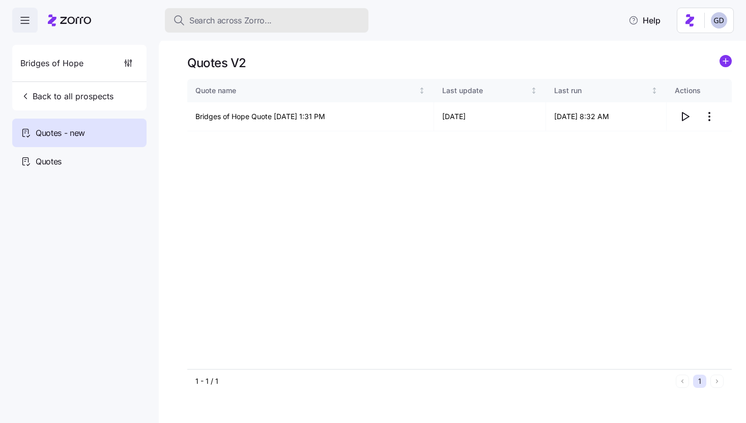
click at [252, 29] on button "Search across Zorro..." at bounding box center [267, 20] width 204 height 24
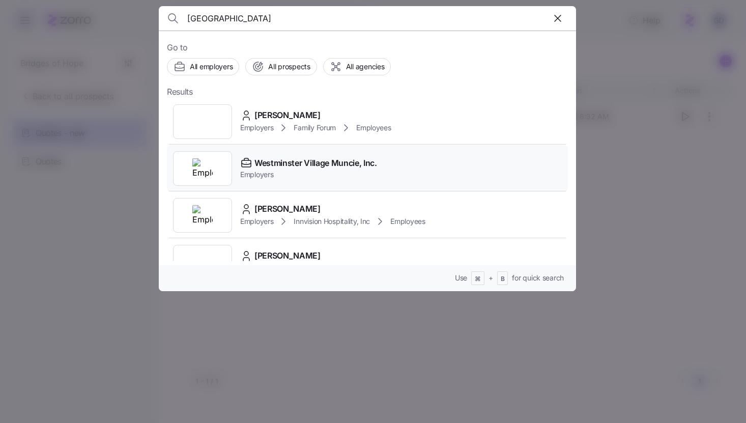
type input "Westminster"
click at [310, 170] on span "Employers" at bounding box center [308, 175] width 137 height 10
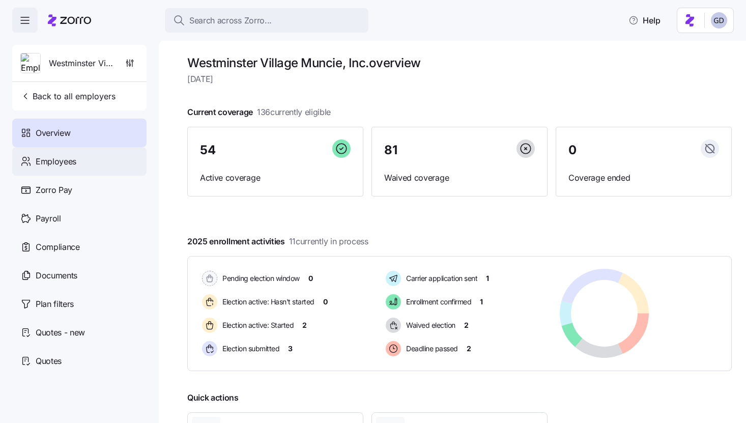
click at [66, 161] on span "Employees" at bounding box center [56, 161] width 41 height 13
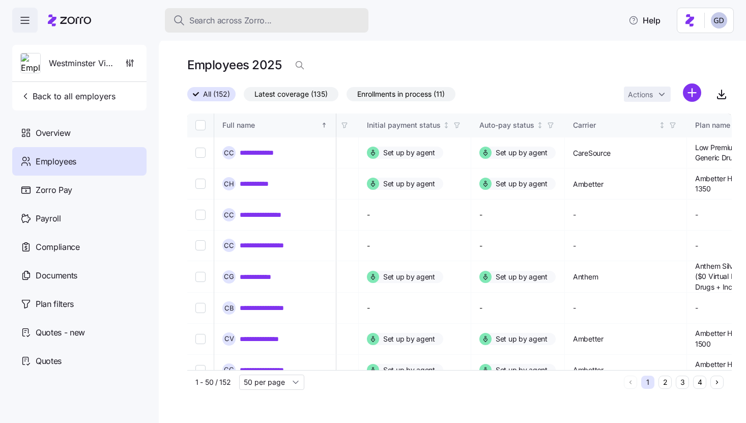
scroll to position [1171, 1485]
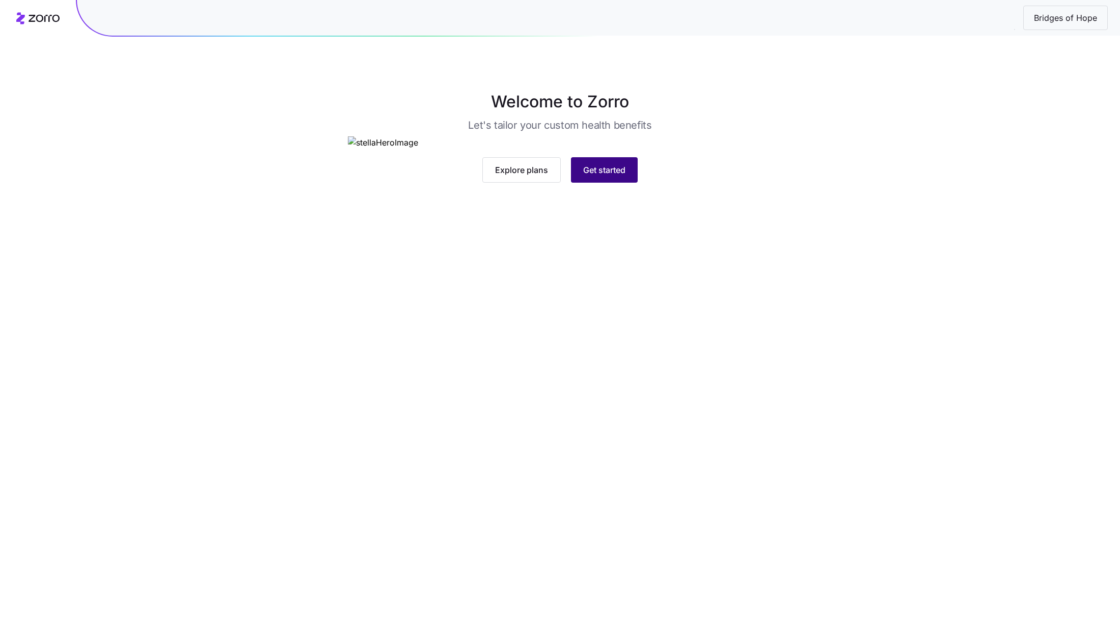
click at [591, 183] on button "Get started" at bounding box center [604, 169] width 67 height 25
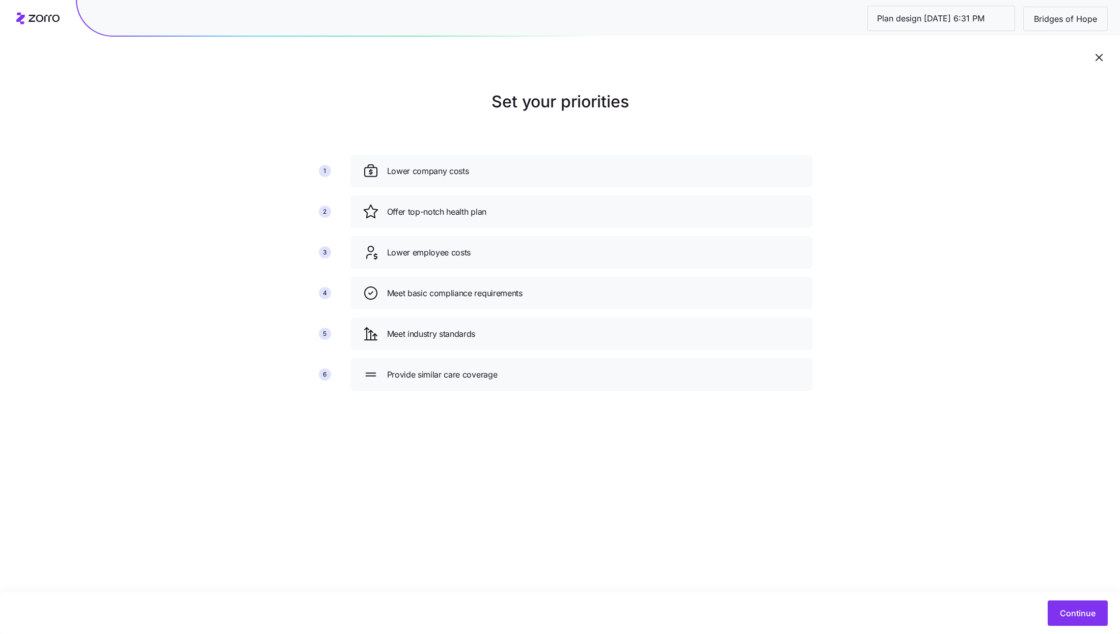
click at [1075, 627] on div "Continue" at bounding box center [560, 614] width 1120 height 42
click at [1068, 611] on span "Continue" at bounding box center [1078, 613] width 36 height 12
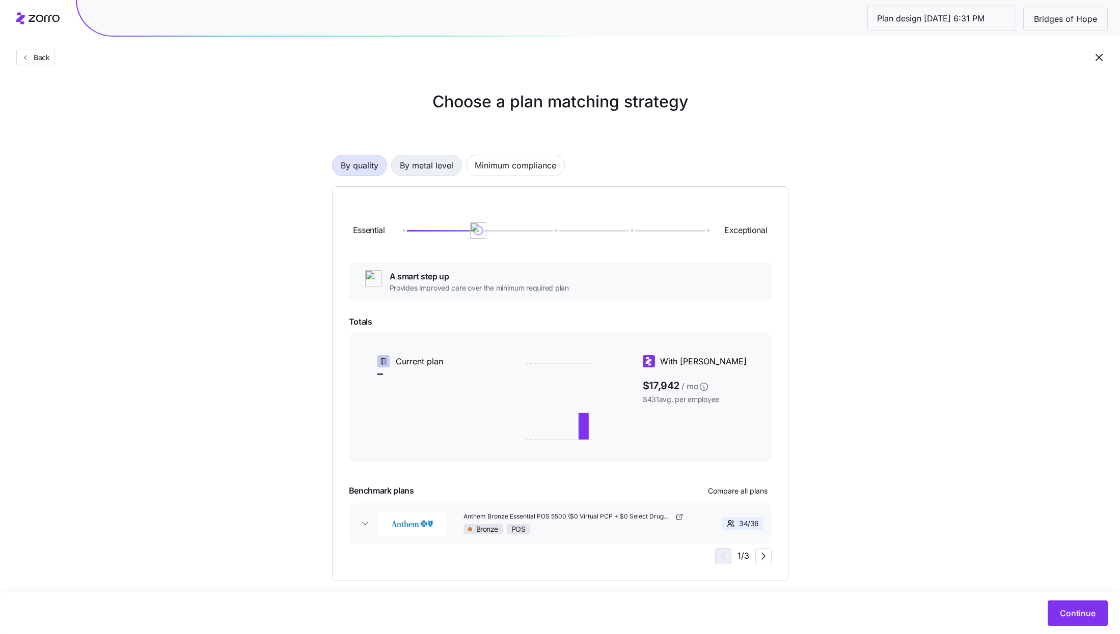
click at [410, 159] on span "By metal level" at bounding box center [426, 165] width 53 height 20
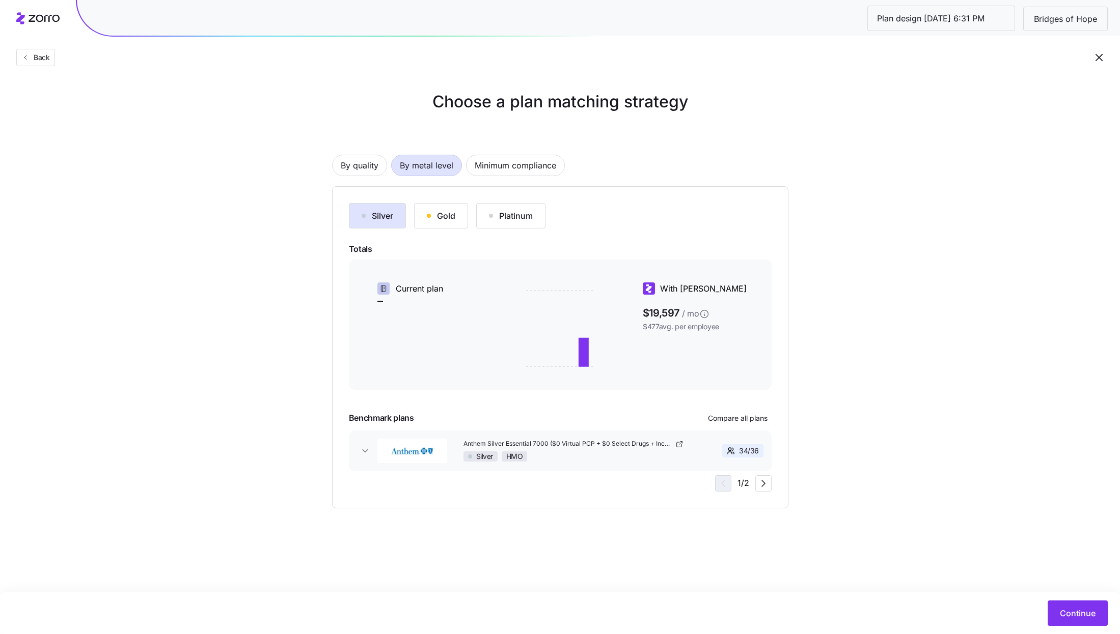
click at [443, 210] on div "Gold" at bounding box center [441, 216] width 29 height 12
click at [1081, 627] on div "Continue" at bounding box center [560, 614] width 1120 height 42
click at [1081, 621] on button "Continue" at bounding box center [1077, 613] width 60 height 25
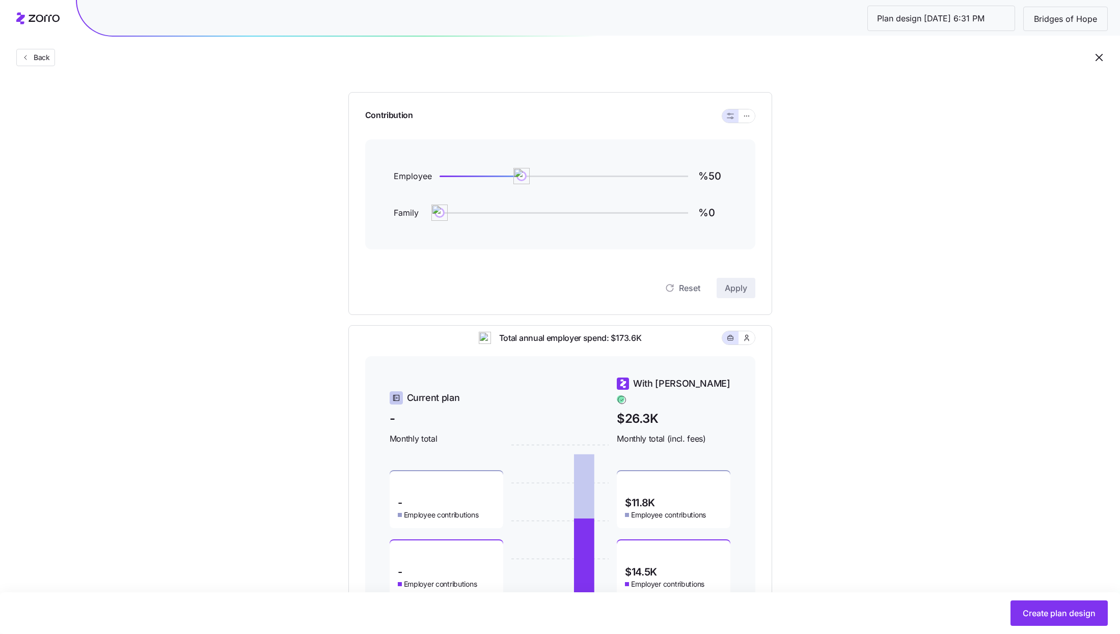
scroll to position [104, 0]
